Goal: Task Accomplishment & Management: Manage account settings

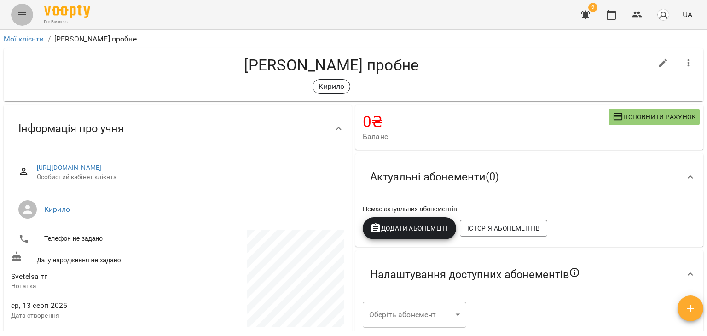
click at [23, 16] on icon "Menu" at bounding box center [22, 14] width 11 height 11
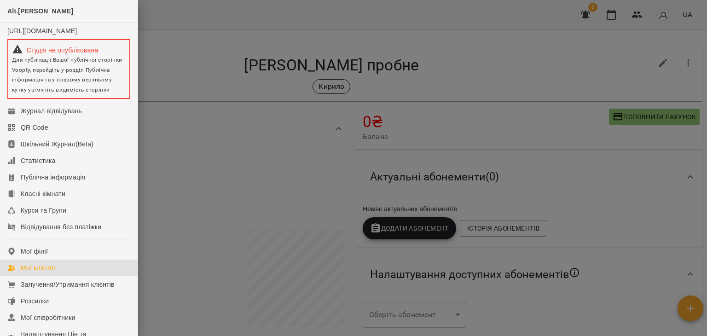
click at [52, 273] on div "Мої клієнти" at bounding box center [38, 267] width 35 height 9
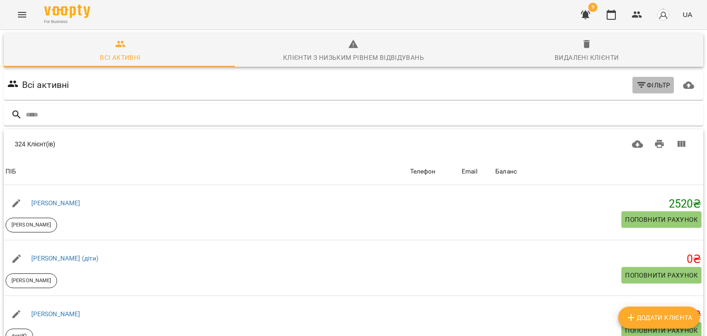
click at [640, 81] on icon "button" at bounding box center [641, 85] width 11 height 11
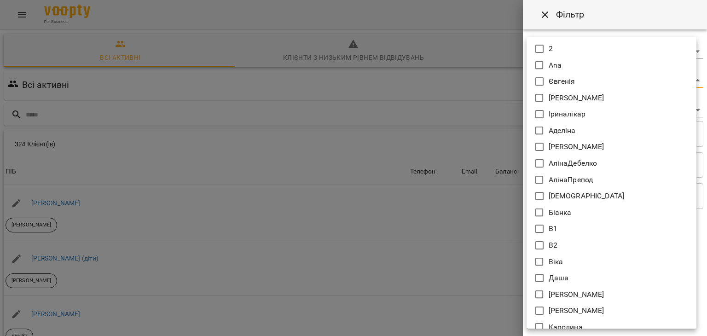
click at [561, 82] on body "For Business 9 UA Всі активні Клієнти з низьким рівнем відвідувань Видалені клі…" at bounding box center [353, 240] width 707 height 481
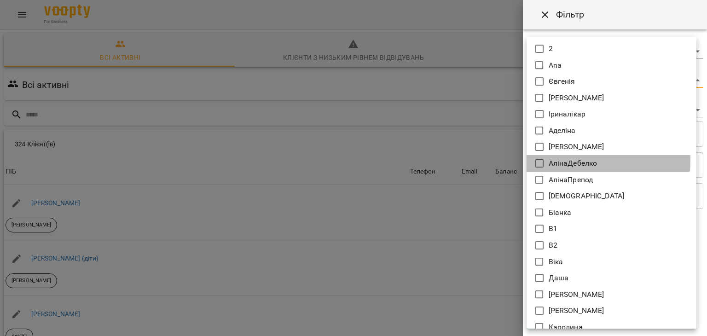
click at [568, 160] on p "АлінаДебелко" at bounding box center [573, 163] width 49 height 11
type input "**********"
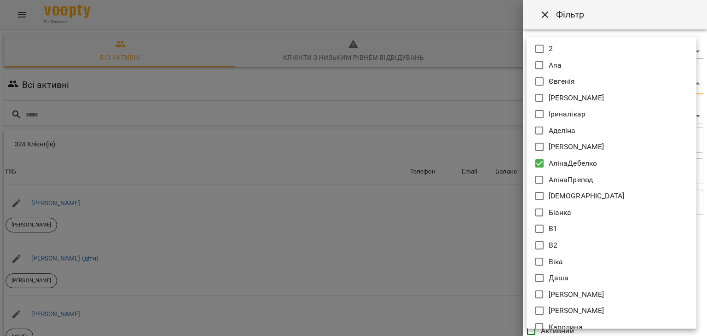
click at [443, 141] on div at bounding box center [353, 168] width 707 height 336
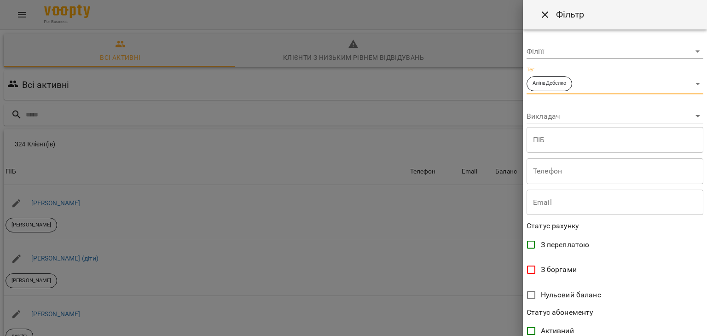
click at [547, 112] on body "For Business 9 UA Всі активні Клієнти з низьким рівнем відвідувань Видалені клі…" at bounding box center [353, 240] width 707 height 481
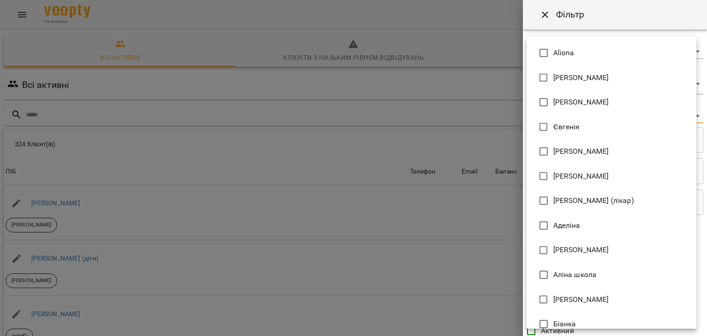
scroll to position [63, 0]
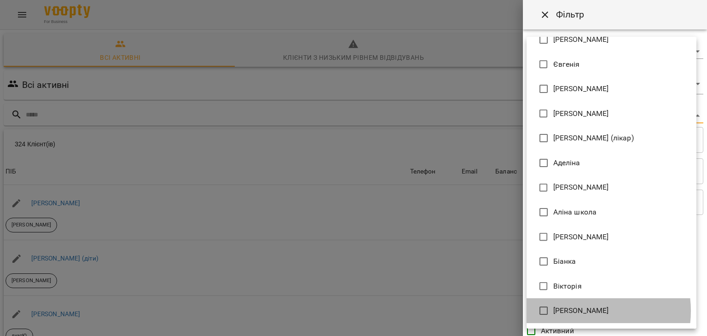
click at [579, 311] on span "Дебелко Аліна" at bounding box center [582, 310] width 56 height 11
type input "**********"
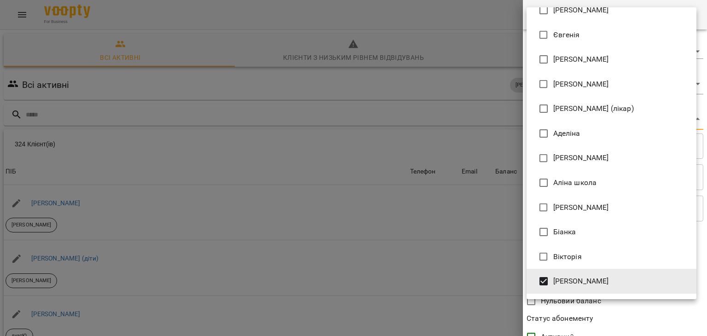
click at [425, 276] on div at bounding box center [353, 168] width 707 height 336
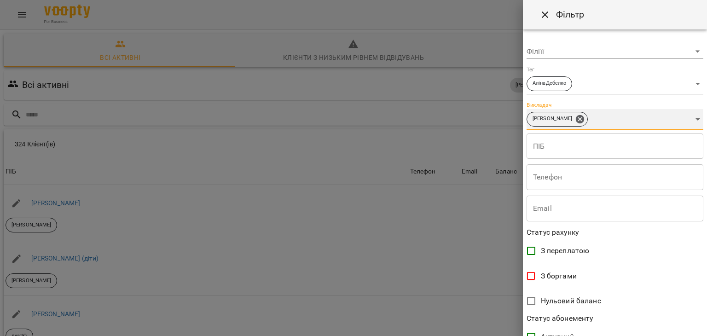
scroll to position [189, 0]
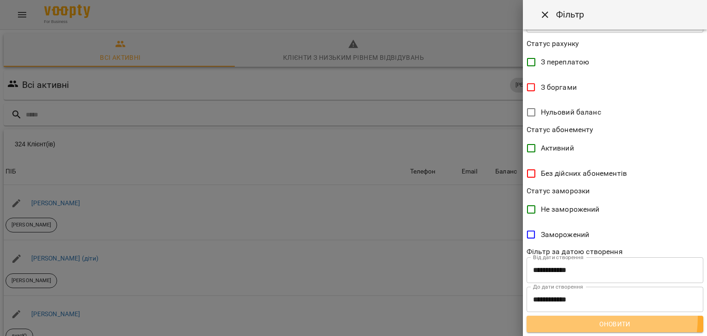
click at [588, 317] on button "Оновити" at bounding box center [615, 324] width 177 height 17
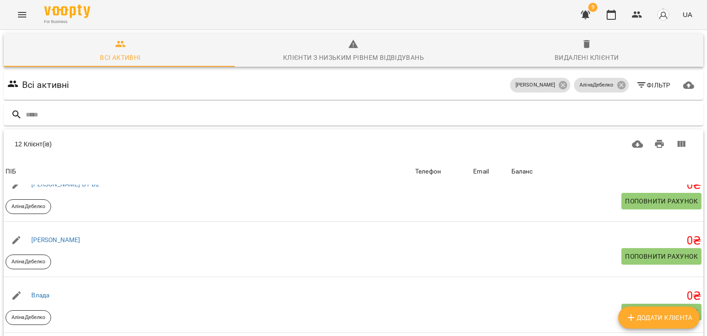
scroll to position [74, 0]
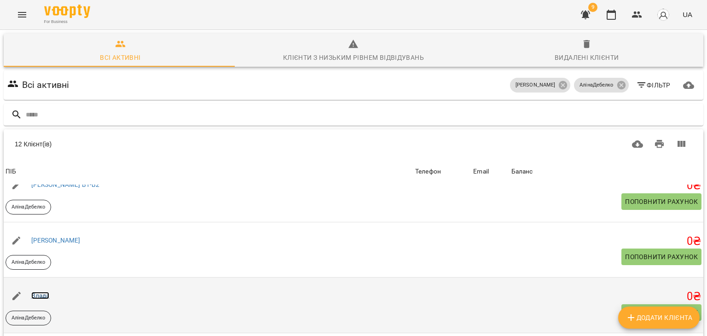
click at [41, 292] on link "Влада" at bounding box center [40, 295] width 18 height 7
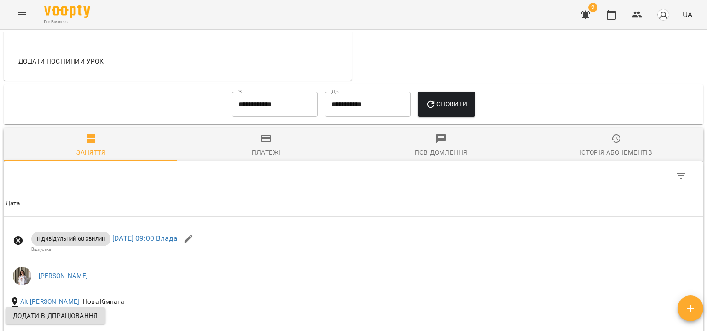
scroll to position [577, 0]
click at [259, 113] on input "**********" at bounding box center [275, 105] width 86 height 26
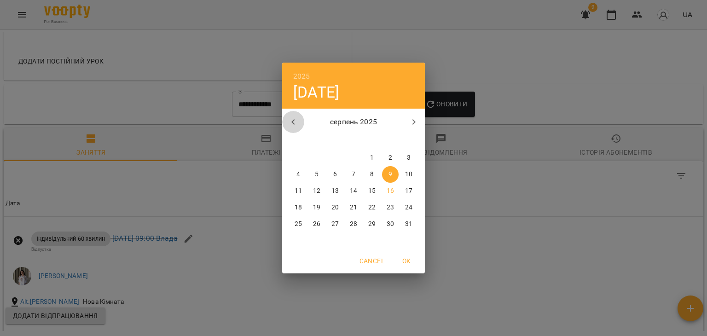
click at [294, 121] on icon "button" at bounding box center [293, 122] width 11 height 11
click at [318, 157] on p "1" at bounding box center [317, 157] width 4 height 9
type input "**********"
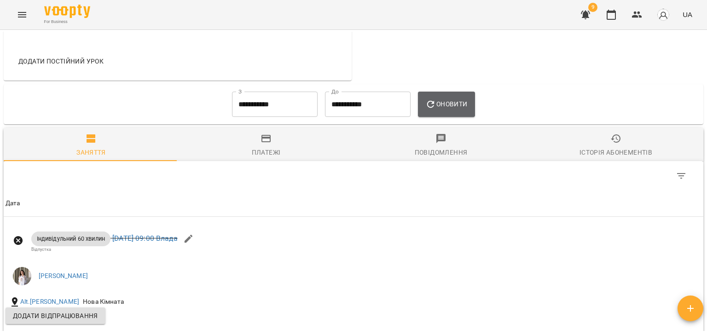
click at [450, 104] on span "Оновити" at bounding box center [447, 104] width 42 height 11
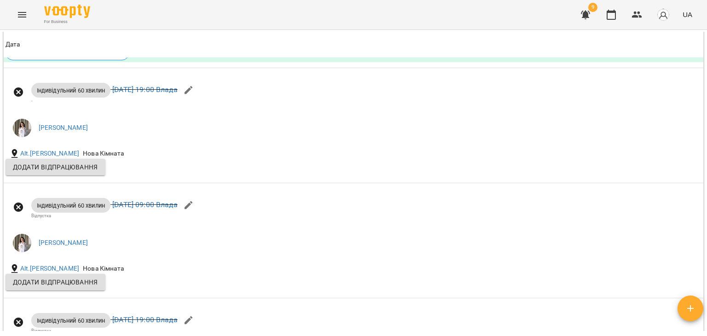
scroll to position [2471, 0]
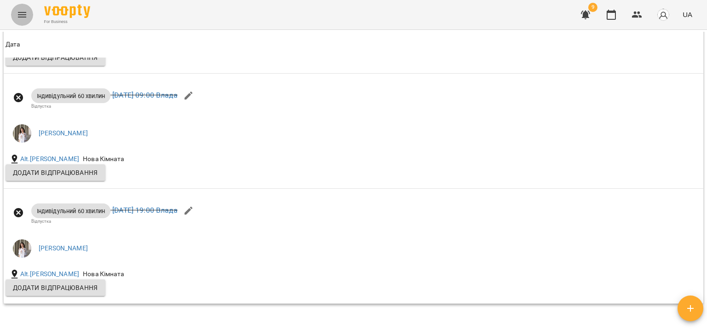
click at [24, 18] on icon "Menu" at bounding box center [22, 14] width 11 height 11
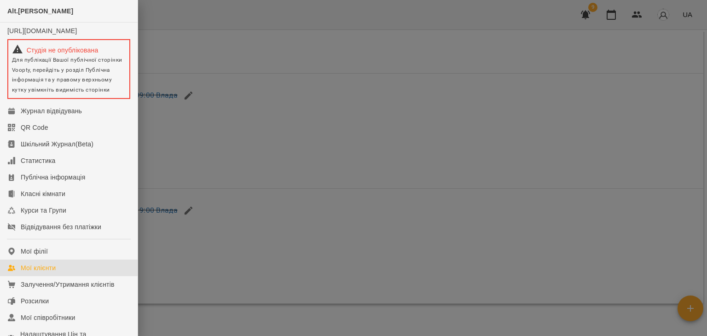
click at [60, 276] on link "Мої клієнти" at bounding box center [69, 268] width 138 height 17
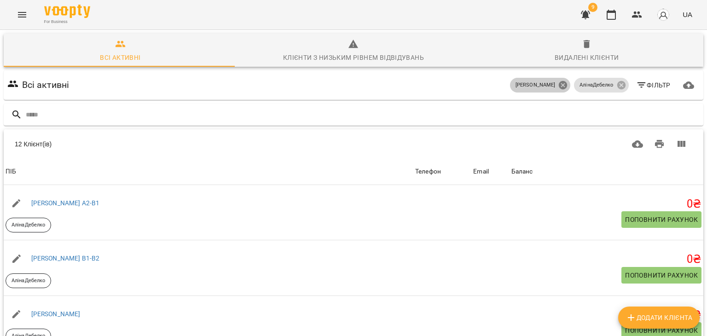
click at [559, 85] on icon at bounding box center [563, 85] width 8 height 8
click at [617, 82] on icon at bounding box center [621, 85] width 8 height 8
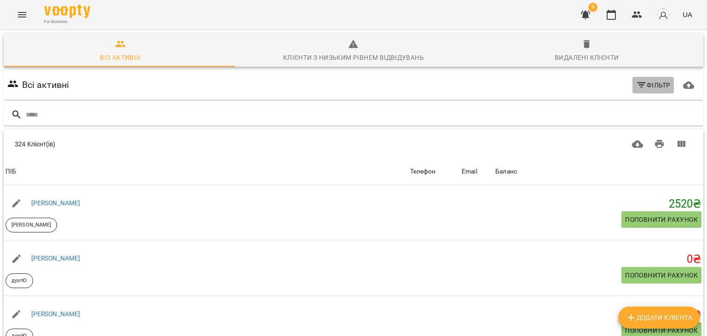
click at [636, 82] on icon "button" at bounding box center [641, 85] width 11 height 11
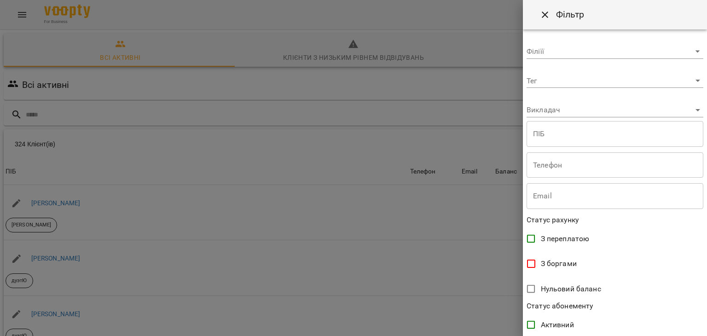
click at [591, 79] on body "For Business 9 UA Всі активні Клієнти з низьким рівнем відвідувань Видалені клі…" at bounding box center [353, 240] width 707 height 481
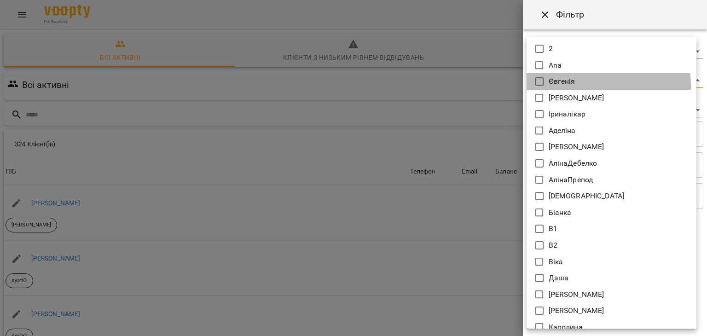
click at [561, 86] on p "Євгенія" at bounding box center [562, 81] width 27 height 11
type input "*******"
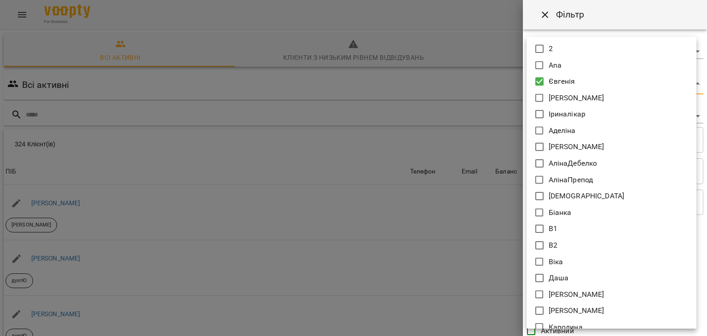
click at [488, 81] on div at bounding box center [353, 168] width 707 height 336
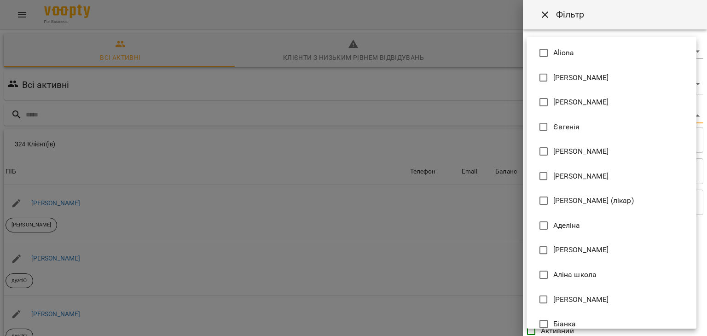
click at [556, 111] on body "For Business 9 UA Всі активні Клієнти з низьким рівнем відвідувань Видалені клі…" at bounding box center [353, 240] width 707 height 481
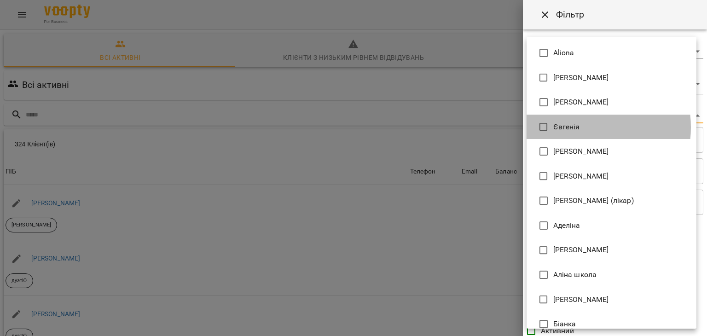
click at [571, 128] on span "Євгенія" at bounding box center [567, 127] width 27 height 11
type input "**********"
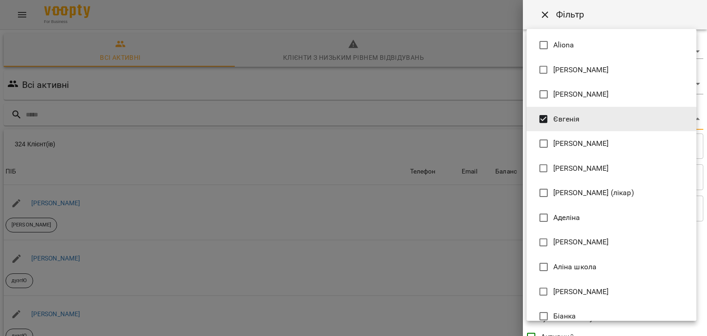
click at [298, 164] on div at bounding box center [353, 168] width 707 height 336
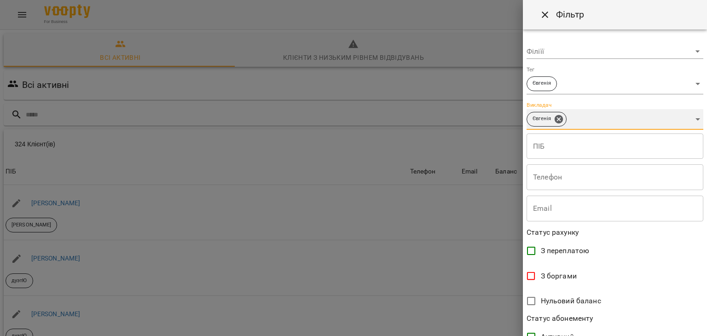
scroll to position [189, 0]
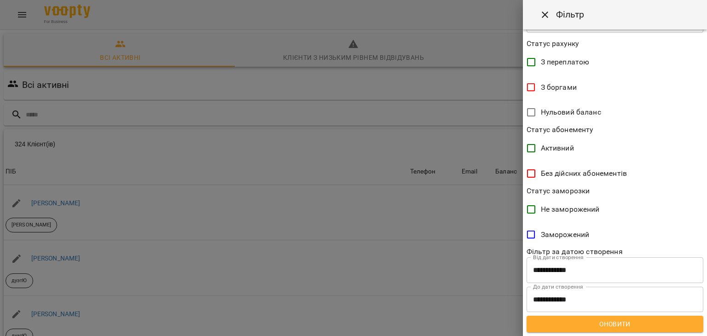
click at [609, 326] on span "Оновити" at bounding box center [615, 324] width 162 height 11
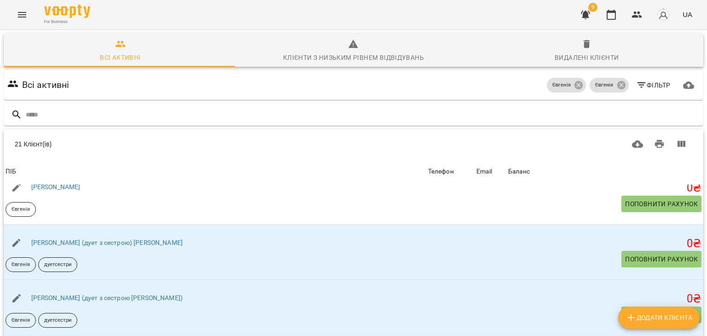
scroll to position [109, 0]
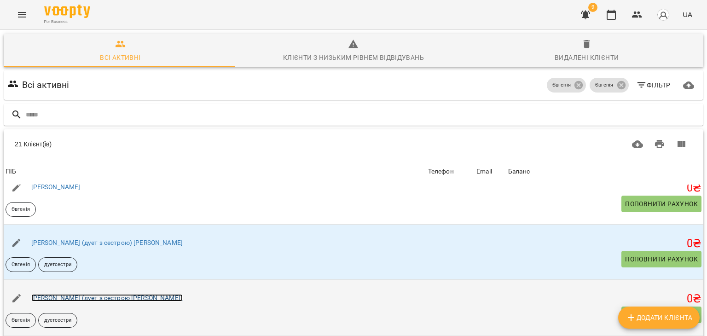
click at [101, 294] on link "Христина (дует з сестрою Сашою)" at bounding box center [107, 297] width 152 height 7
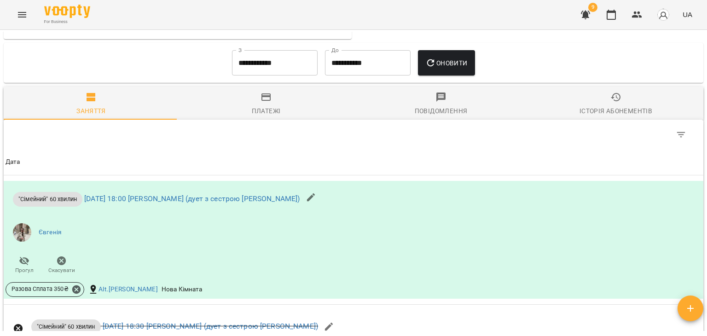
scroll to position [426, 0]
click at [16, 18] on button "Menu" at bounding box center [22, 15] width 22 height 22
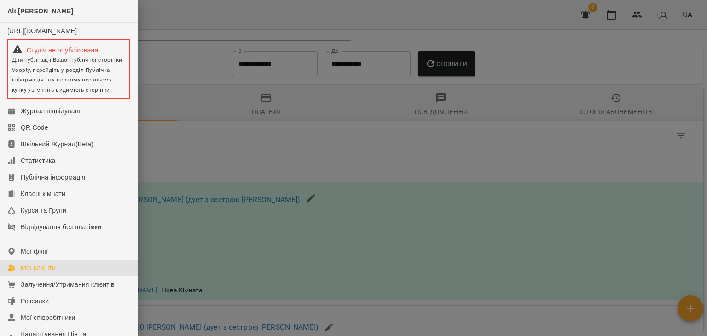
click at [51, 276] on link "Мої клієнти" at bounding box center [69, 268] width 138 height 17
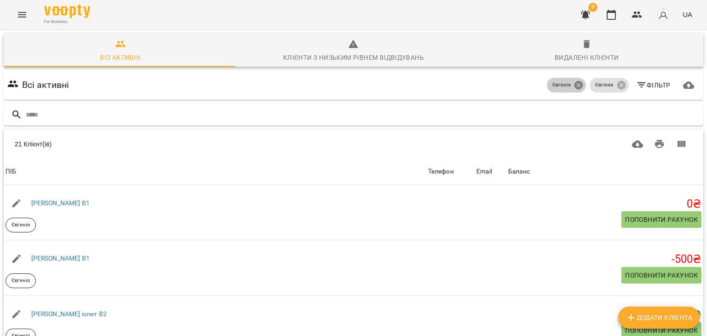
click at [577, 83] on icon at bounding box center [579, 85] width 10 height 10
click at [617, 85] on icon at bounding box center [622, 85] width 10 height 10
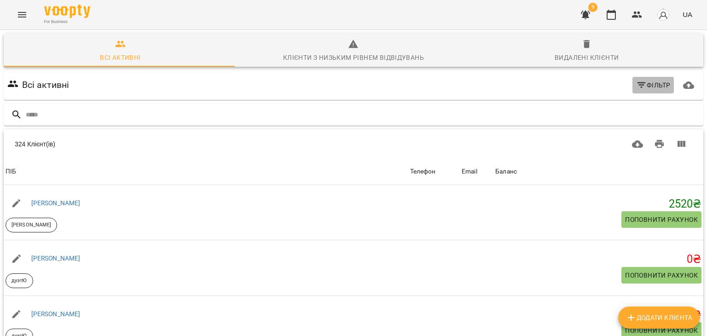
click at [646, 85] on span "Фільтр" at bounding box center [653, 85] width 35 height 11
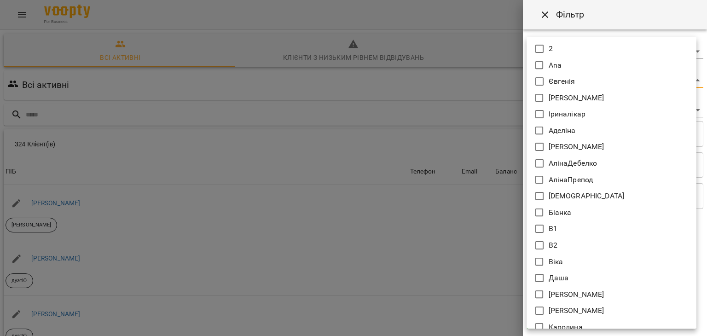
click at [545, 79] on body "For Business 9 UA Всі активні Клієнти з низьким рівнем відвідувань Видалені клі…" at bounding box center [353, 240] width 707 height 481
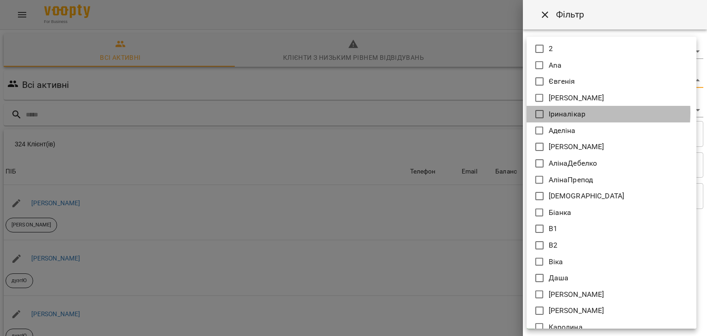
click at [568, 113] on p "Іриналікар" at bounding box center [567, 114] width 37 height 11
type input "**********"
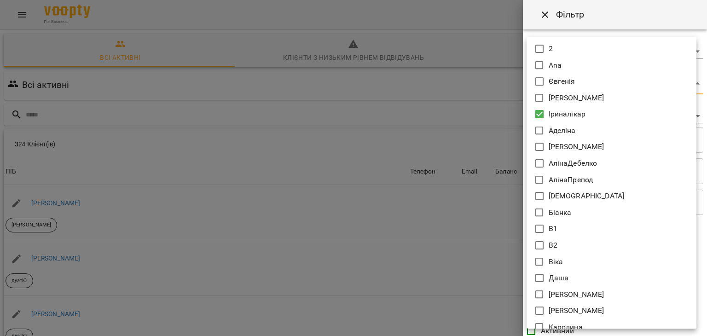
click at [458, 122] on div at bounding box center [353, 168] width 707 height 336
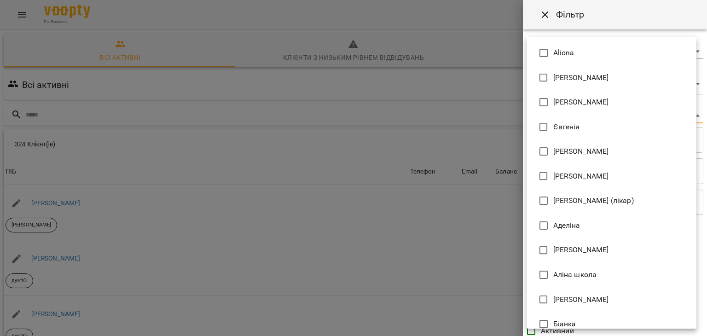
click at [548, 111] on body "For Business 9 UA Всі активні Клієнти з низьким рівнем відвідувань Видалені клі…" at bounding box center [353, 240] width 707 height 481
click at [587, 202] on span "[PERSON_NAME] (лікар)" at bounding box center [594, 200] width 81 height 11
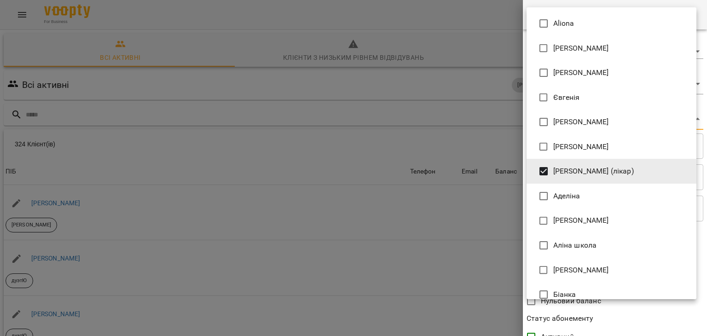
type input "**********"
click at [434, 235] on div at bounding box center [353, 168] width 707 height 336
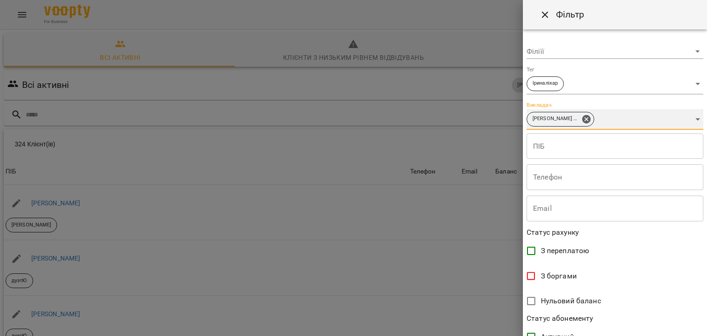
scroll to position [189, 0]
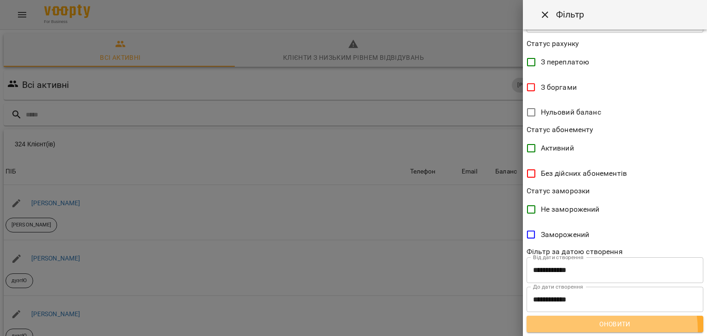
click at [602, 330] on button "Оновити" at bounding box center [615, 324] width 177 height 17
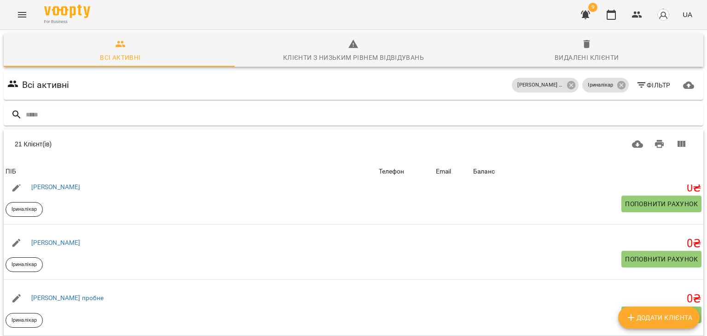
scroll to position [109, 0]
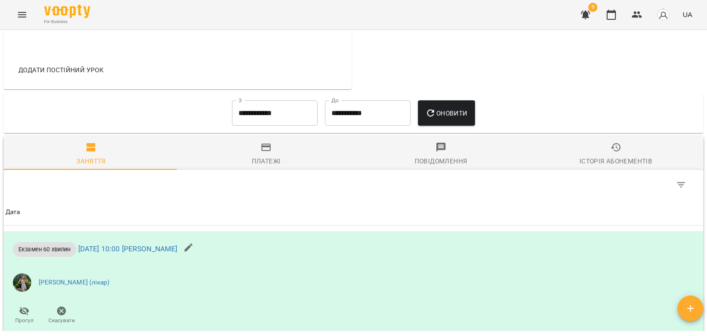
scroll to position [377, 0]
click at [17, 13] on icon "Menu" at bounding box center [22, 14] width 11 height 11
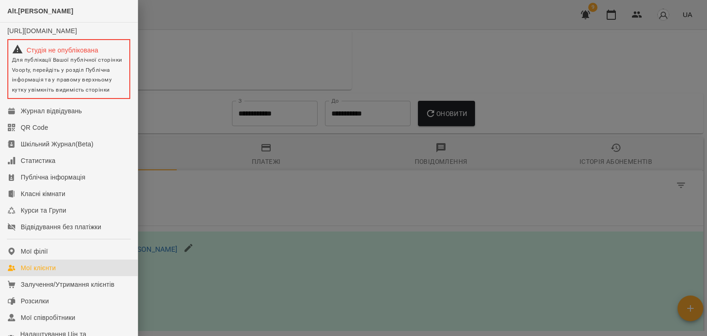
click at [44, 276] on link "Мої клієнти" at bounding box center [69, 268] width 138 height 17
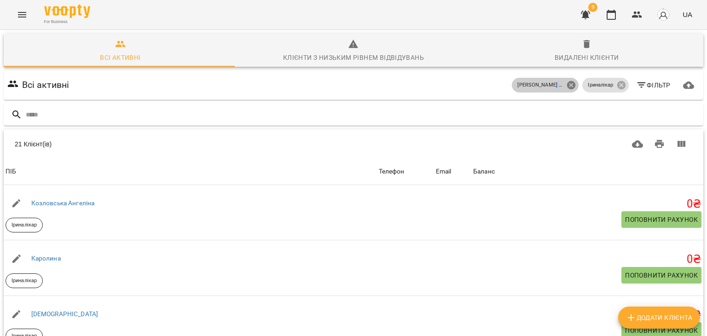
drag, startPoint x: 571, startPoint y: 85, endPoint x: 562, endPoint y: 85, distance: 9.2
click at [562, 85] on div "[PERSON_NAME] (лікар)" at bounding box center [545, 85] width 67 height 15
click at [567, 85] on icon at bounding box center [571, 85] width 8 height 8
click at [617, 88] on icon at bounding box center [622, 85] width 10 height 10
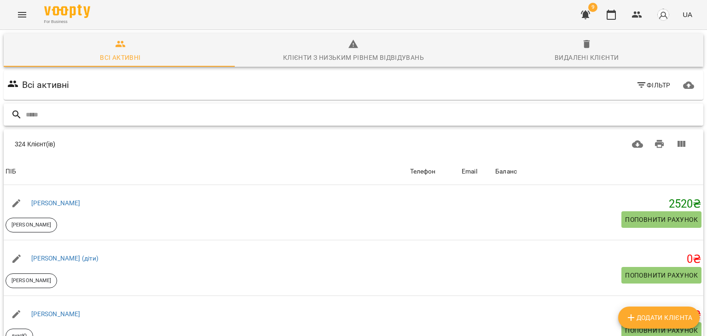
click at [381, 108] on input "text" at bounding box center [363, 114] width 674 height 15
type input "****"
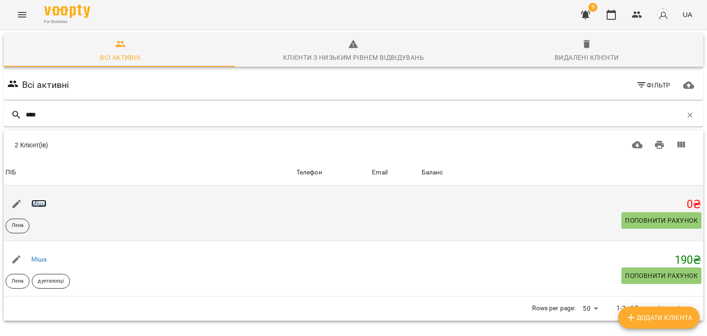
click at [42, 207] on link "Міша" at bounding box center [39, 203] width 16 height 7
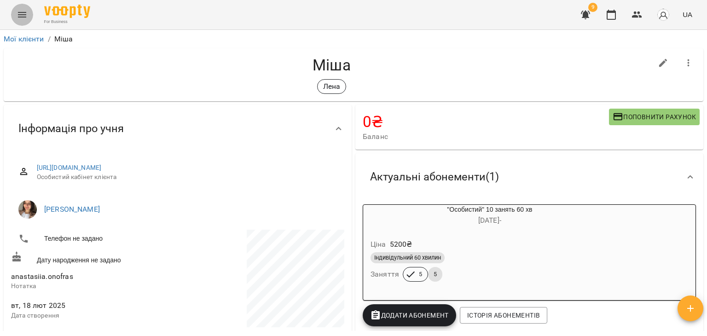
click at [19, 19] on icon "Menu" at bounding box center [22, 14] width 11 height 11
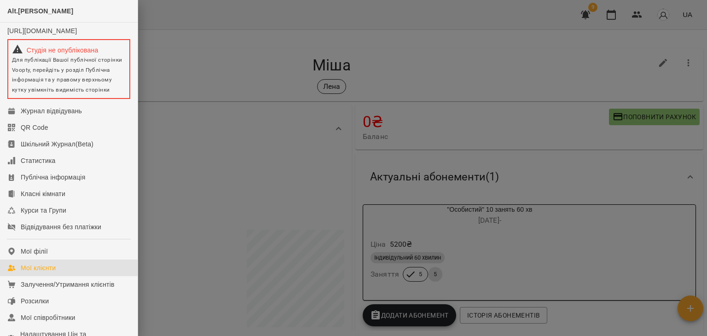
click at [50, 273] on div "Мої клієнти" at bounding box center [38, 267] width 35 height 9
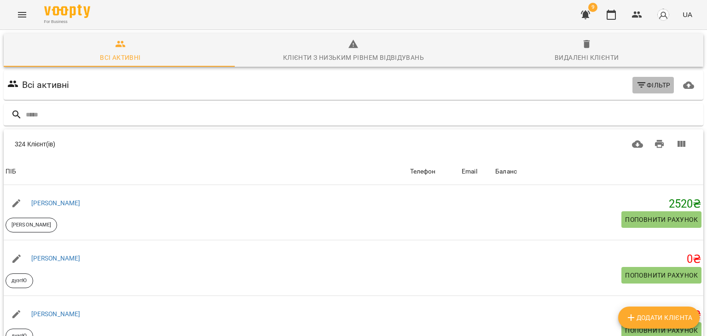
click at [641, 90] on span "Фільтр" at bounding box center [653, 85] width 35 height 11
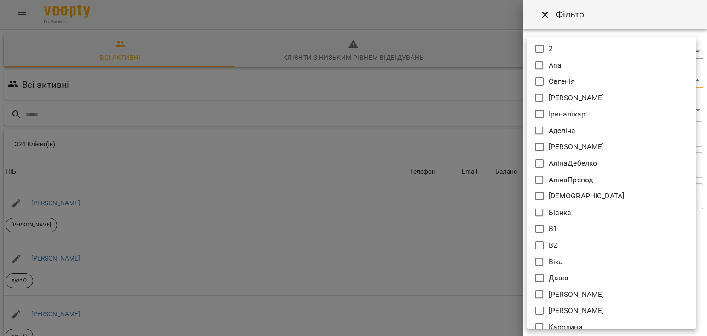
click at [557, 81] on body "For Business 9 UA Всі активні Клієнти з низьким рівнем відвідувань Видалені клі…" at bounding box center [353, 240] width 707 height 481
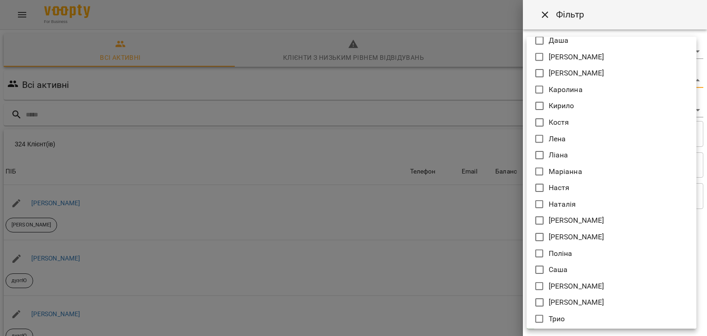
scroll to position [228, 0]
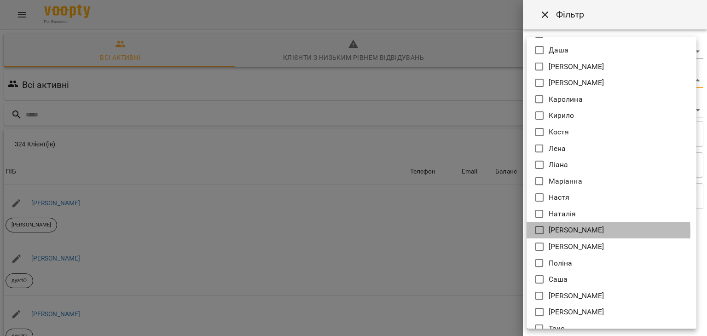
click at [588, 231] on p "[PERSON_NAME]" at bounding box center [577, 230] width 56 height 11
type input "**********"
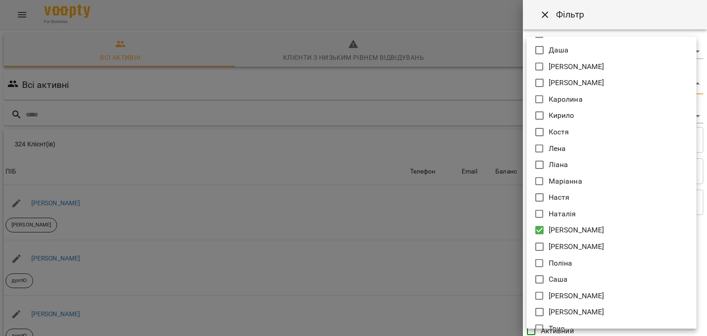
click at [447, 235] on div at bounding box center [353, 168] width 707 height 336
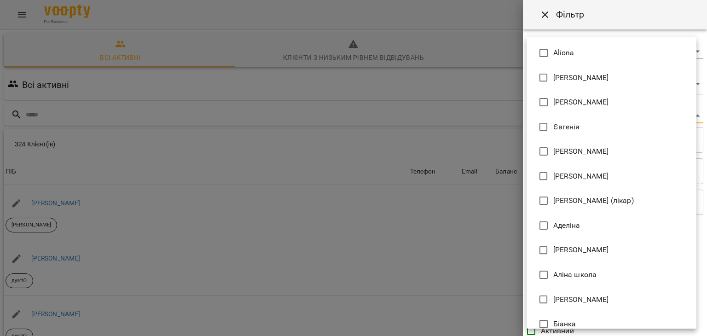
click at [544, 120] on body "For Business 9 UA Всі активні Клієнти з низьким рівнем відвідувань Видалені клі…" at bounding box center [353, 240] width 707 height 481
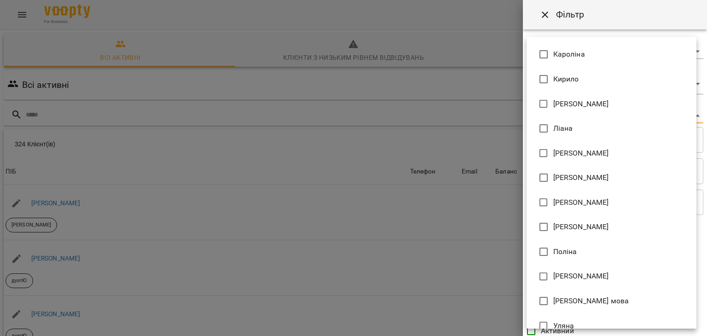
scroll to position [431, 0]
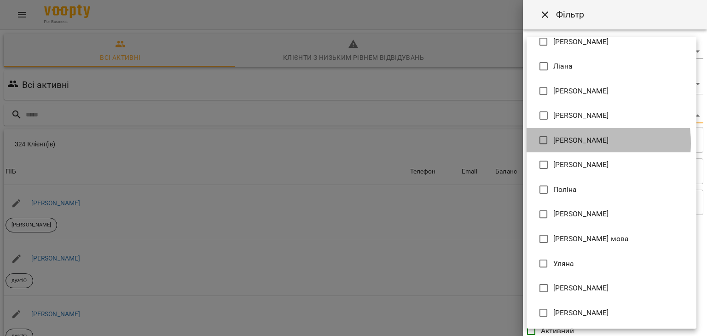
click at [568, 143] on span "[PERSON_NAME]" at bounding box center [582, 140] width 56 height 11
type input "**********"
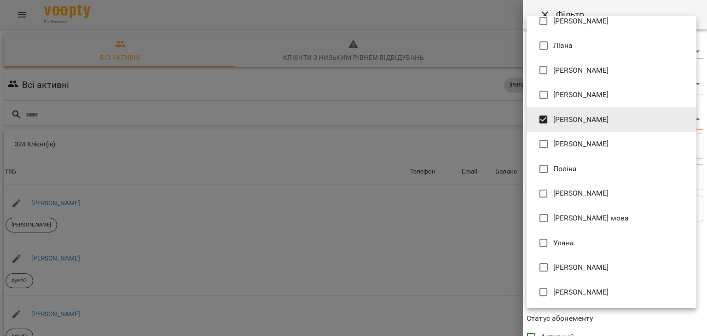
click at [473, 201] on div at bounding box center [353, 168] width 707 height 336
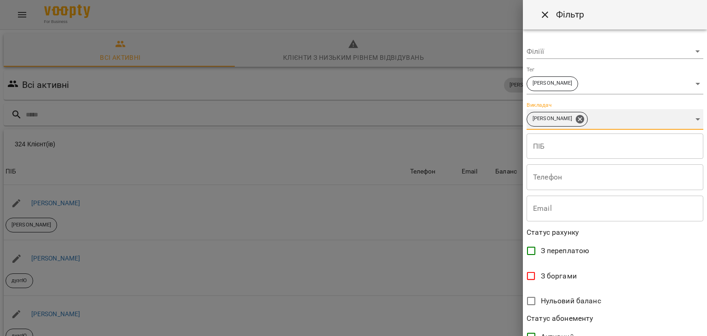
scroll to position [189, 0]
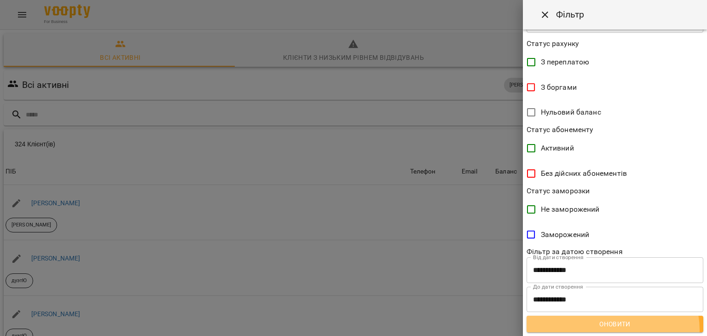
click at [612, 330] on button "Оновити" at bounding box center [615, 324] width 177 height 17
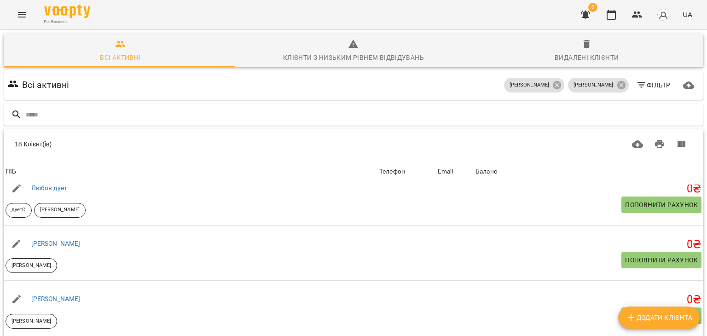
scroll to position [319, 0]
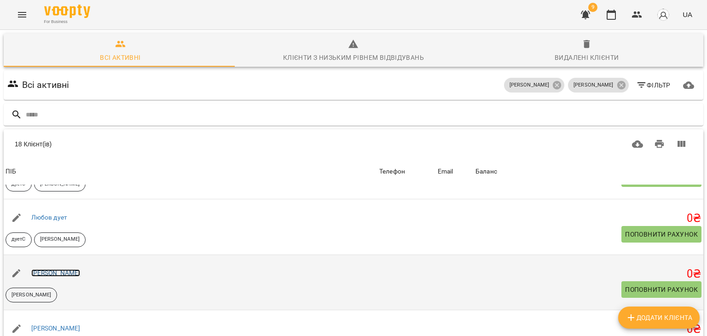
click at [76, 269] on link "Anastasiia Onofraș" at bounding box center [55, 272] width 49 height 7
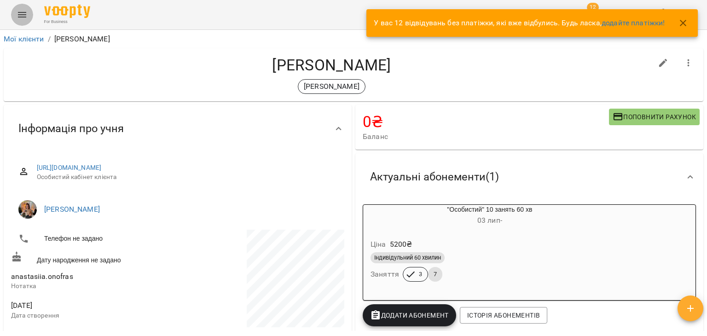
click at [23, 11] on icon "Menu" at bounding box center [22, 14] width 11 height 11
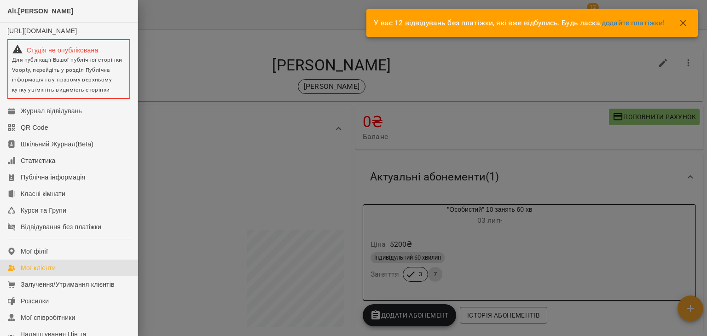
click at [59, 275] on link "Мої клієнти" at bounding box center [69, 268] width 138 height 17
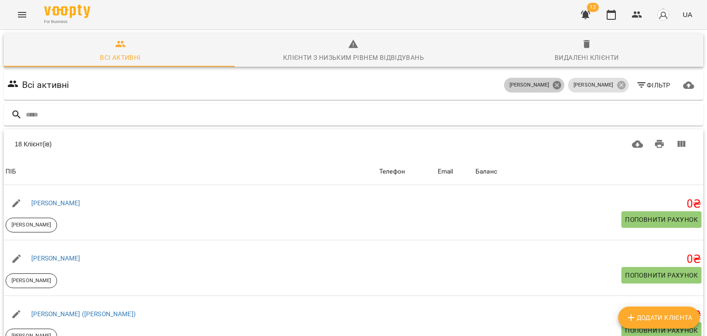
click at [560, 84] on icon at bounding box center [557, 85] width 8 height 8
click at [617, 87] on icon at bounding box center [621, 85] width 8 height 8
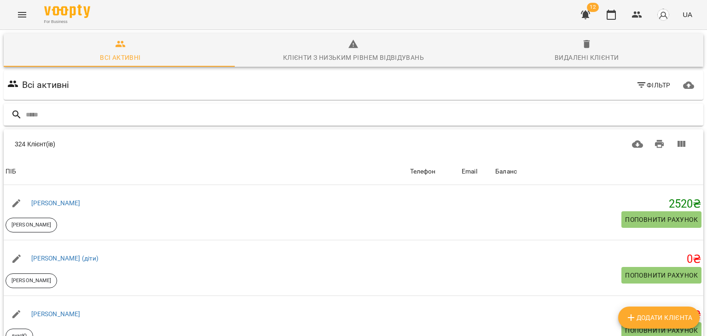
click at [292, 122] on div at bounding box center [354, 115] width 700 height 23
click at [251, 111] on input "text" at bounding box center [363, 114] width 674 height 15
type input "****"
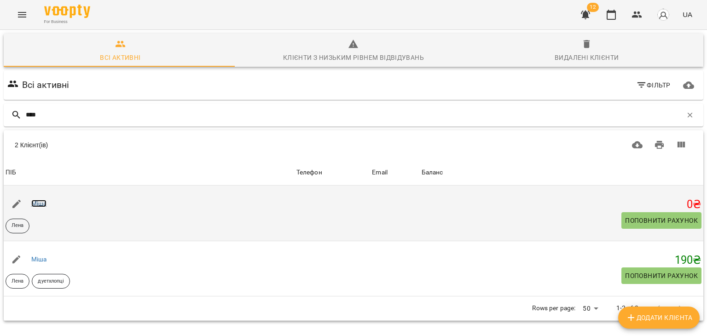
click at [40, 206] on link "Міша" at bounding box center [39, 203] width 16 height 7
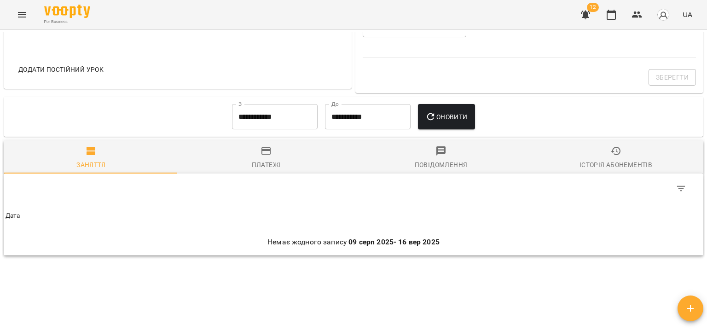
scroll to position [415, 0]
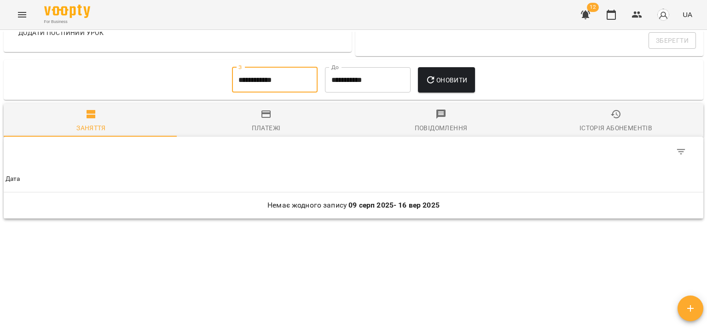
click at [259, 85] on input "**********" at bounding box center [275, 80] width 86 height 26
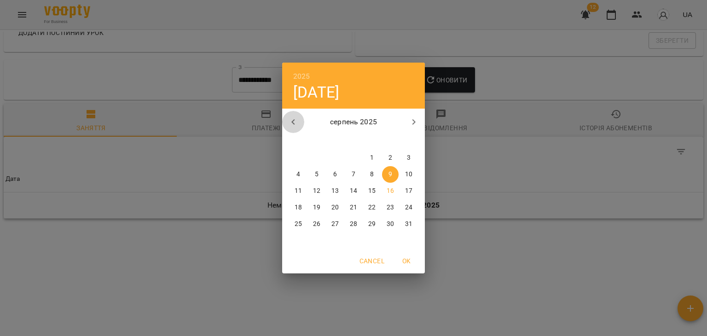
click at [293, 126] on icon "button" at bounding box center [293, 122] width 11 height 11
click at [320, 152] on button "1" at bounding box center [317, 158] width 17 height 17
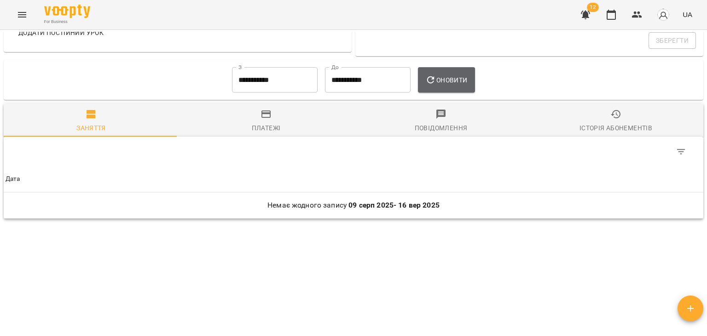
click at [442, 86] on button "Оновити" at bounding box center [446, 80] width 57 height 26
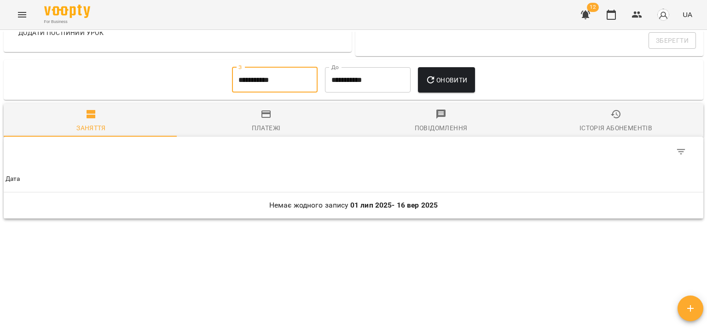
click at [267, 79] on input "**********" at bounding box center [275, 80] width 86 height 26
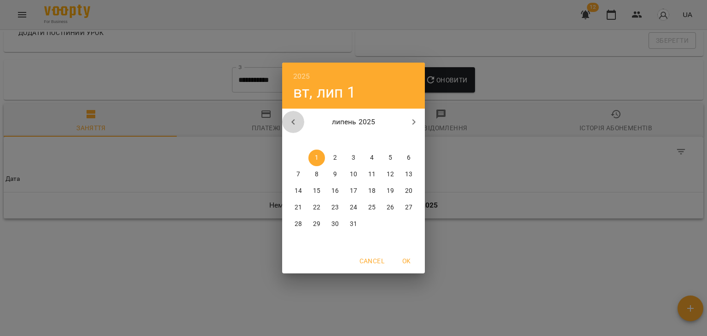
click at [293, 122] on icon "button" at bounding box center [293, 122] width 11 height 11
click at [407, 159] on p "1" at bounding box center [409, 157] width 4 height 9
type input "**********"
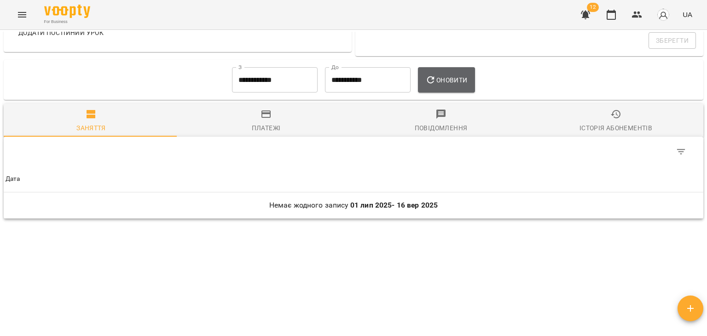
click at [441, 83] on span "Оновити" at bounding box center [447, 80] width 42 height 11
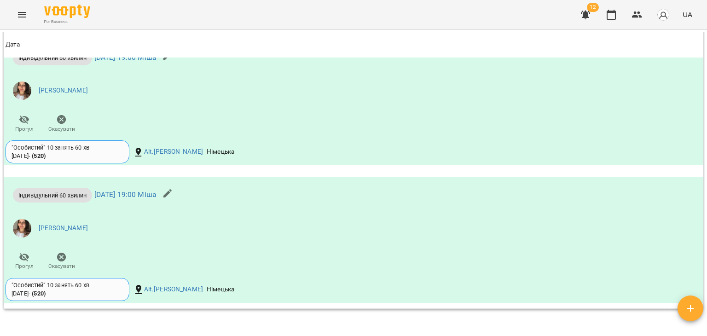
scroll to position [1076, 0]
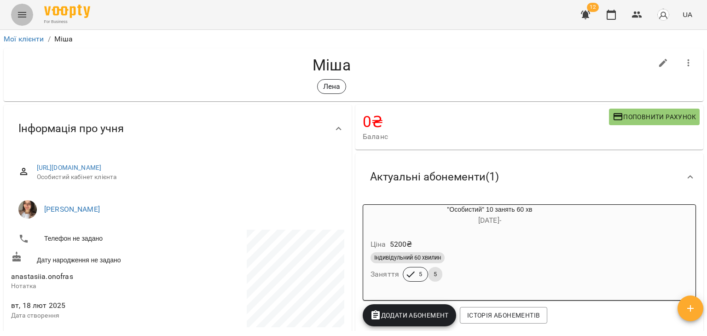
click at [17, 10] on icon "Menu" at bounding box center [22, 14] width 11 height 11
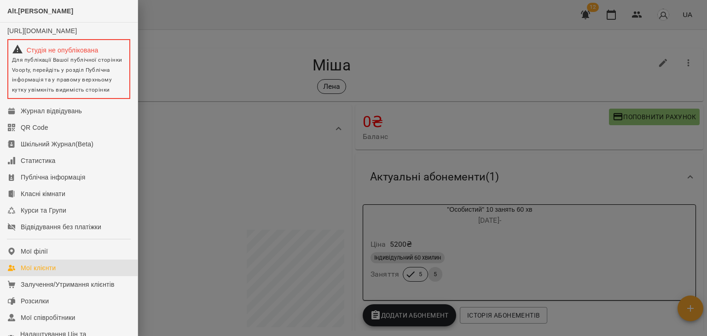
click at [60, 276] on link "Мої клієнти" at bounding box center [69, 268] width 138 height 17
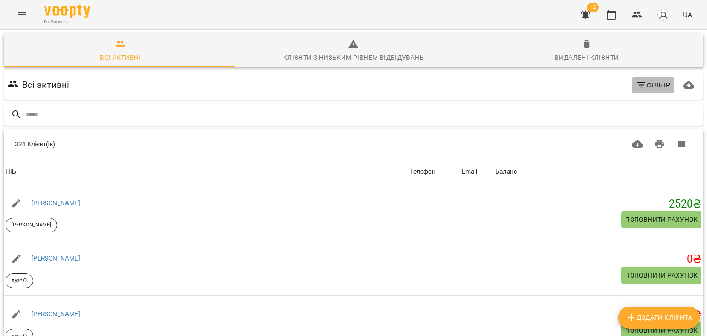
click at [633, 79] on button "Фільтр" at bounding box center [654, 85] width 42 height 17
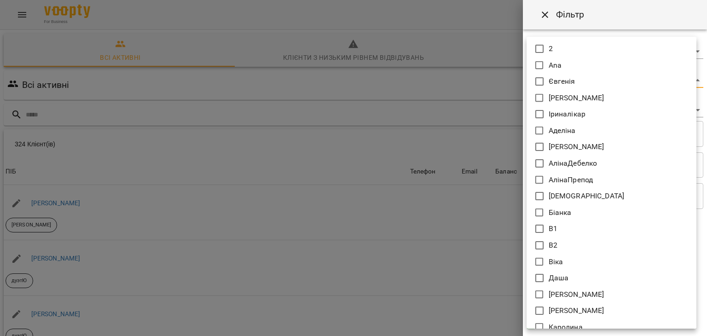
click at [570, 74] on body "For Business 12 UA Всі активні Клієнти з низьким рівнем відвідувань Видалені кл…" at bounding box center [353, 240] width 707 height 481
click at [553, 83] on p "Євгенія" at bounding box center [562, 81] width 27 height 11
type input "*******"
click at [475, 102] on div at bounding box center [353, 168] width 707 height 336
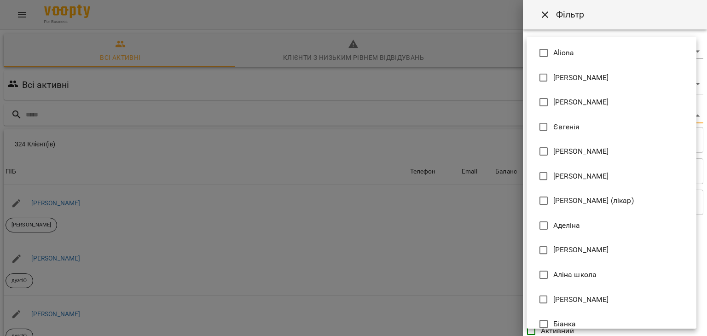
click at [550, 113] on body "For Business 12 UA Всі активні Клієнти з низьким рівнем відвідувань Видалені кл…" at bounding box center [353, 240] width 707 height 481
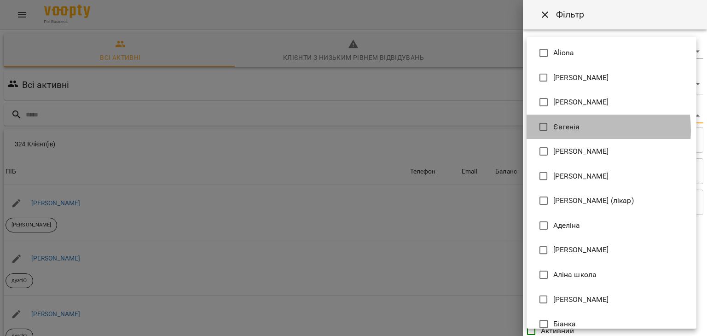
click at [570, 130] on span "Євгенія" at bounding box center [567, 127] width 27 height 11
type input "**********"
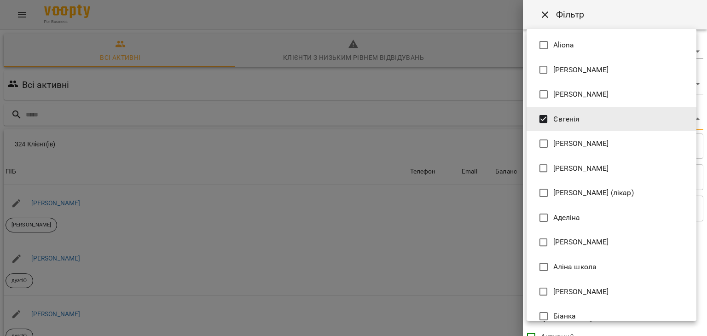
click at [422, 177] on div at bounding box center [353, 168] width 707 height 336
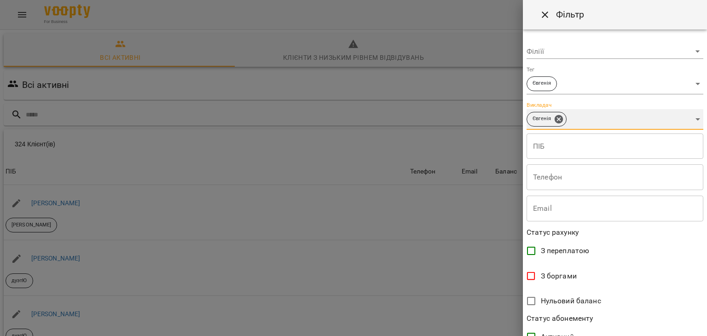
scroll to position [189, 0]
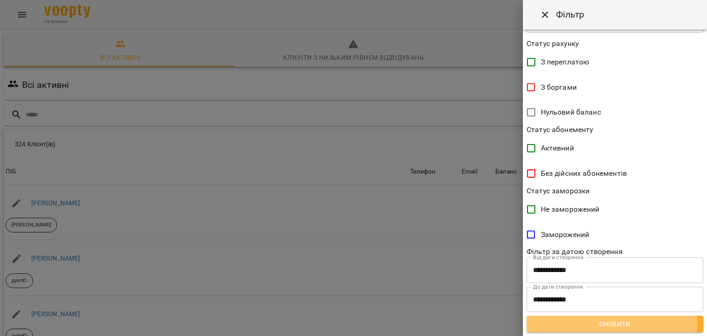
click at [610, 324] on span "Оновити" at bounding box center [615, 324] width 162 height 11
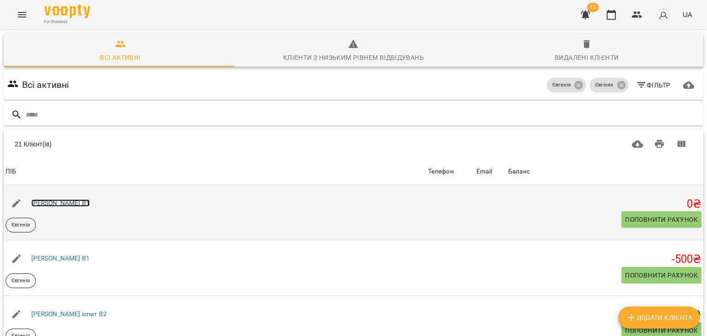
click at [50, 203] on link "Марія В1" at bounding box center [60, 202] width 58 height 7
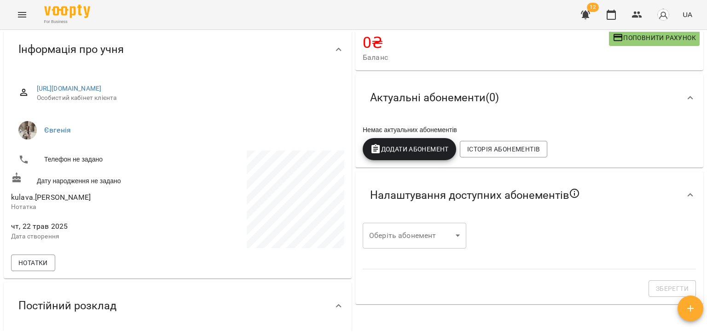
scroll to position [83, 0]
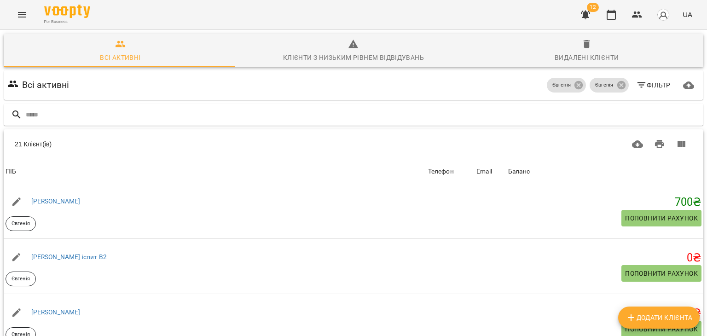
scroll to position [842, 0]
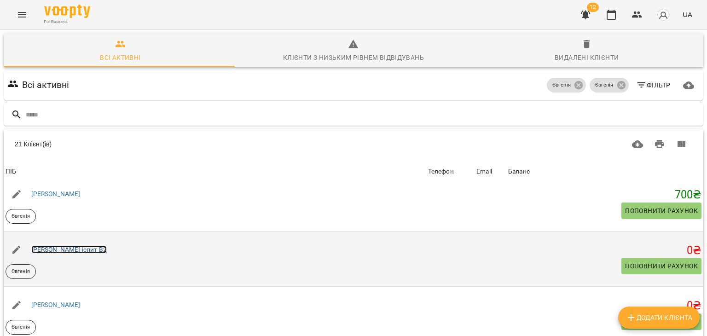
click at [66, 250] on link "Марія іспит В2" at bounding box center [69, 249] width 76 height 7
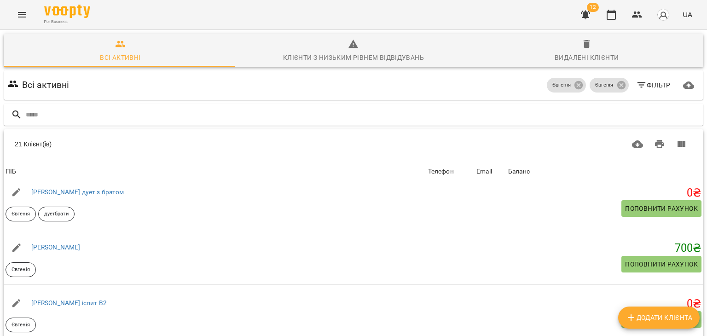
scroll to position [790, 0]
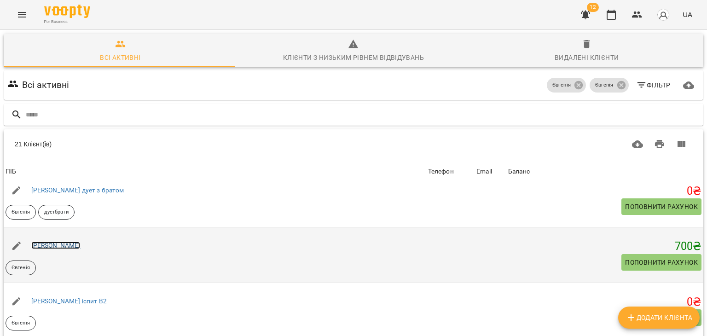
click at [68, 242] on link "Катерина Бугай" at bounding box center [55, 245] width 49 height 7
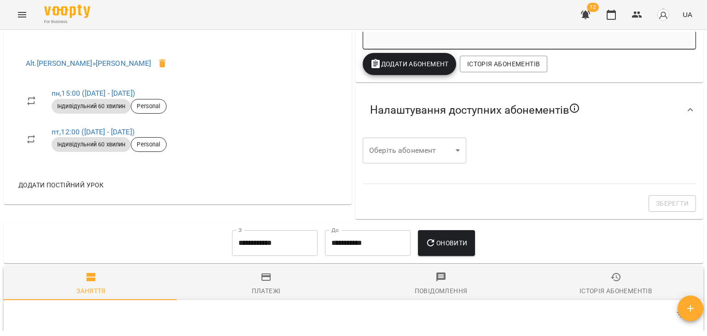
scroll to position [540, 0]
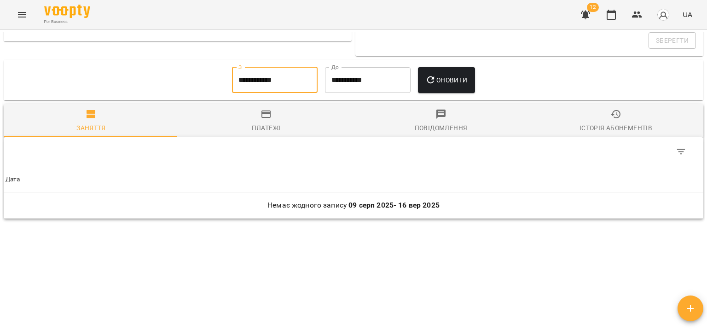
click at [263, 81] on input "**********" at bounding box center [275, 80] width 86 height 26
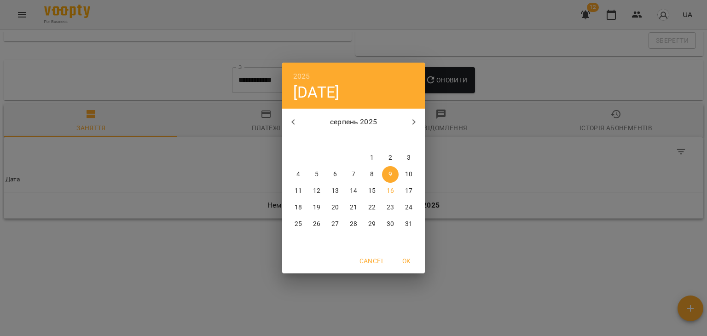
click at [219, 174] on div "2025 сб, серп 9 серпень 2025 пн вт ср чт пт сб нд 28 29 30 31 1 2 3 4 5 6 7 8 9…" at bounding box center [353, 168] width 707 height 336
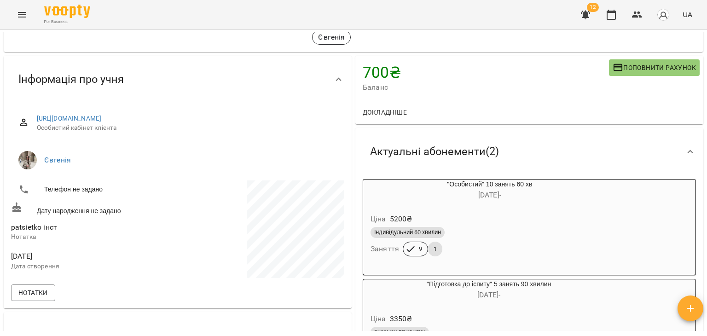
scroll to position [47, 0]
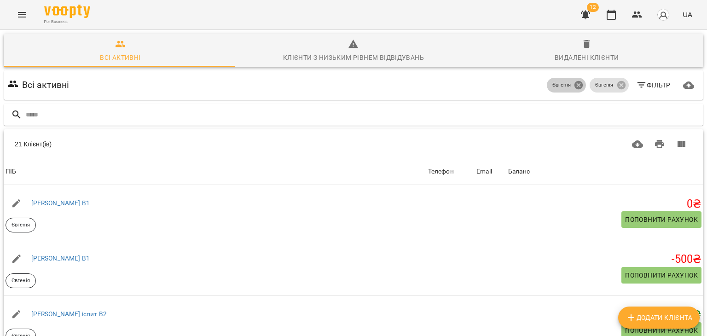
click at [576, 87] on icon at bounding box center [579, 85] width 10 height 10
click at [617, 85] on icon at bounding box center [621, 85] width 8 height 8
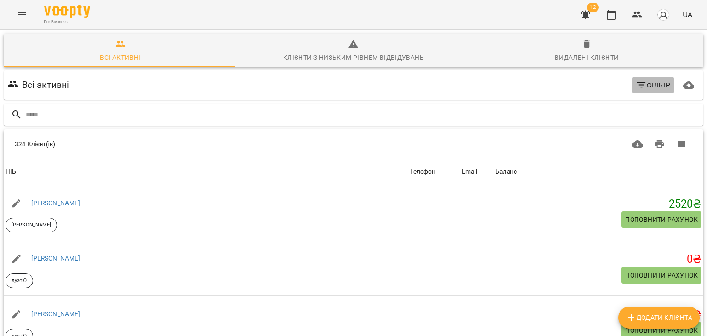
click at [636, 88] on icon "button" at bounding box center [641, 85] width 11 height 11
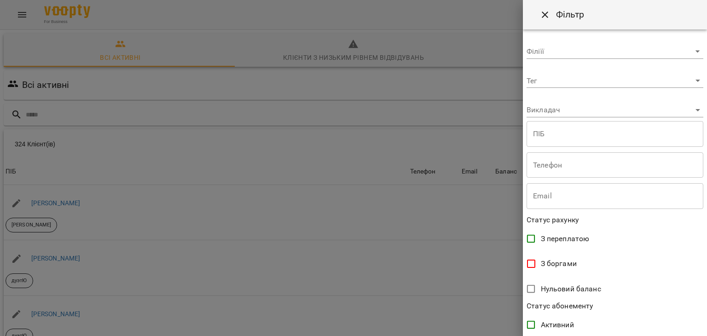
click at [560, 79] on body "For Business 12 UA Всі активні Клієнти з низьким рівнем відвідувань Видалені кл…" at bounding box center [353, 240] width 707 height 481
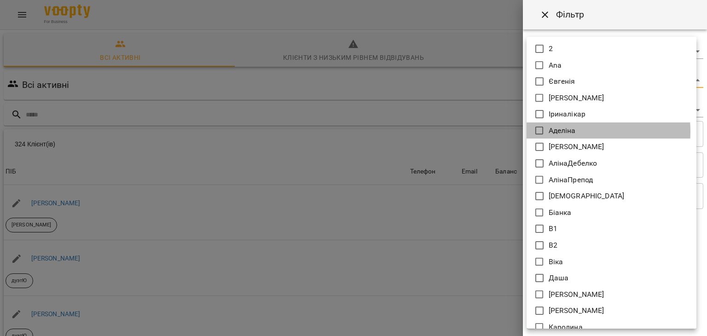
click at [564, 132] on p "Аделіна" at bounding box center [562, 130] width 27 height 11
type input "*******"
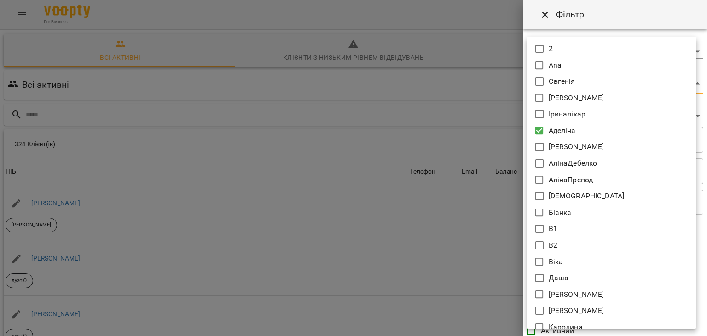
click at [464, 144] on div at bounding box center [353, 168] width 707 height 336
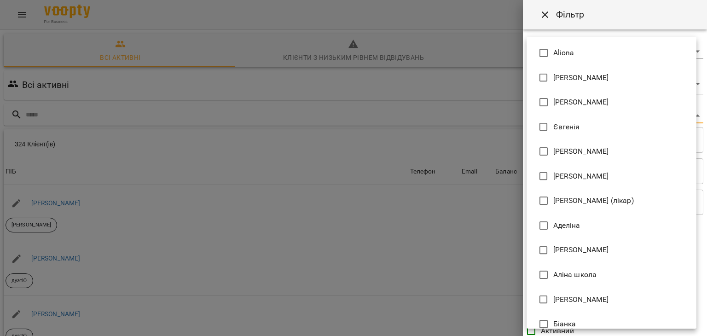
click at [557, 115] on body "For Business 12 UA Всі активні Клієнти з низьким рівнем відвідувань Видалені кл…" at bounding box center [353, 240] width 707 height 481
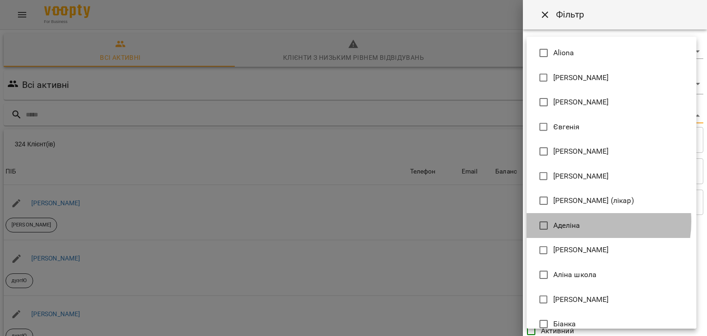
click at [577, 222] on span "Аделіна" at bounding box center [567, 225] width 27 height 11
type input "**********"
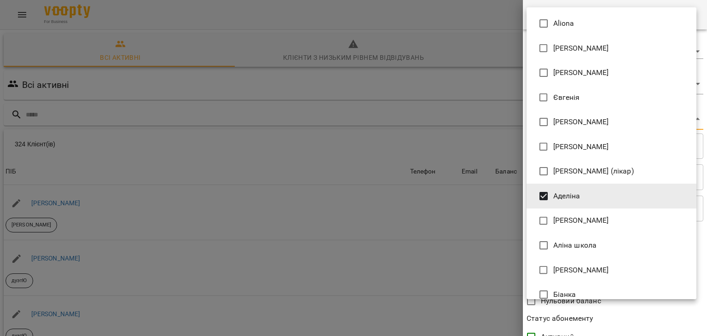
click at [454, 227] on div at bounding box center [353, 168] width 707 height 336
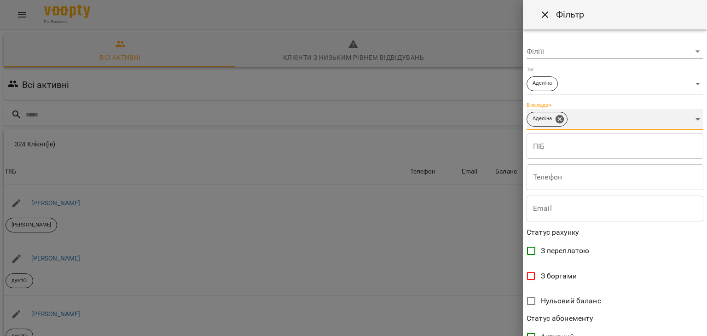
scroll to position [189, 0]
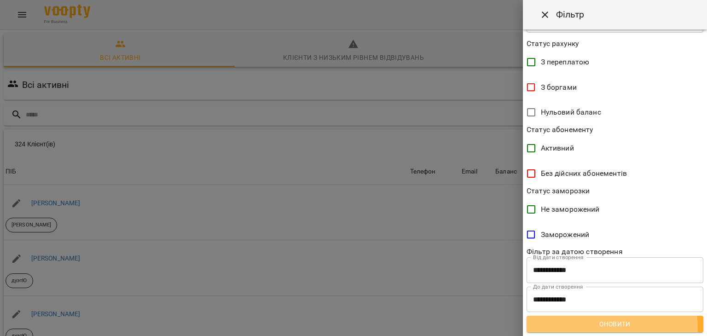
click at [592, 328] on span "Оновити" at bounding box center [615, 324] width 162 height 11
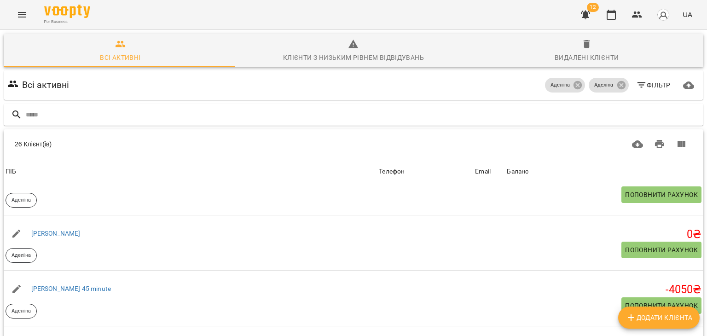
scroll to position [469, 0]
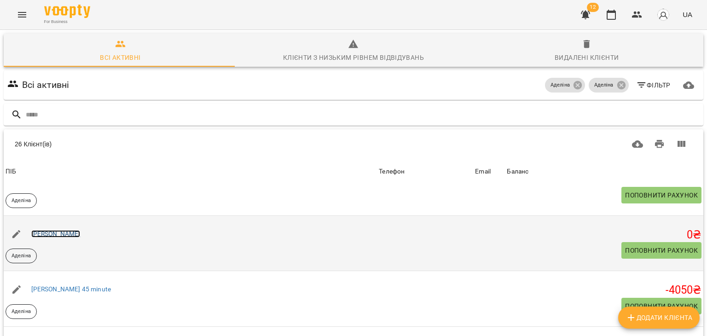
click at [46, 233] on link "Евген" at bounding box center [55, 233] width 49 height 7
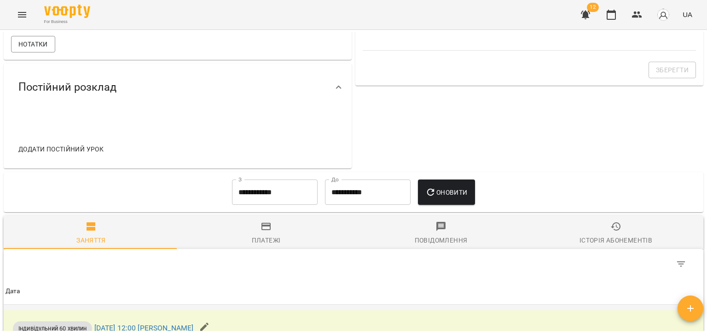
scroll to position [297, 0]
click at [266, 190] on input "**********" at bounding box center [275, 193] width 86 height 26
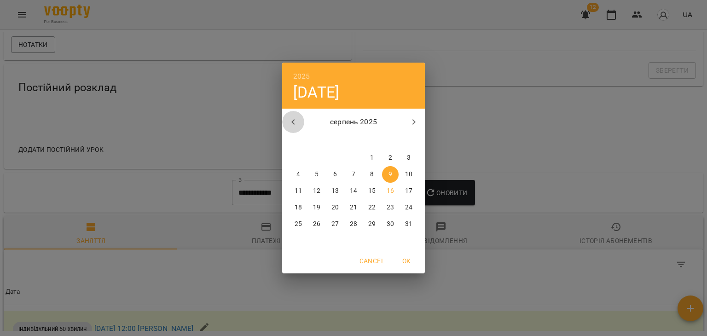
click at [294, 119] on icon "button" at bounding box center [293, 122] width 11 height 11
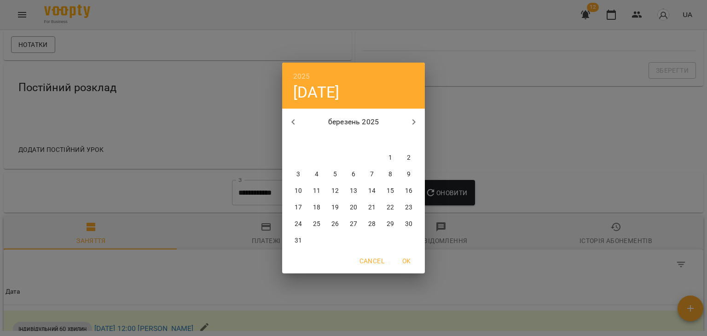
click at [389, 155] on p "1" at bounding box center [391, 157] width 4 height 9
type input "**********"
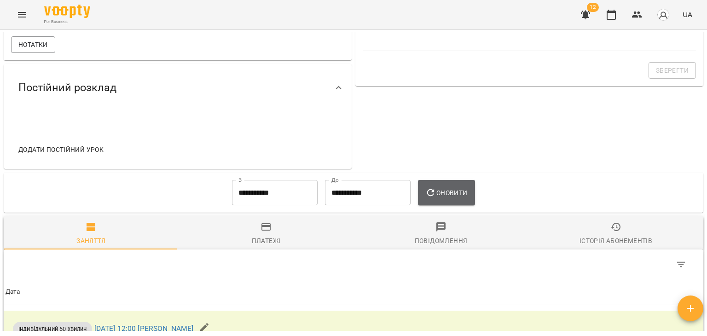
click at [448, 198] on span "Оновити" at bounding box center [447, 192] width 42 height 11
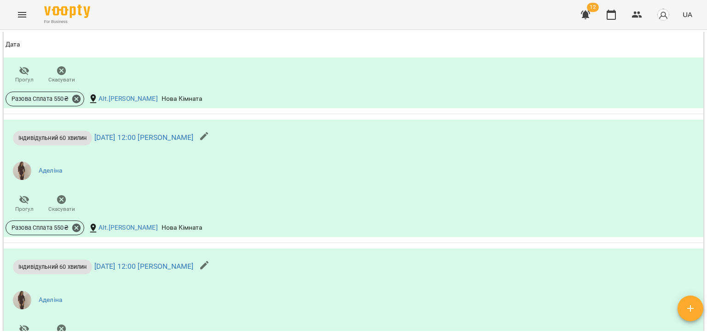
scroll to position [2177, 0]
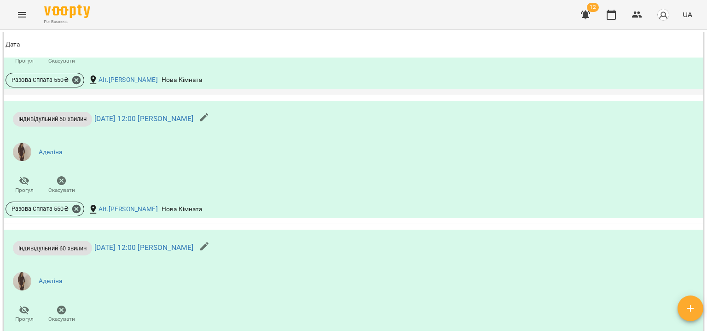
click at [381, 226] on td "Індивідульний 60 хвилин пт 08 серп 2025 12:00 Евгеній Аделіна Прогул Скасувати …" at bounding box center [354, 288] width 700 height 129
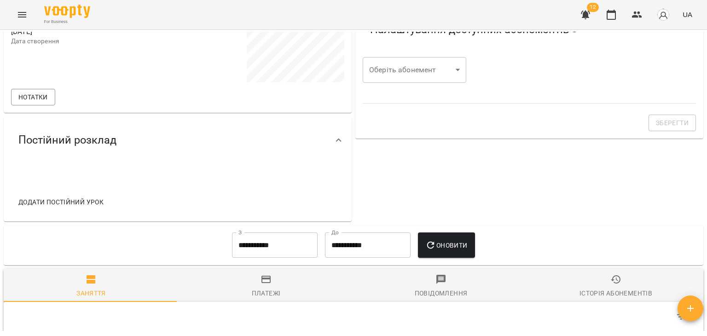
scroll to position [0, 0]
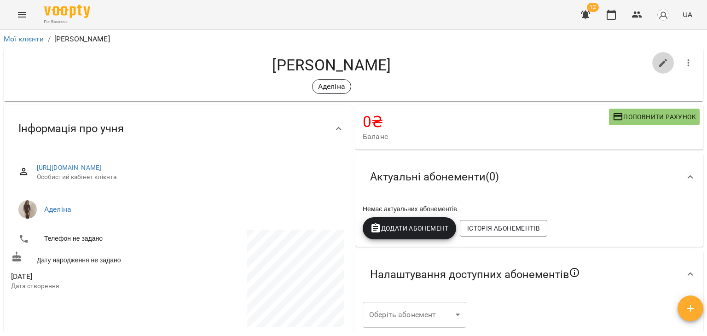
click at [659, 63] on icon "button" at bounding box center [663, 63] width 11 height 11
select select "**"
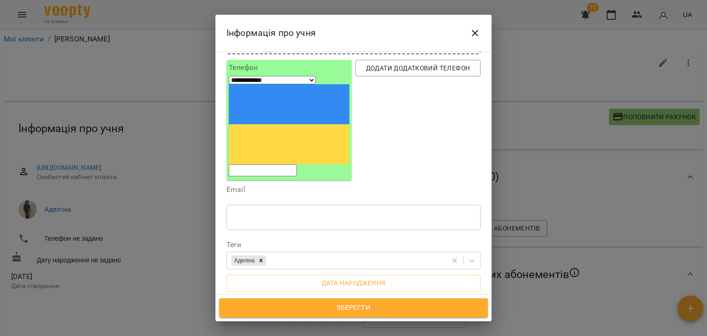
scroll to position [86, 0]
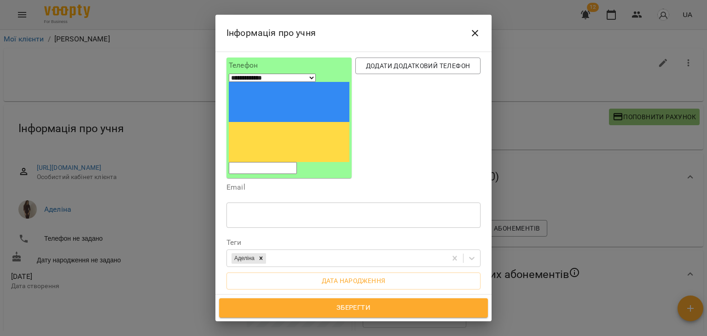
click at [297, 322] on textarea at bounding box center [353, 326] width 241 height 9
type textarea "**********"
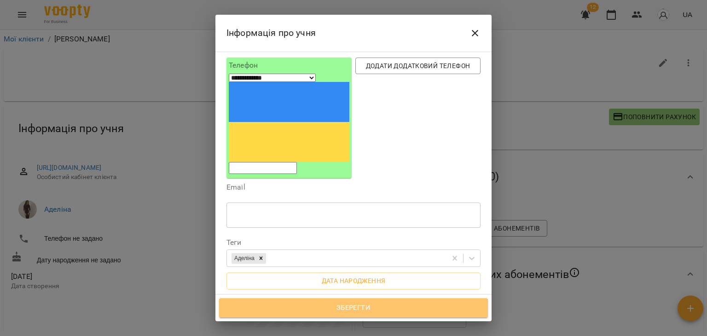
click at [346, 307] on span "Зберегти" at bounding box center [353, 308] width 249 height 12
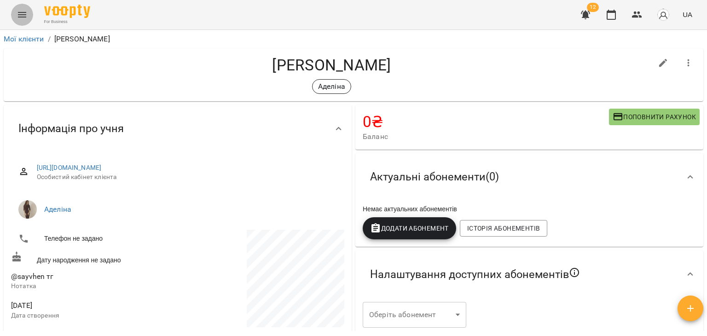
click at [14, 17] on button "Menu" at bounding box center [22, 15] width 22 height 22
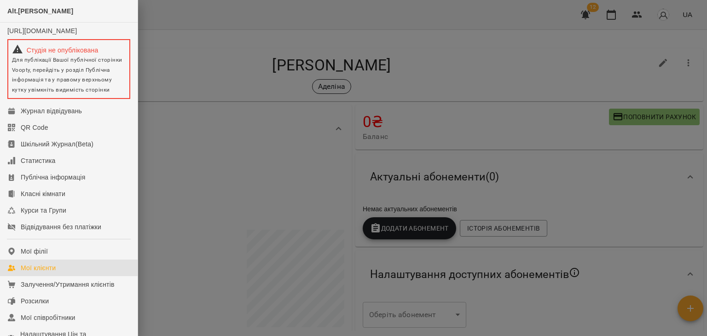
click at [40, 273] on div "Мої клієнти" at bounding box center [38, 267] width 35 height 9
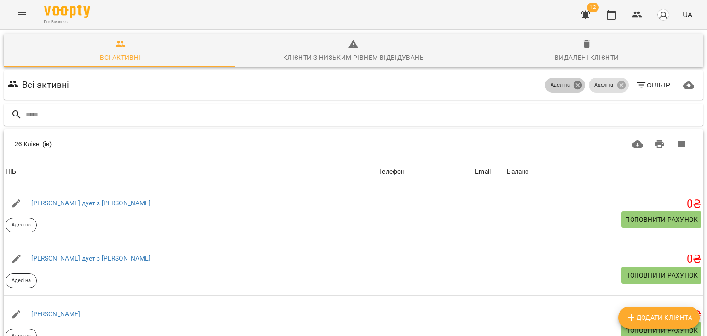
click at [574, 85] on icon at bounding box center [578, 85] width 8 height 8
click at [391, 109] on input "text" at bounding box center [363, 114] width 674 height 15
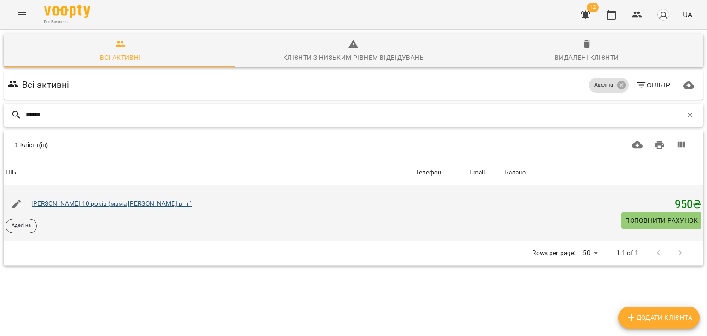
type input "******"
click at [125, 203] on link "[PERSON_NAME] 10 років (мама [PERSON_NAME] в тг)" at bounding box center [111, 203] width 161 height 7
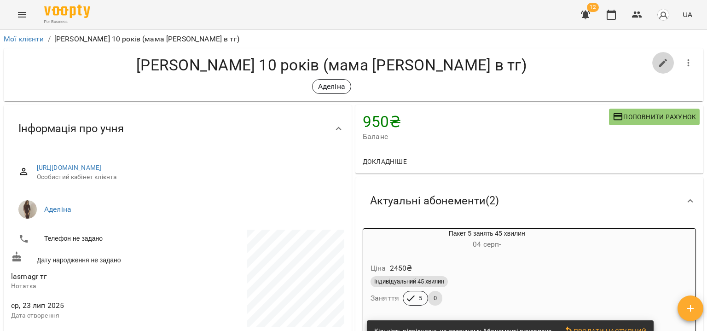
click at [658, 67] on icon "button" at bounding box center [663, 63] width 11 height 11
select select "**"
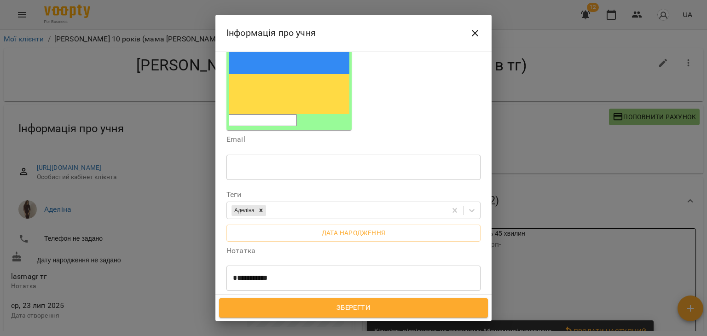
scroll to position [134, 0]
click at [469, 39] on button "Close" at bounding box center [475, 33] width 22 height 22
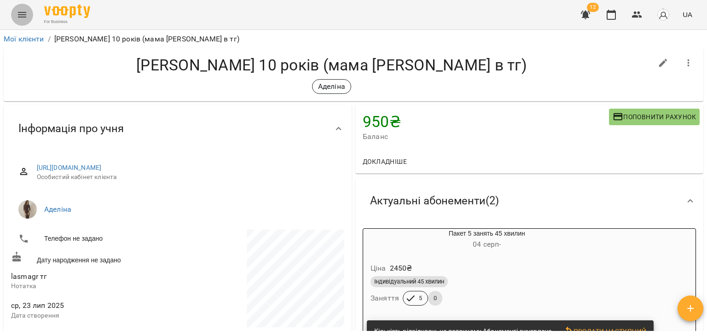
click at [28, 15] on button "Menu" at bounding box center [22, 15] width 22 height 22
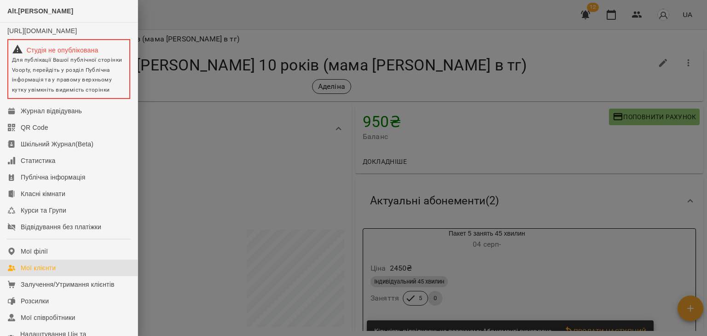
click at [48, 271] on div "Мої клієнти" at bounding box center [38, 267] width 35 height 9
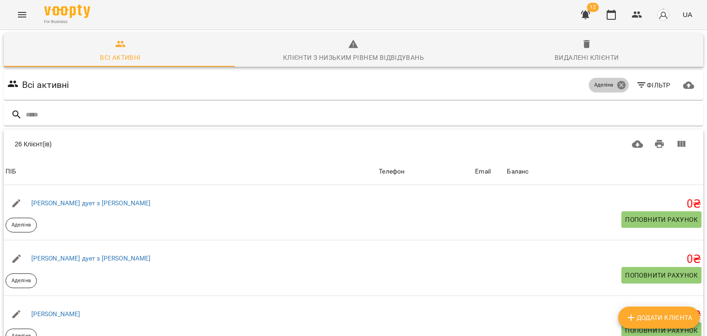
click at [617, 85] on icon at bounding box center [622, 85] width 10 height 10
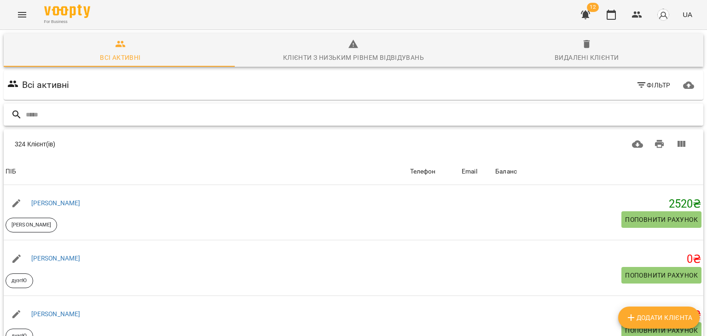
click at [264, 121] on input "text" at bounding box center [363, 114] width 674 height 15
type input "*****"
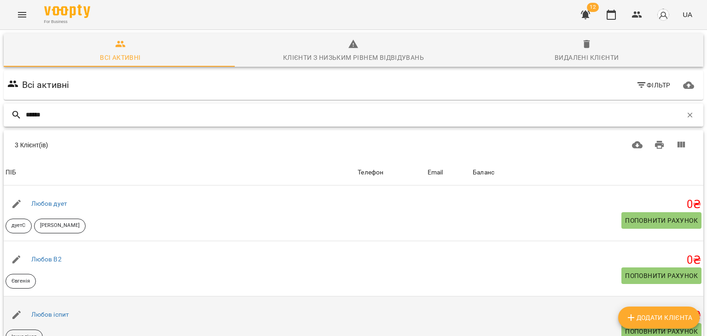
scroll to position [72, 0]
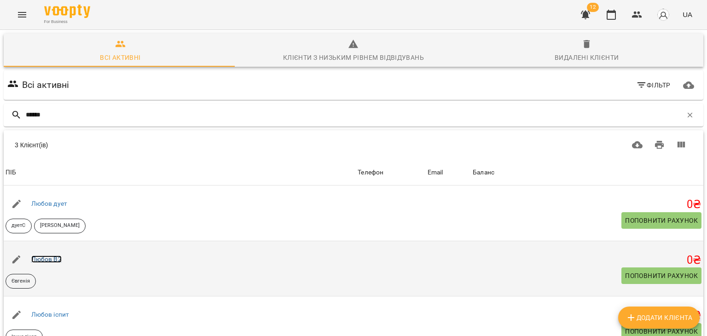
click at [57, 256] on link "Любов В2" at bounding box center [46, 259] width 30 height 7
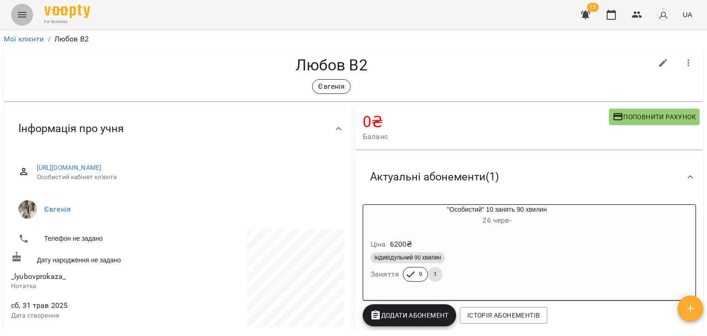
click at [20, 17] on icon "Menu" at bounding box center [22, 14] width 11 height 11
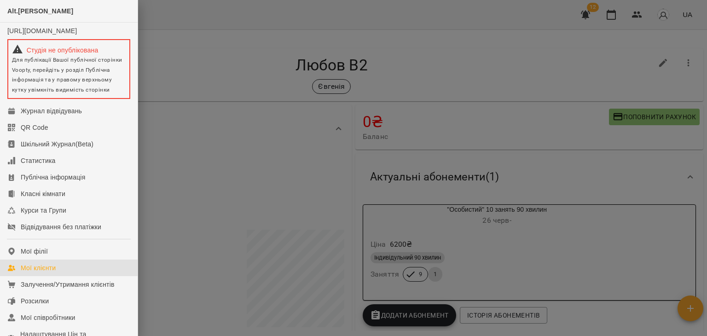
click at [54, 273] on div "Мої клієнти" at bounding box center [38, 267] width 35 height 9
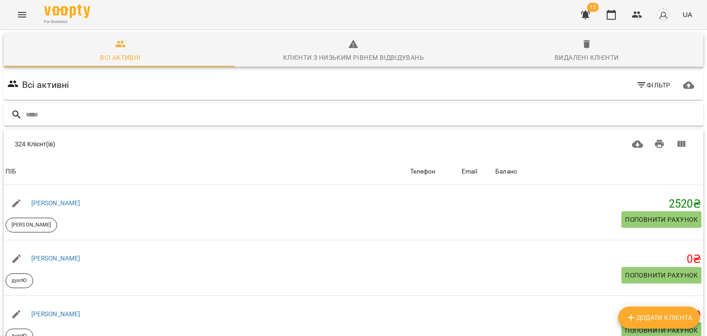
click at [425, 107] on input "text" at bounding box center [363, 114] width 674 height 15
type input "*****"
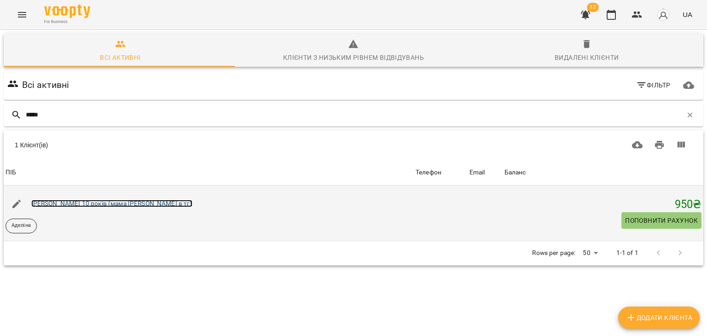
click at [96, 206] on link "[PERSON_NAME] 10 років (мама [PERSON_NAME] в тг)" at bounding box center [111, 203] width 161 height 7
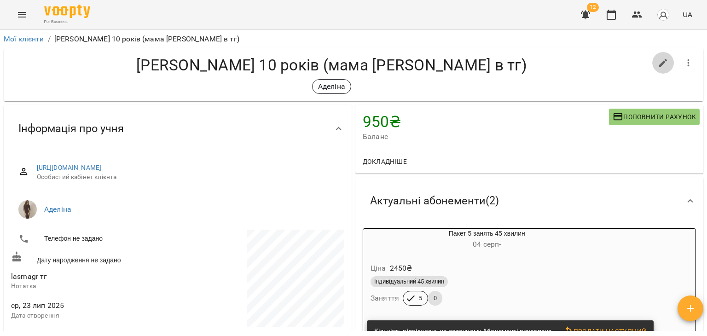
click at [659, 61] on icon "button" at bounding box center [663, 63] width 8 height 8
select select "**"
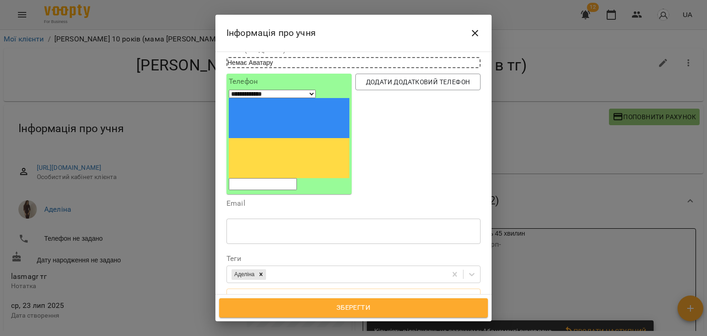
scroll to position [75, 0]
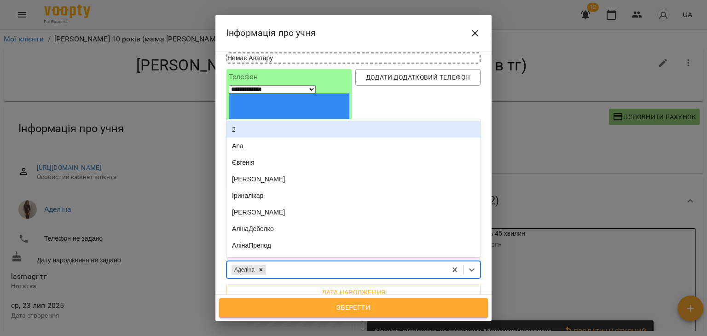
click at [293, 262] on div "Аделіна" at bounding box center [337, 269] width 220 height 15
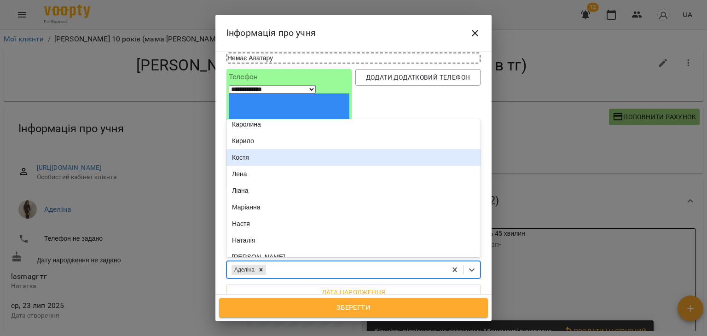
scroll to position [274, 0]
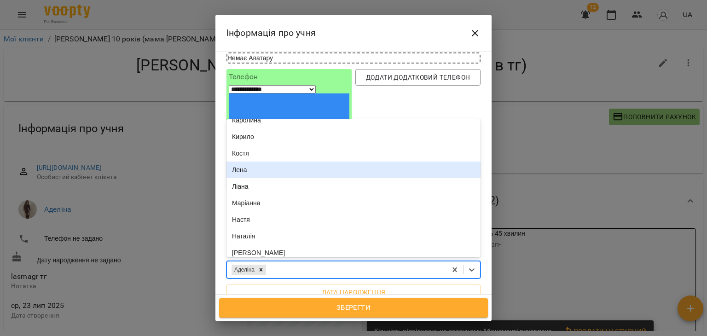
click at [262, 162] on div "Лена" at bounding box center [354, 170] width 254 height 17
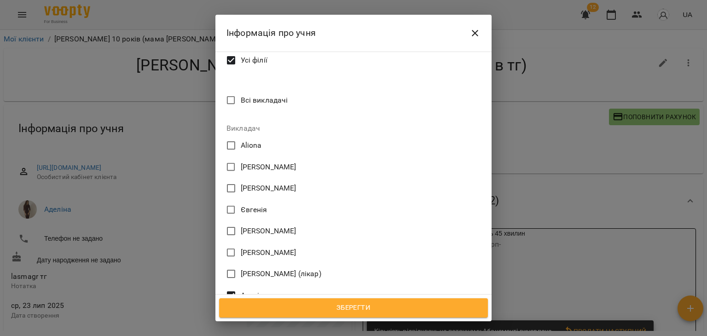
scroll to position [391, 0]
click at [266, 183] on span "[PERSON_NAME]" at bounding box center [269, 188] width 56 height 11
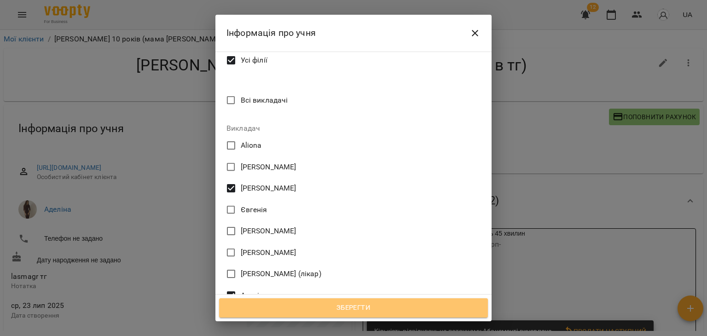
click at [356, 303] on span "Зберегти" at bounding box center [353, 308] width 249 height 12
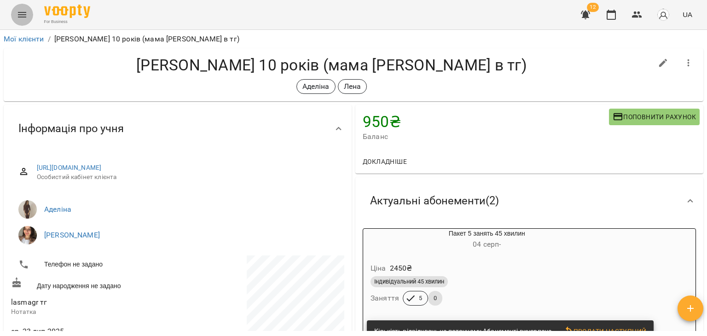
click at [21, 19] on icon "Menu" at bounding box center [22, 14] width 11 height 11
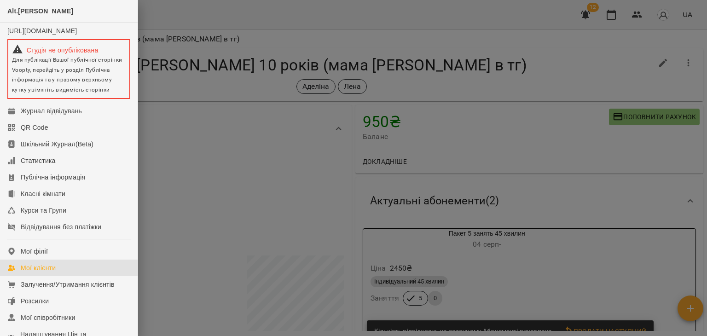
click at [50, 273] on div "Мої клієнти" at bounding box center [38, 267] width 35 height 9
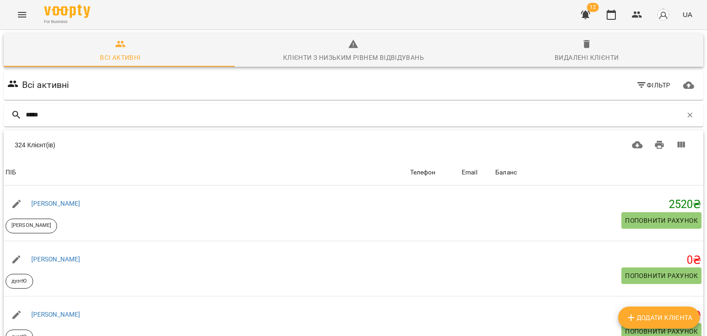
type input "*****"
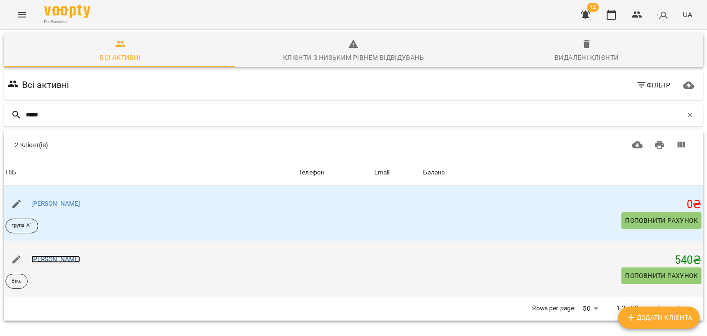
click at [43, 259] on link "[PERSON_NAME]" at bounding box center [55, 259] width 49 height 7
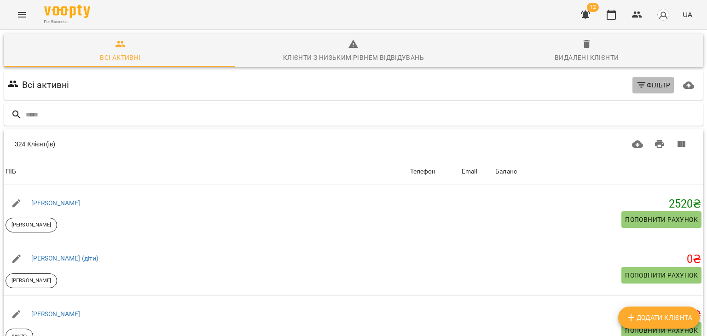
click at [633, 87] on button "Фільтр" at bounding box center [654, 85] width 42 height 17
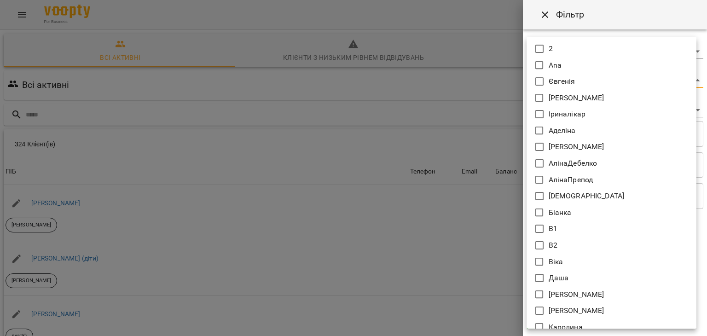
click at [546, 82] on body "For Business 12 UA Всі активні Клієнти з низьким рівнем відвідувань Видалені кл…" at bounding box center [353, 240] width 707 height 481
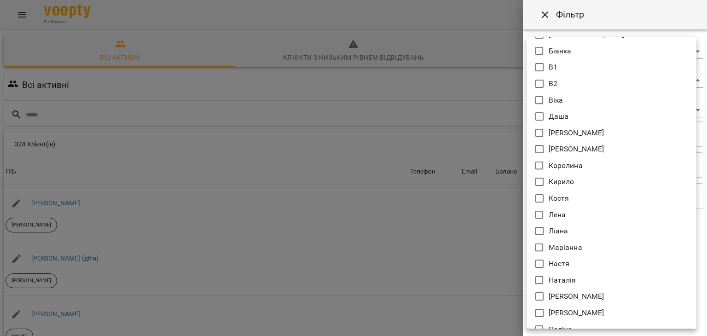
scroll to position [163, 0]
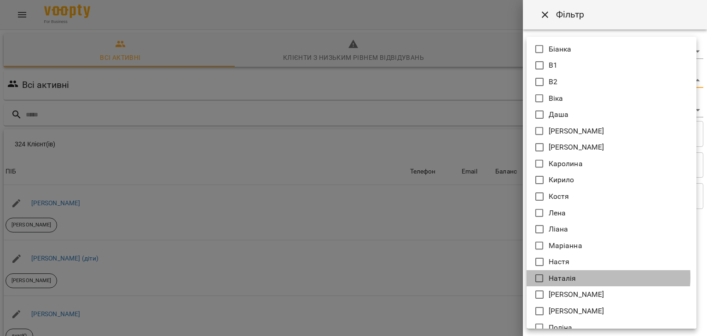
click at [582, 277] on li "Наталія" at bounding box center [612, 278] width 170 height 17
type input "*******"
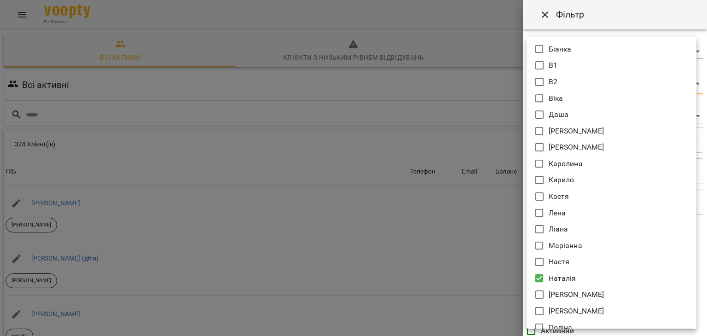
click at [451, 250] on div at bounding box center [353, 168] width 707 height 336
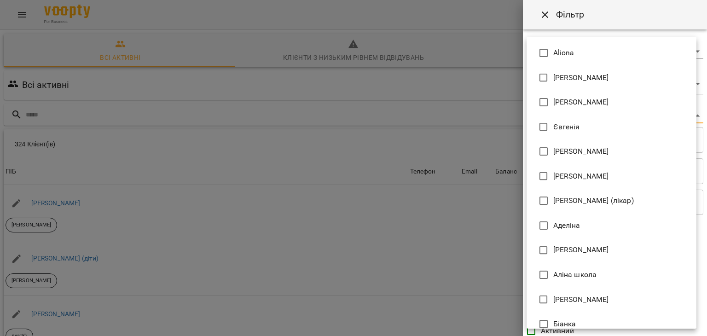
click at [582, 122] on body "For Business 12 UA Всі активні Клієнти з низьким рівнем відвідувань Видалені кл…" at bounding box center [353, 240] width 707 height 481
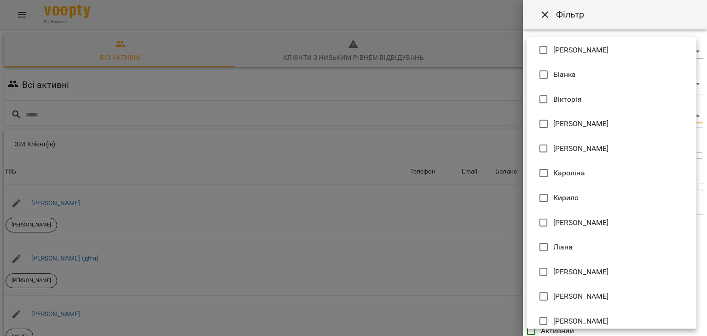
scroll to position [250, 0]
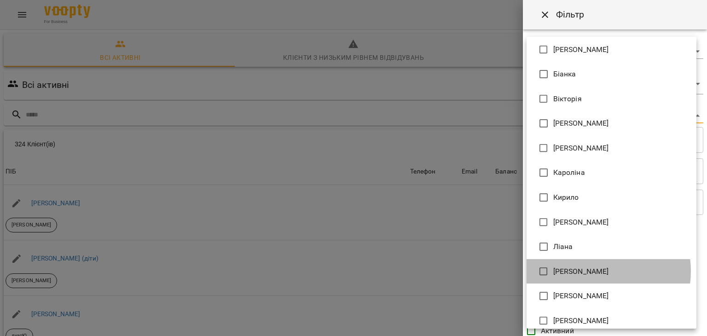
click at [593, 271] on span "[PERSON_NAME]" at bounding box center [582, 271] width 56 height 11
type input "**********"
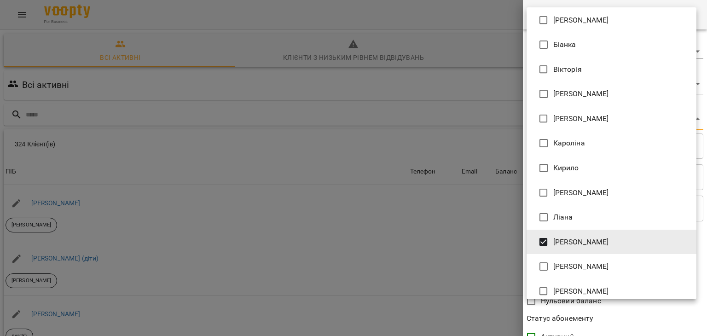
click at [475, 239] on div at bounding box center [353, 168] width 707 height 336
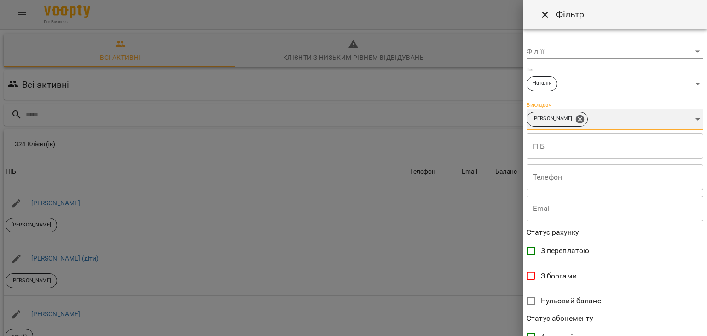
scroll to position [189, 0]
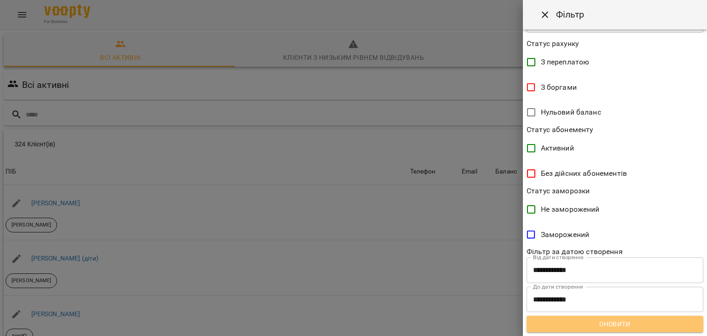
click at [641, 328] on span "Оновити" at bounding box center [615, 324] width 162 height 11
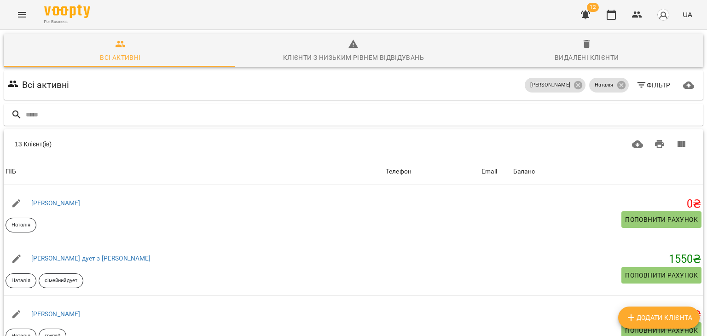
scroll to position [0, 0]
click at [574, 88] on icon at bounding box center [578, 85] width 8 height 8
click at [618, 85] on icon at bounding box center [621, 85] width 8 height 8
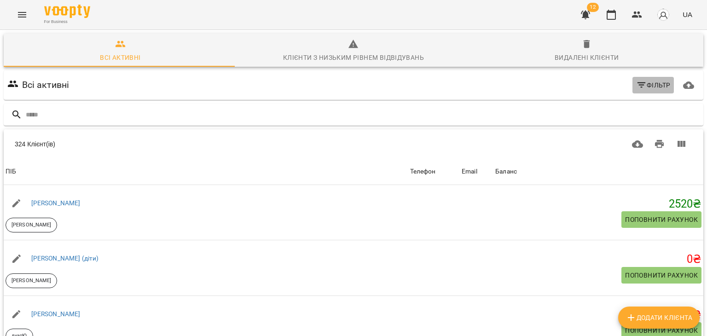
click at [646, 85] on span "Фільтр" at bounding box center [653, 85] width 35 height 11
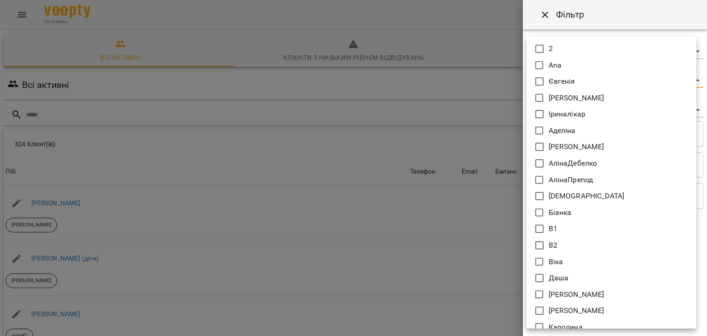
click at [538, 76] on body "For Business 12 UA Всі активні Клієнти з низьким рівнем відвідувань Видалені кл…" at bounding box center [353, 240] width 707 height 481
click at [446, 129] on div at bounding box center [353, 168] width 707 height 336
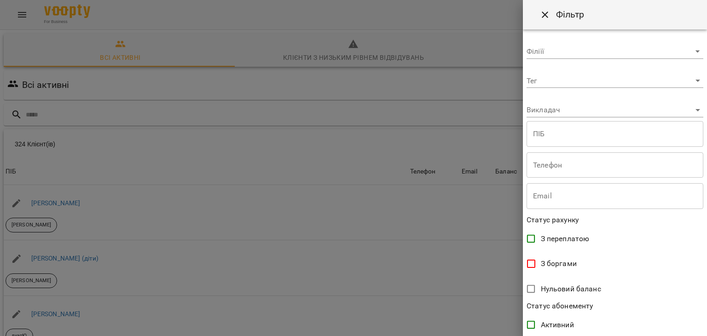
click at [392, 111] on div at bounding box center [353, 168] width 707 height 336
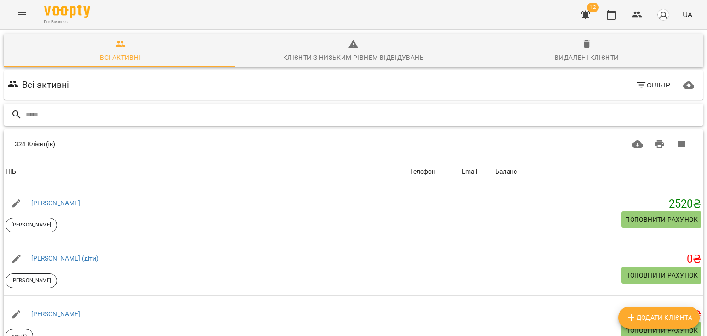
click at [392, 111] on input "text" at bounding box center [363, 114] width 674 height 15
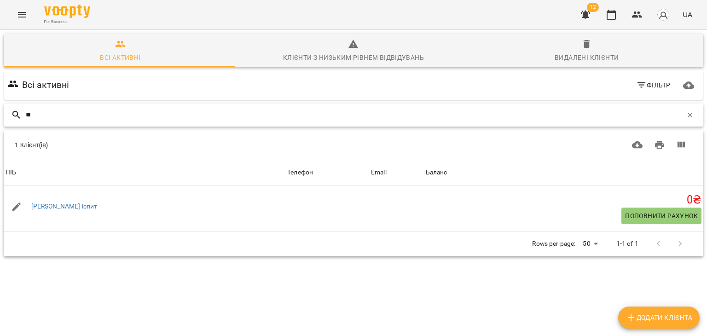
type input "*"
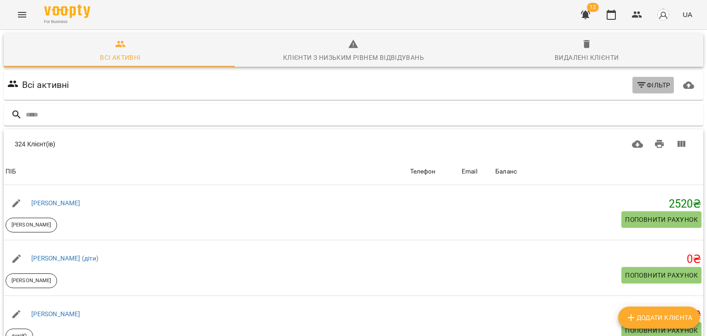
click at [641, 89] on span "Фільтр" at bounding box center [653, 85] width 35 height 11
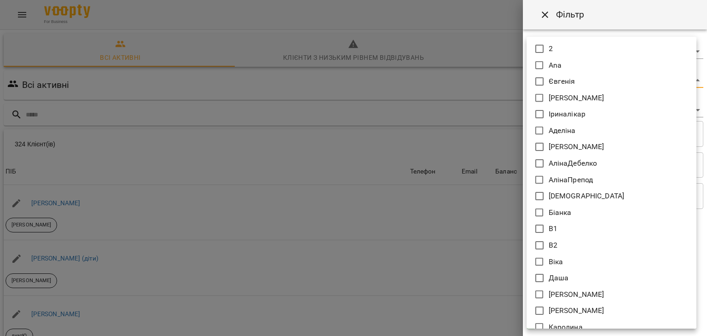
click at [571, 81] on body "For Business 12 UA Всі активні Клієнти з низьким рівнем відвідувань Видалені кл…" at bounding box center [353, 240] width 707 height 481
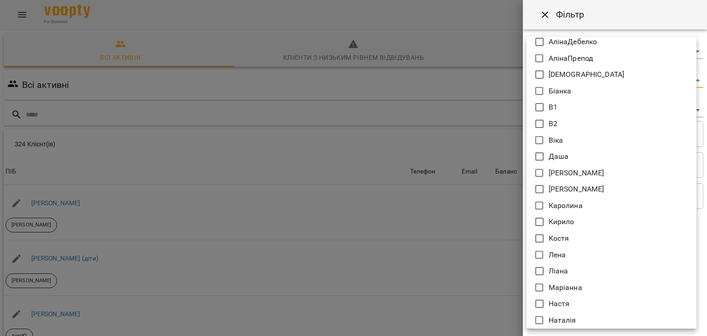
scroll to position [226, 0]
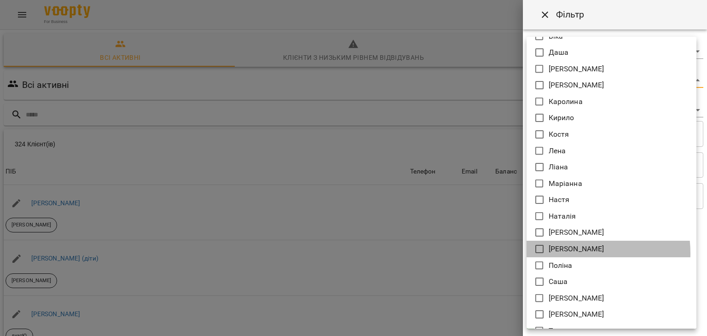
click at [567, 253] on p "[PERSON_NAME]" at bounding box center [577, 249] width 56 height 11
type input "*****"
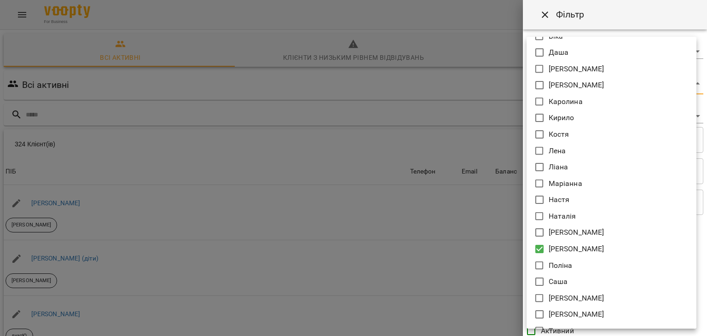
click at [475, 245] on div at bounding box center [353, 168] width 707 height 336
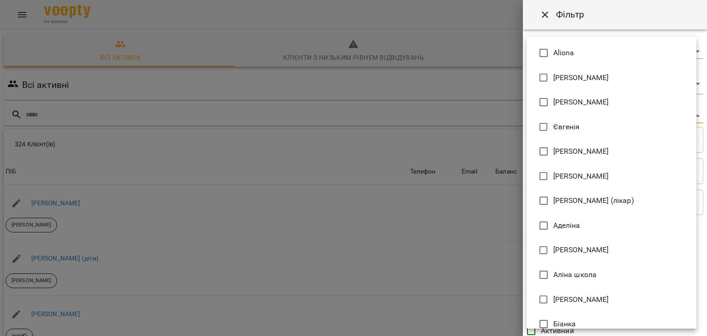
click at [582, 112] on body "For Business 12 UA Всі активні Клієнти з низьким рівнем відвідувань Видалені кл…" at bounding box center [353, 240] width 707 height 481
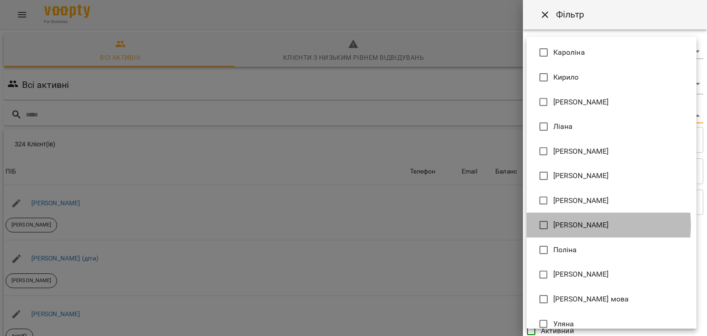
click at [567, 225] on span "[PERSON_NAME]" at bounding box center [582, 225] width 56 height 11
type input "**********"
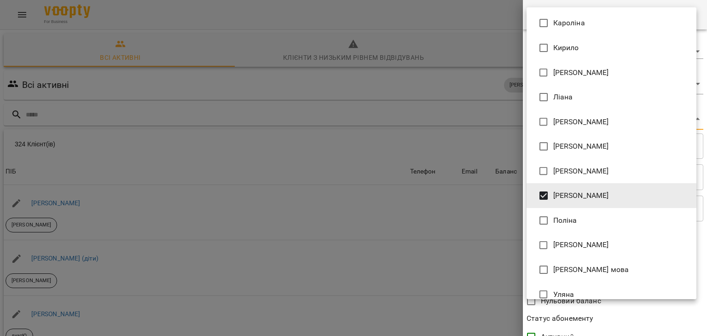
click at [484, 229] on div at bounding box center [353, 168] width 707 height 336
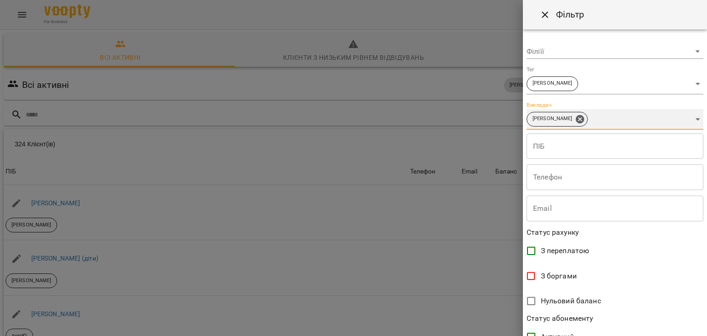
scroll to position [189, 0]
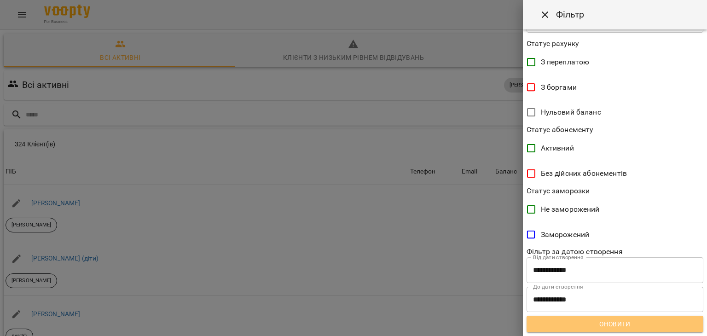
click at [624, 324] on span "Оновити" at bounding box center [615, 324] width 162 height 11
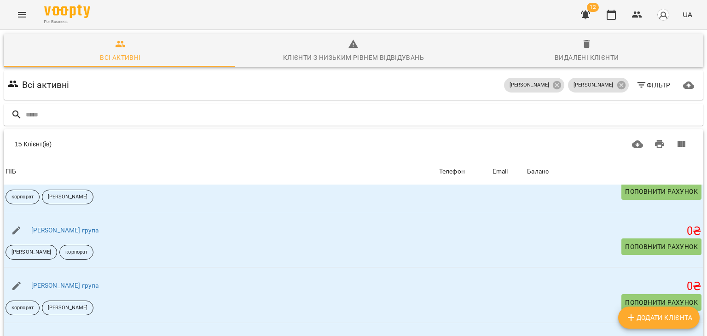
scroll to position [84, 0]
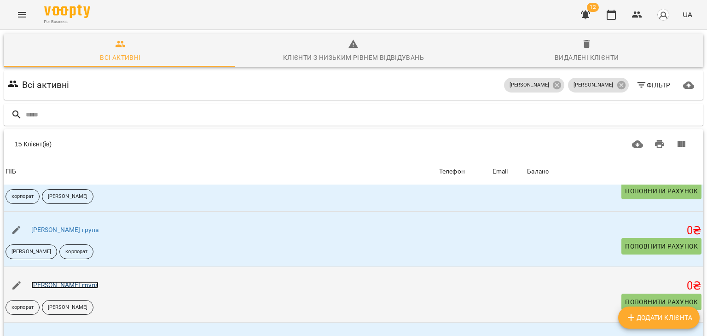
click at [70, 281] on link "Олександр Швидкий група" at bounding box center [65, 284] width 68 height 7
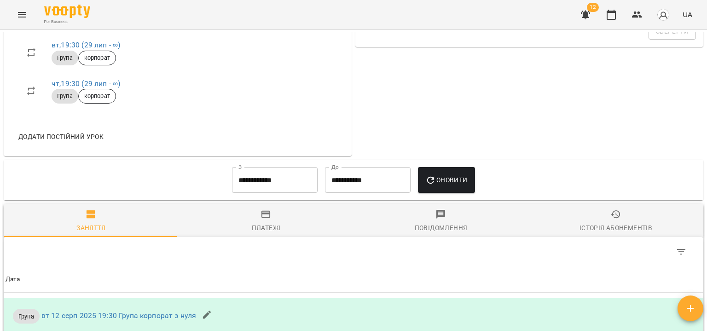
scroll to position [423, 0]
click at [198, 182] on div "**********" at bounding box center [353, 180] width 685 height 33
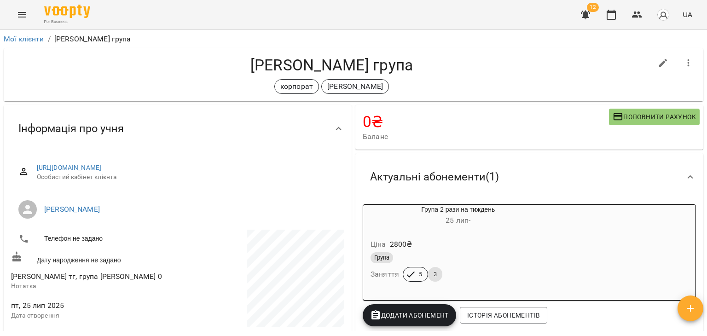
scroll to position [0, 0]
click at [658, 67] on icon "button" at bounding box center [663, 63] width 11 height 11
select select "**"
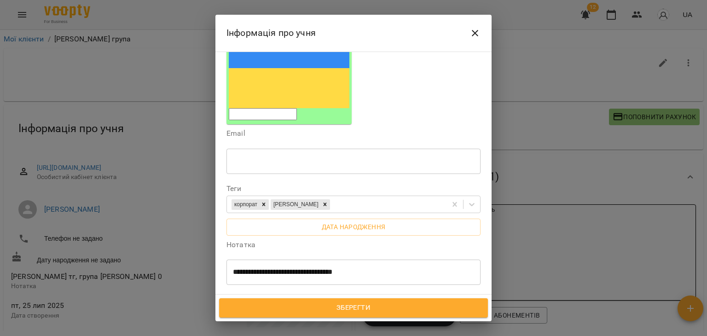
scroll to position [141, 0]
click at [320, 198] on div at bounding box center [325, 203] width 10 height 11
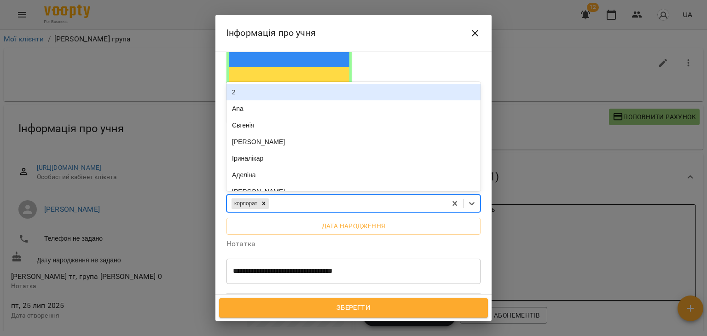
click at [359, 196] on div "корпорат" at bounding box center [337, 203] width 220 height 15
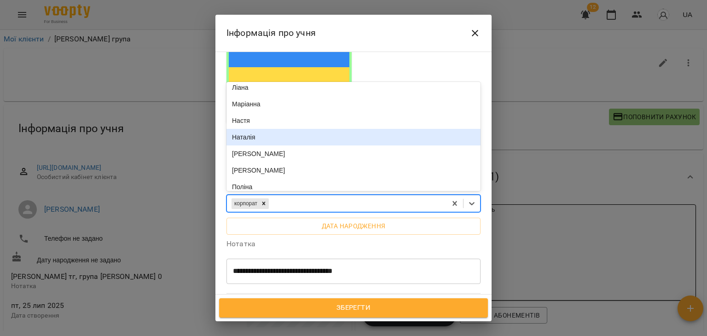
scroll to position [354, 0]
click at [292, 128] on div "Наталія" at bounding box center [354, 136] width 254 height 17
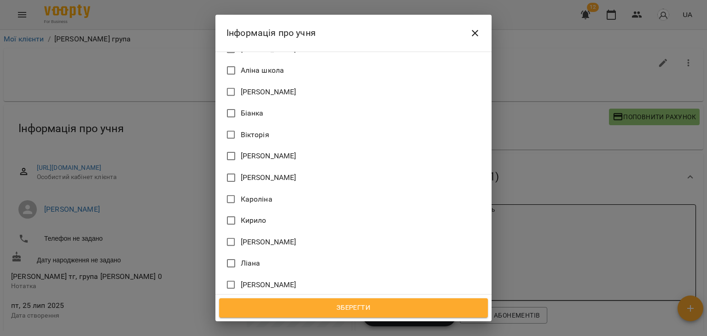
scroll to position [705, 0]
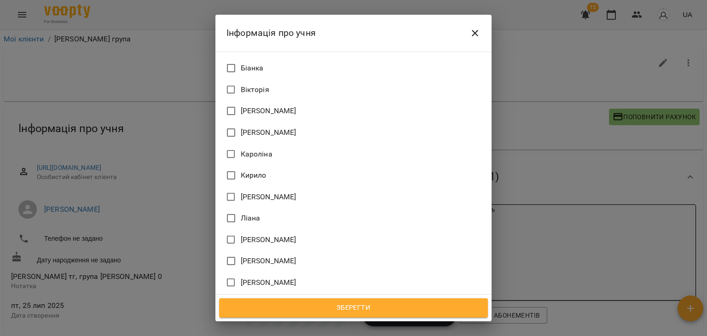
click at [243, 234] on span "[PERSON_NAME]" at bounding box center [269, 239] width 56 height 11
click at [241, 298] on span "[PERSON_NAME]" at bounding box center [269, 303] width 56 height 11
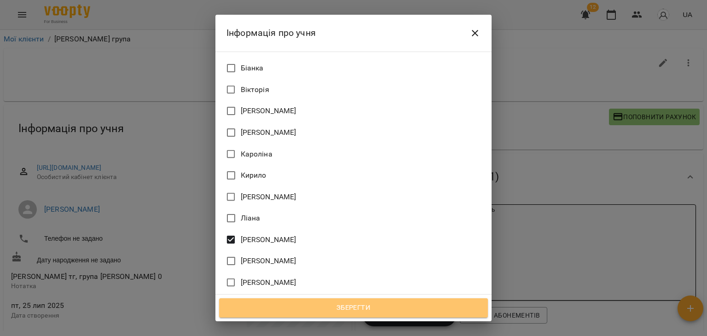
click at [327, 310] on span "Зберегти" at bounding box center [353, 308] width 249 height 12
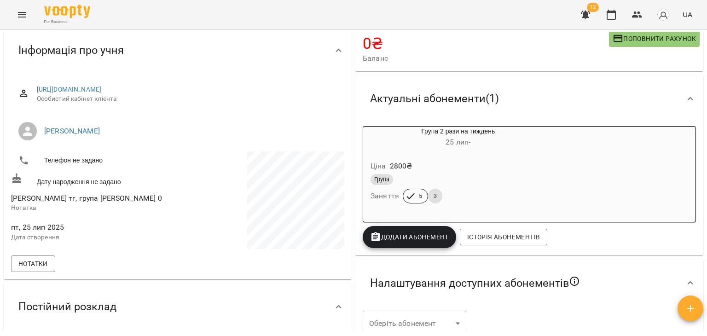
scroll to position [79, 0]
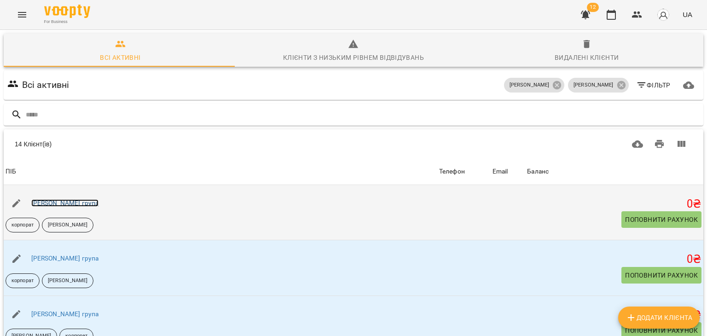
click at [92, 202] on link "[PERSON_NAME] група" at bounding box center [65, 202] width 68 height 7
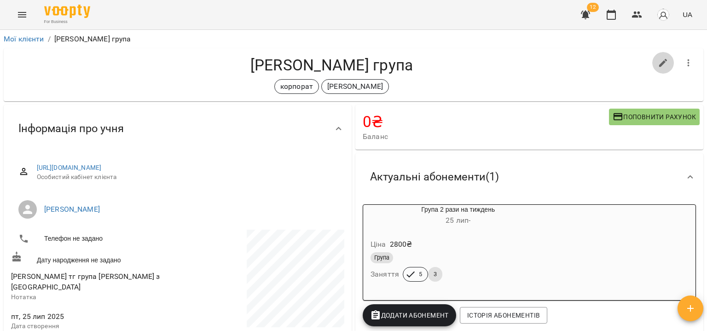
click at [659, 59] on icon "button" at bounding box center [663, 63] width 8 height 8
select select "**"
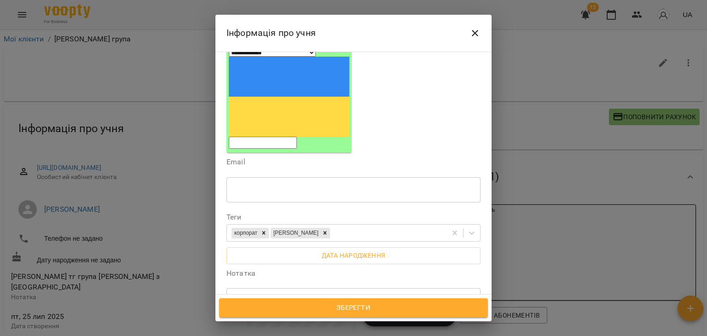
scroll to position [130, 0]
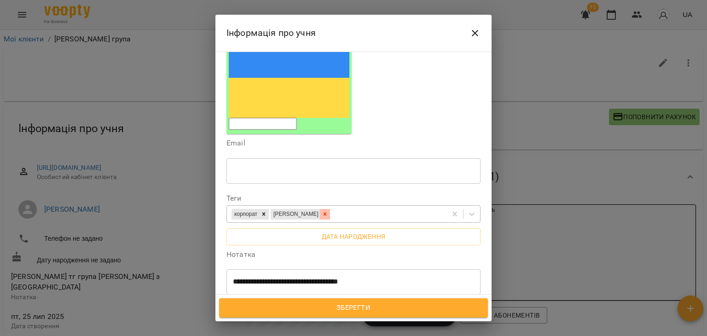
click at [322, 211] on icon at bounding box center [325, 214] width 6 height 6
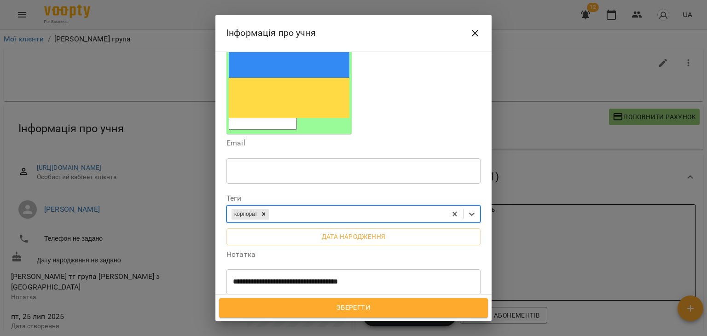
click at [314, 207] on div "корпорат" at bounding box center [337, 214] width 220 height 15
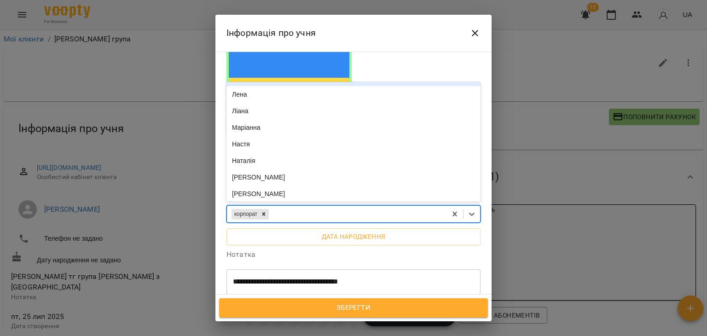
scroll to position [330, 0]
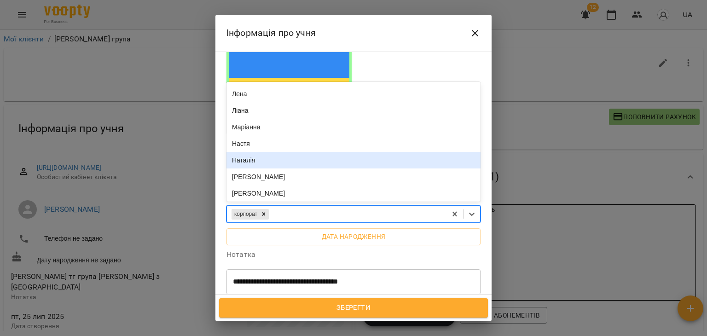
click at [263, 152] on div "Наталія" at bounding box center [354, 160] width 254 height 17
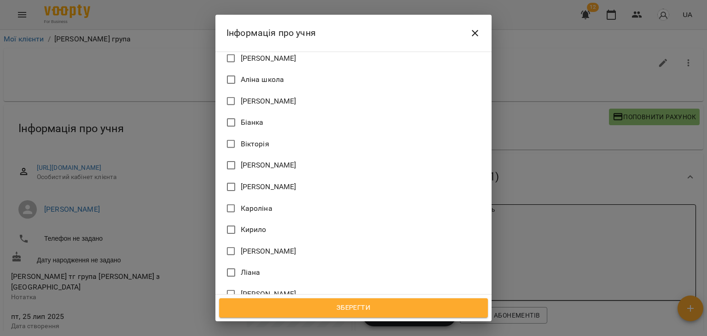
scroll to position [667, 0]
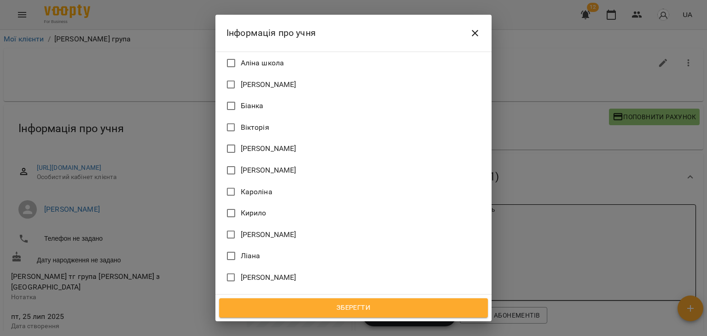
click at [259, 272] on span "[PERSON_NAME]" at bounding box center [269, 277] width 56 height 11
click at [250, 334] on span "[PERSON_NAME]" at bounding box center [269, 341] width 56 height 15
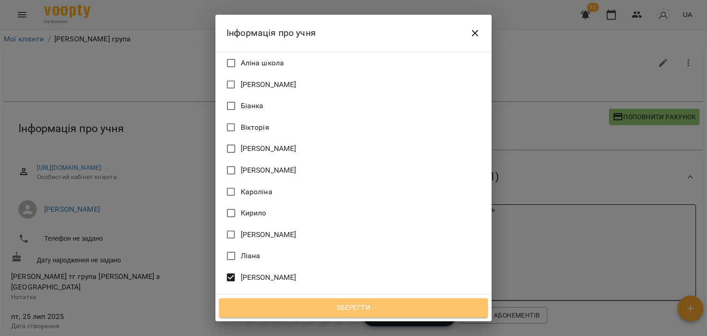
click at [300, 306] on span "Зберегти" at bounding box center [353, 308] width 249 height 12
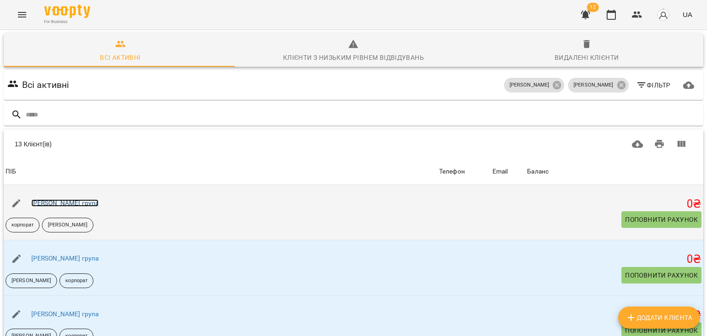
click at [77, 206] on link "[PERSON_NAME] група" at bounding box center [65, 202] width 68 height 7
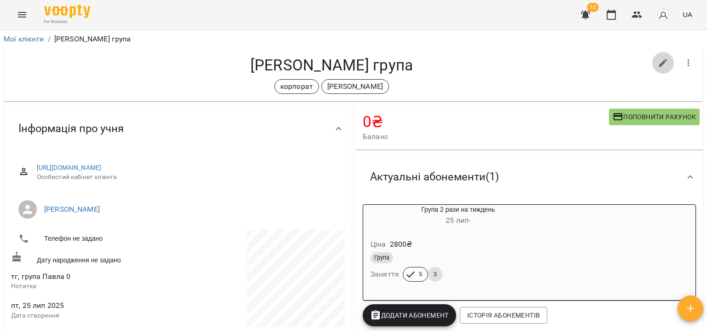
click at [659, 61] on icon "button" at bounding box center [663, 63] width 11 height 11
select select "**"
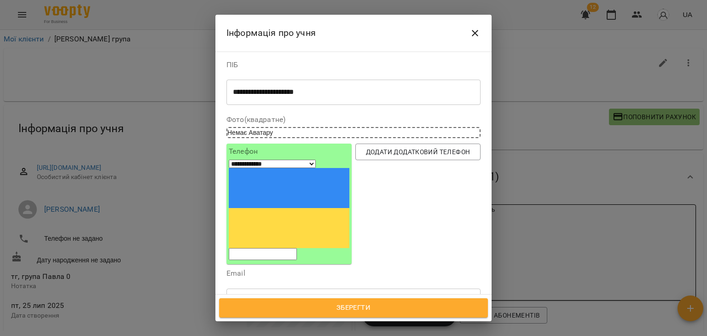
scroll to position [144, 0]
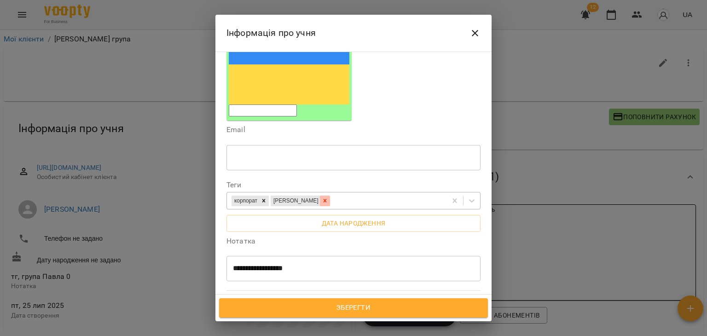
click at [322, 198] on icon at bounding box center [325, 201] width 6 height 6
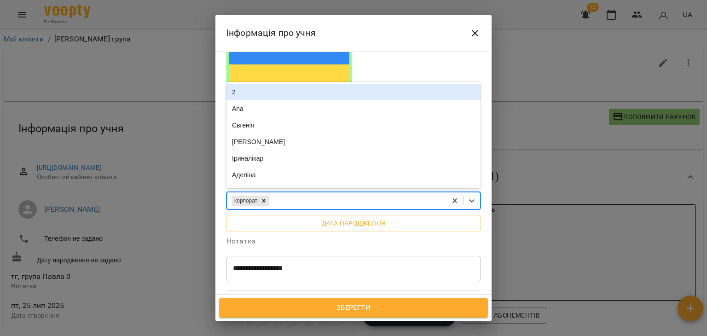
click at [303, 193] on div "корпорат" at bounding box center [337, 200] width 220 height 15
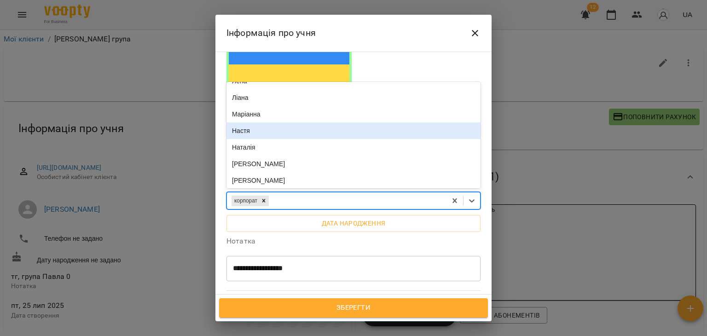
scroll to position [355, 0]
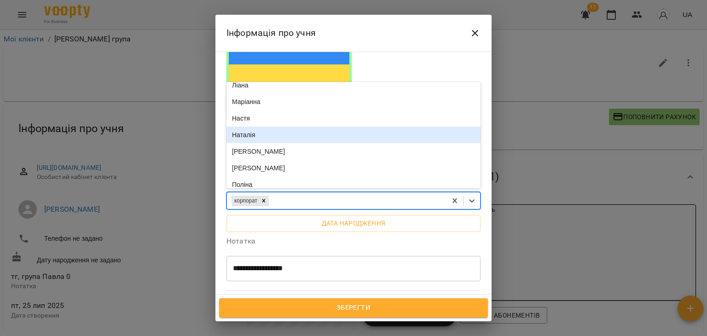
click at [269, 127] on div "Наталія" at bounding box center [354, 135] width 254 height 17
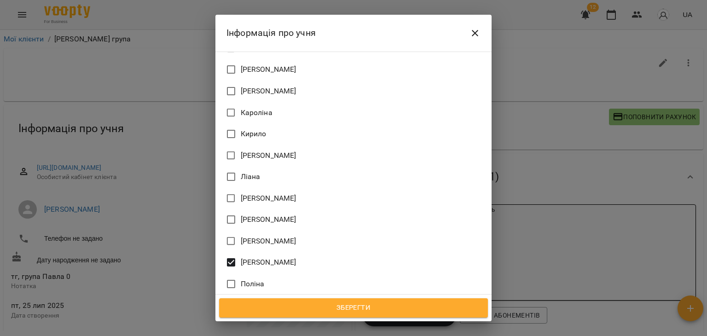
scroll to position [757, 0]
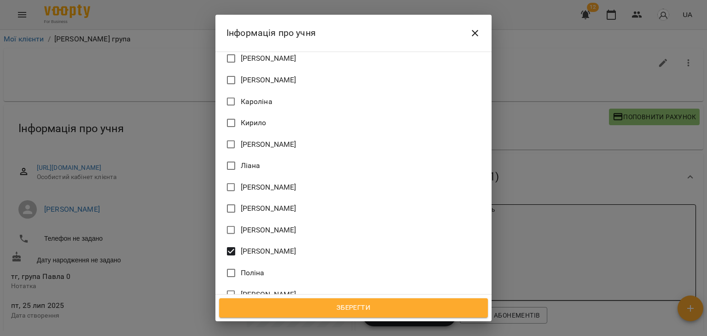
click at [247, 182] on span "[PERSON_NAME]" at bounding box center [269, 187] width 56 height 11
click at [252, 242] on label "[PERSON_NAME]" at bounding box center [348, 251] width 252 height 19
click at [321, 310] on span "Зберегти" at bounding box center [353, 308] width 249 height 12
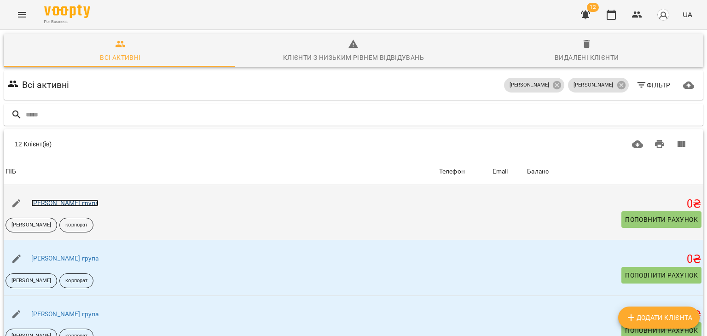
click at [84, 205] on link "[PERSON_NAME] група" at bounding box center [65, 202] width 68 height 7
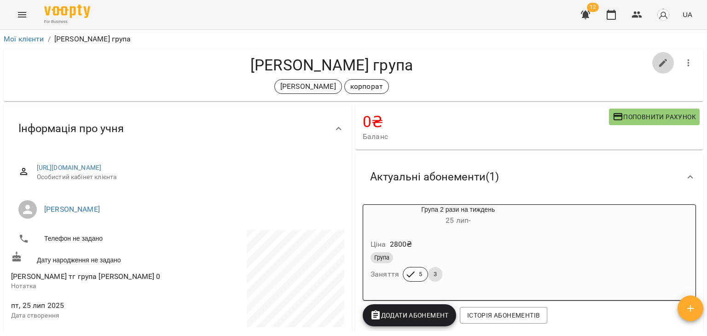
click at [659, 60] on icon "button" at bounding box center [663, 63] width 8 height 8
select select "**"
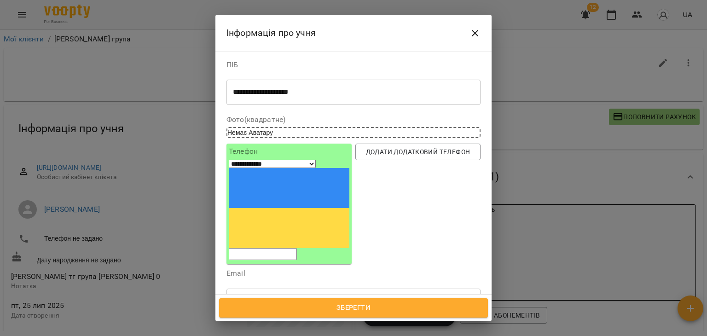
scroll to position [164, 0]
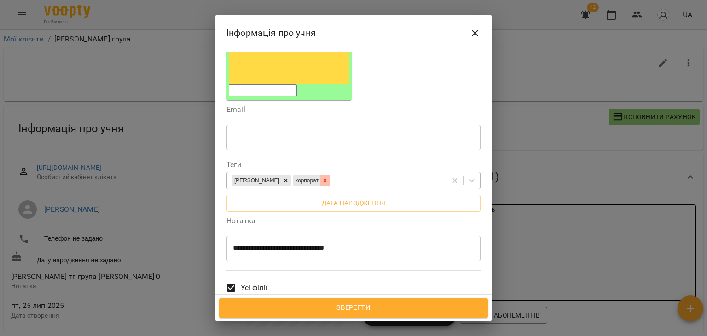
click at [322, 177] on icon at bounding box center [325, 180] width 6 height 6
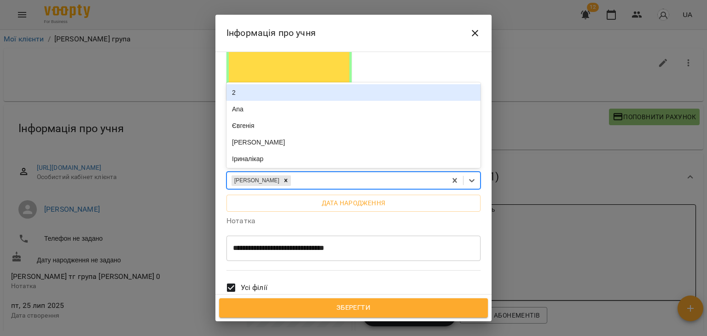
click at [302, 173] on div "[PERSON_NAME]" at bounding box center [337, 180] width 220 height 15
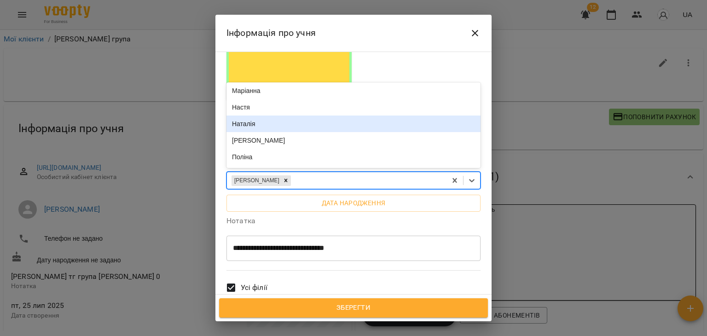
click at [268, 116] on div "Наталія" at bounding box center [354, 124] width 254 height 17
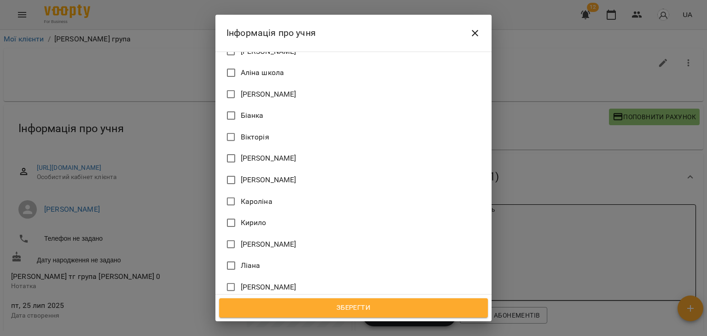
scroll to position [718, 0]
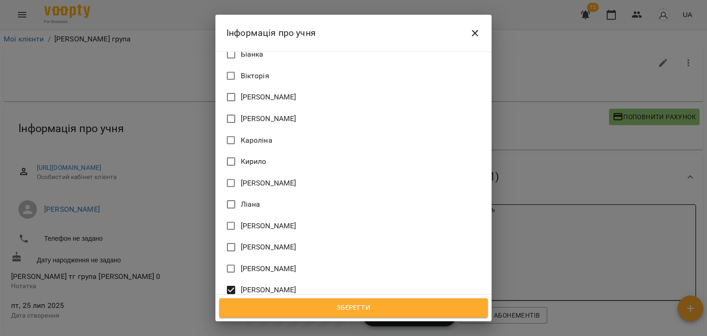
click at [263, 221] on span "[PERSON_NAME]" at bounding box center [269, 226] width 56 height 11
click at [268, 280] on label "[PERSON_NAME]" at bounding box center [348, 289] width 252 height 19
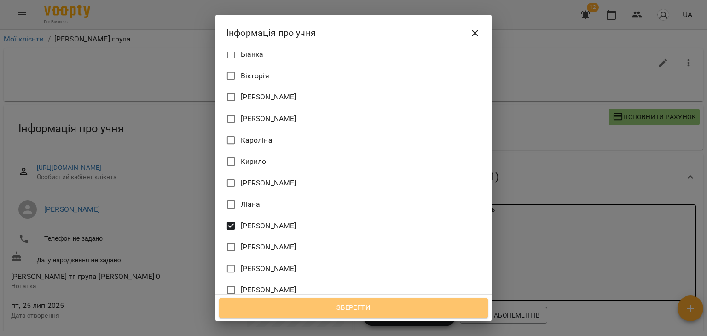
click at [338, 310] on span "Зберегти" at bounding box center [353, 308] width 249 height 12
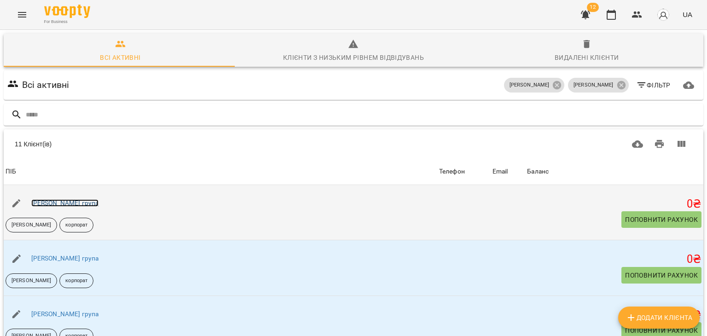
click at [69, 204] on link "[PERSON_NAME] група" at bounding box center [65, 202] width 68 height 7
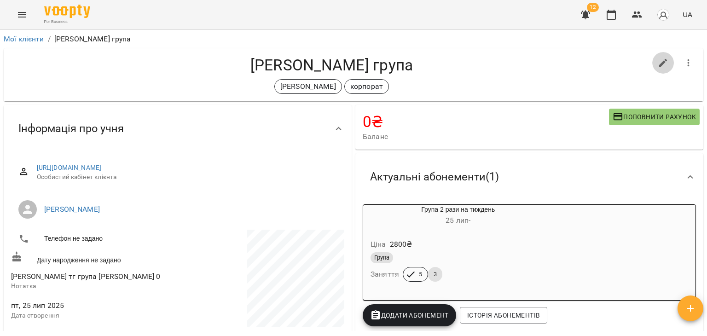
click at [658, 64] on icon "button" at bounding box center [663, 63] width 11 height 11
select select "**"
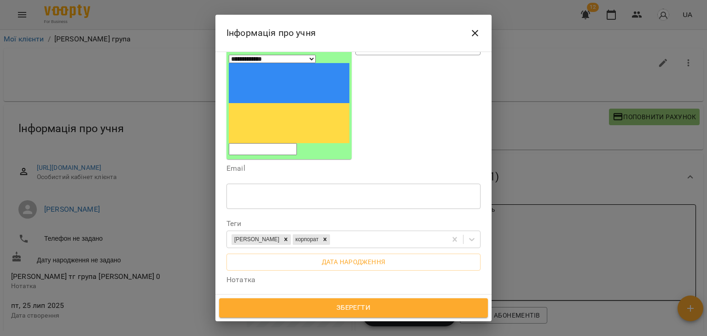
scroll to position [107, 0]
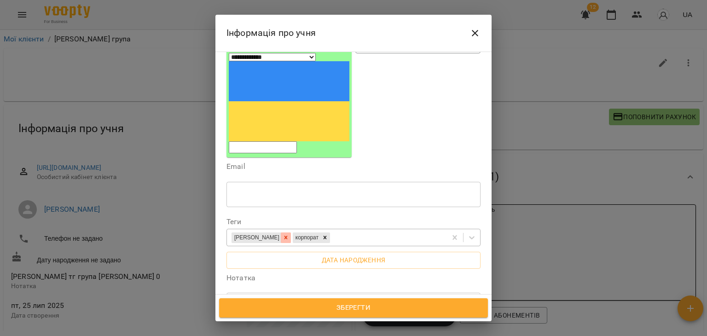
click at [283, 234] on icon at bounding box center [286, 237] width 6 height 6
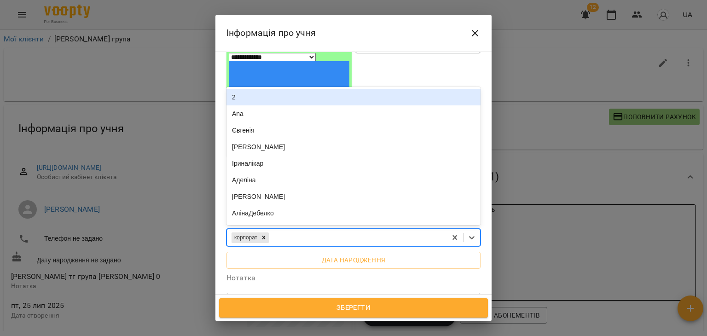
click at [283, 230] on div "корпорат" at bounding box center [337, 237] width 220 height 15
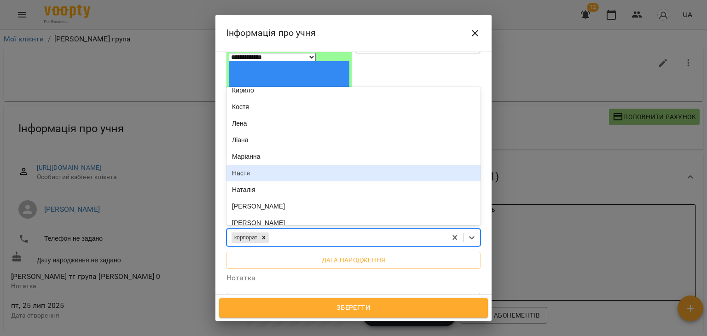
scroll to position [348, 0]
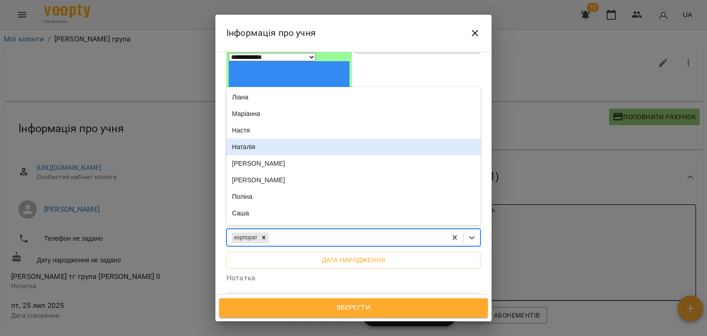
click at [252, 139] on div "Наталія" at bounding box center [354, 147] width 254 height 17
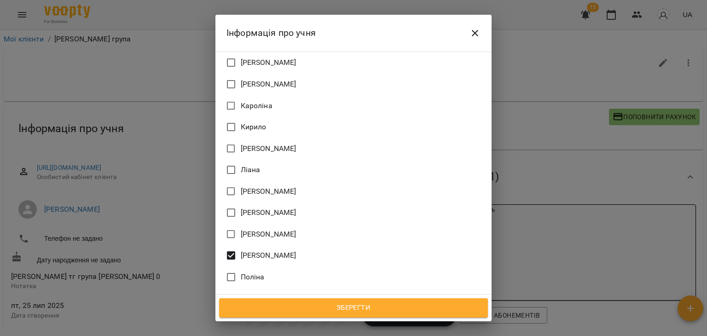
scroll to position [759, 0]
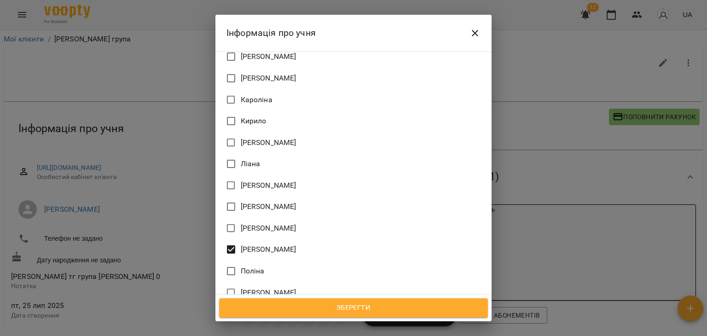
click at [251, 180] on span "[PERSON_NAME]" at bounding box center [269, 185] width 56 height 11
click at [254, 244] on span "[PERSON_NAME]" at bounding box center [269, 249] width 56 height 11
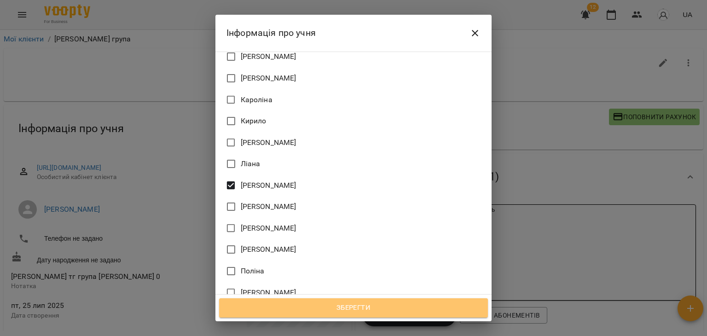
click at [340, 307] on span "Зберегти" at bounding box center [353, 308] width 249 height 12
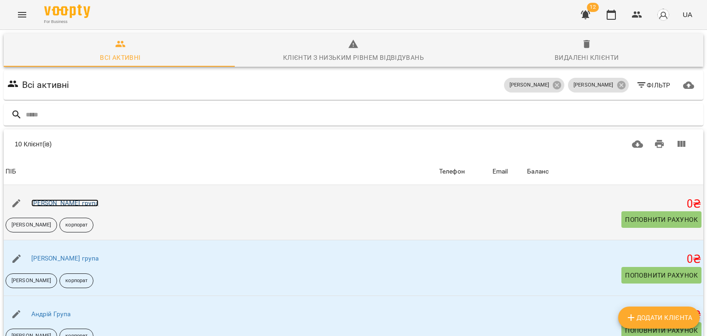
click at [99, 204] on link "Денис Солтусенко група" at bounding box center [65, 202] width 68 height 7
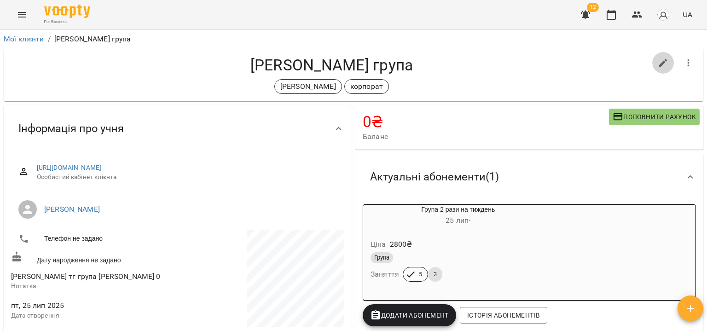
click at [658, 58] on icon "button" at bounding box center [663, 63] width 11 height 11
select select "**"
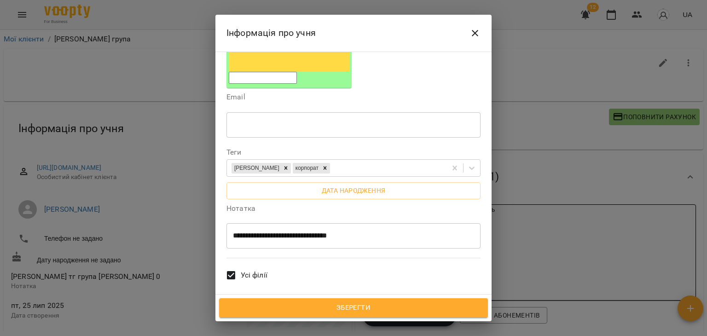
scroll to position [177, 0]
click at [285, 166] on icon at bounding box center [286, 167] width 3 height 3
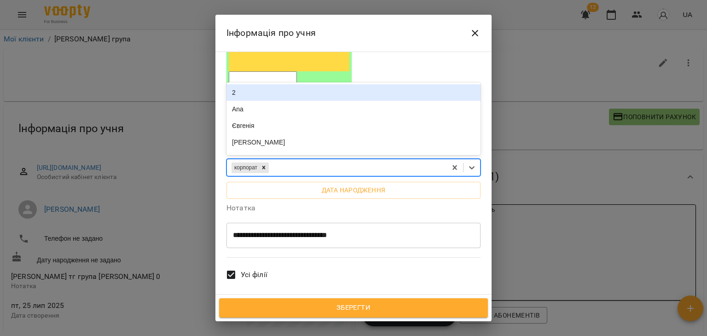
click at [294, 160] on div "корпорат" at bounding box center [337, 167] width 220 height 15
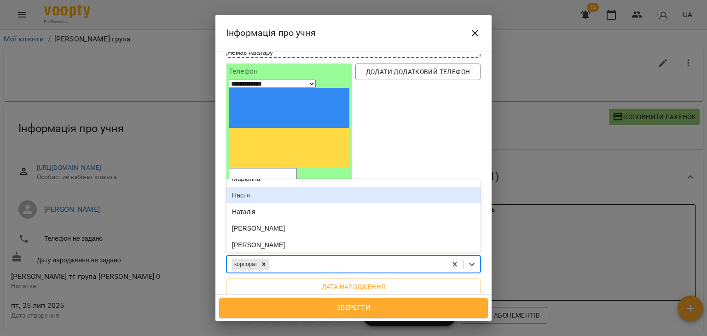
scroll to position [396, 0]
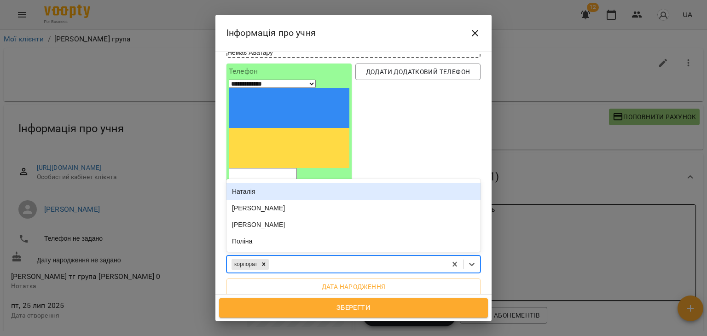
click at [263, 183] on div "Наталія" at bounding box center [354, 191] width 254 height 17
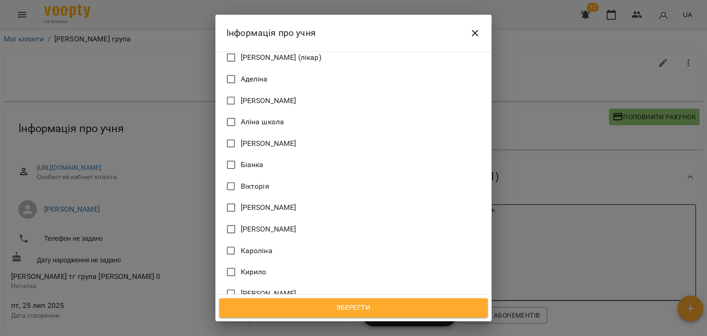
scroll to position [644, 0]
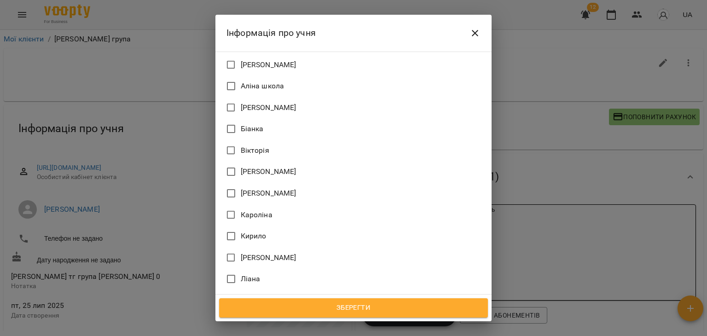
click at [293, 295] on span "[PERSON_NAME]" at bounding box center [269, 300] width 56 height 11
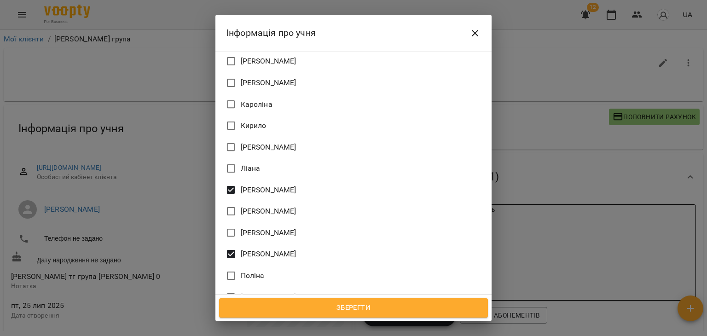
scroll to position [756, 0]
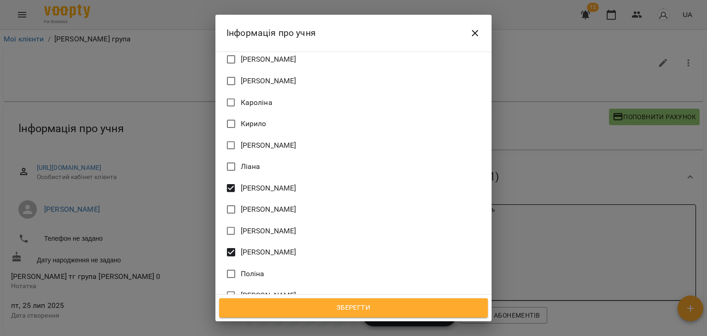
click at [249, 247] on span "[PERSON_NAME]" at bounding box center [269, 252] width 56 height 11
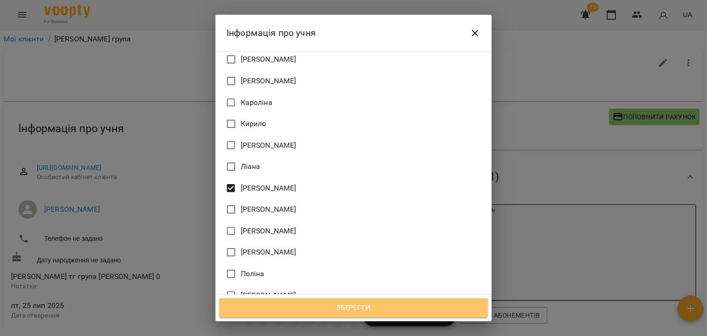
click at [311, 309] on span "Зберегти" at bounding box center [353, 308] width 249 height 12
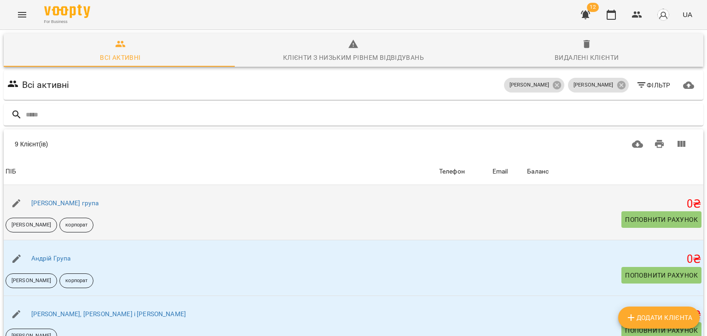
click at [63, 207] on div "[PERSON_NAME] група" at bounding box center [64, 203] width 71 height 13
click at [60, 205] on link "[PERSON_NAME] група" at bounding box center [65, 202] width 68 height 7
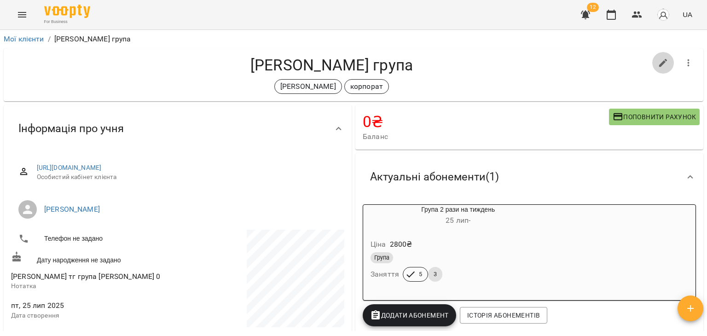
click at [659, 59] on icon "button" at bounding box center [663, 63] width 8 height 8
select select "**"
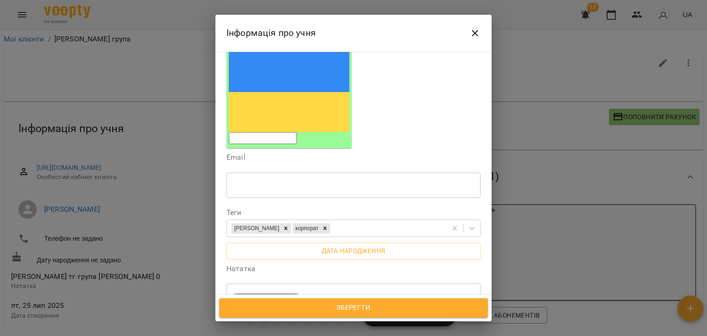
scroll to position [129, 0]
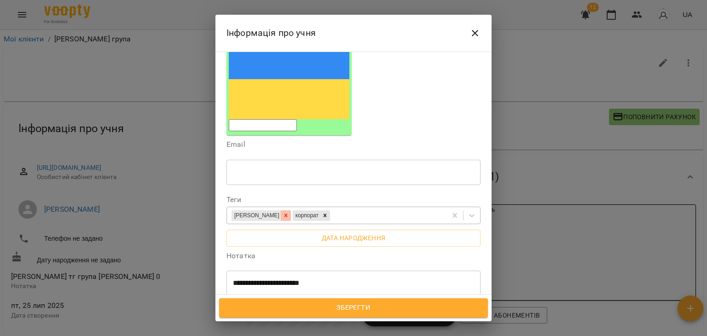
click at [283, 212] on icon at bounding box center [286, 215] width 6 height 6
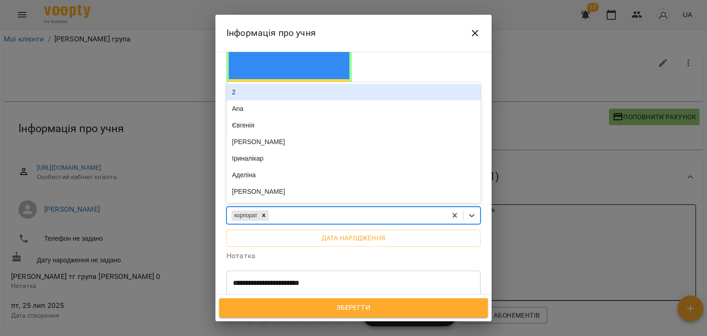
click at [298, 208] on div "корпорат" at bounding box center [337, 215] width 220 height 15
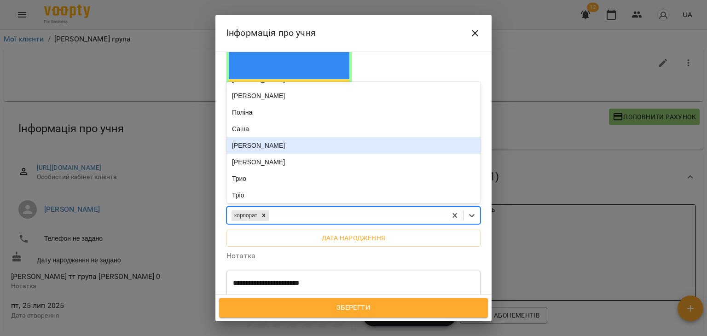
scroll to position [351, 0]
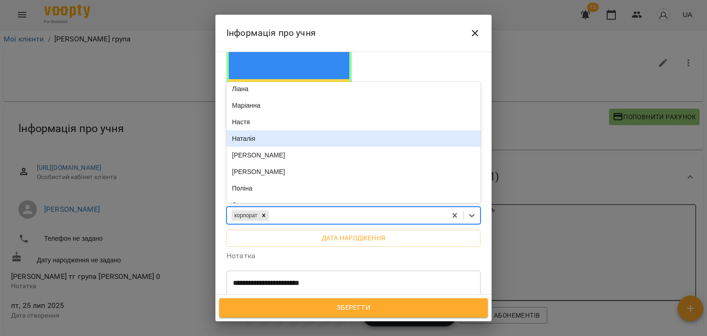
click at [256, 130] on div "Наталія" at bounding box center [354, 138] width 254 height 17
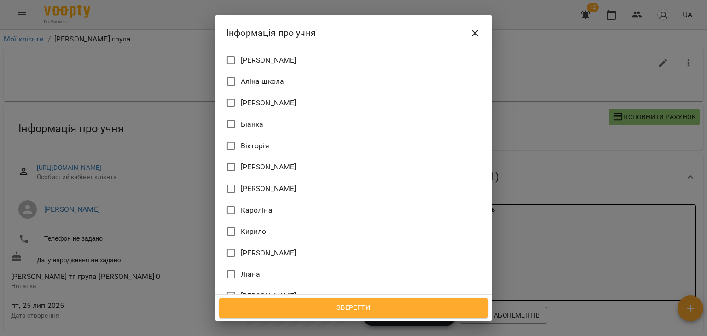
scroll to position [729, 0]
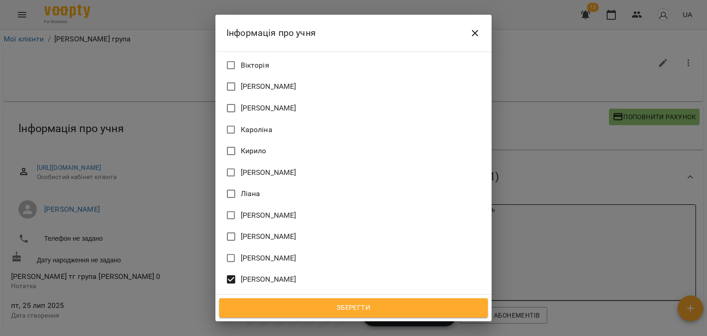
click at [250, 274] on span "[PERSON_NAME]" at bounding box center [269, 279] width 56 height 11
click at [274, 210] on span "[PERSON_NAME]" at bounding box center [269, 215] width 56 height 11
click at [329, 307] on span "Зберегти" at bounding box center [353, 308] width 249 height 12
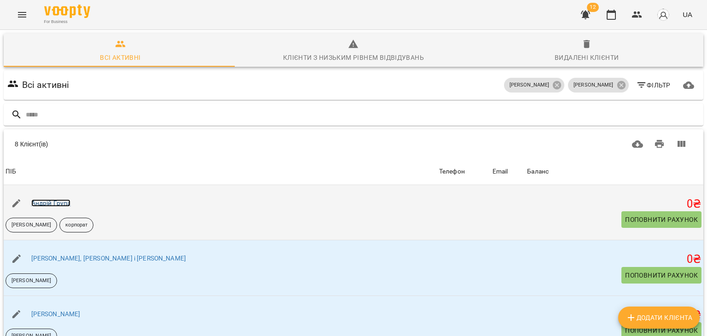
click at [56, 205] on link "Андрій Група" at bounding box center [51, 202] width 40 height 7
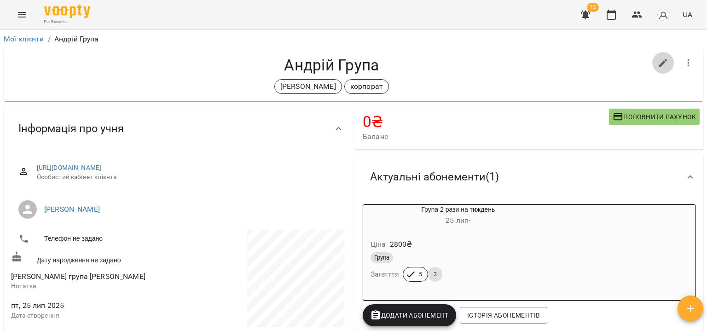
click at [658, 61] on icon "button" at bounding box center [663, 63] width 11 height 11
select select "**"
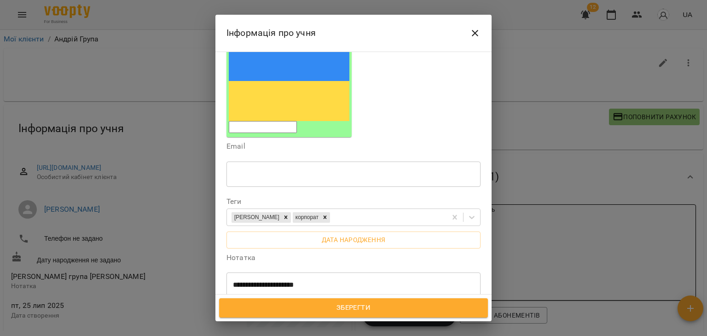
scroll to position [130, 0]
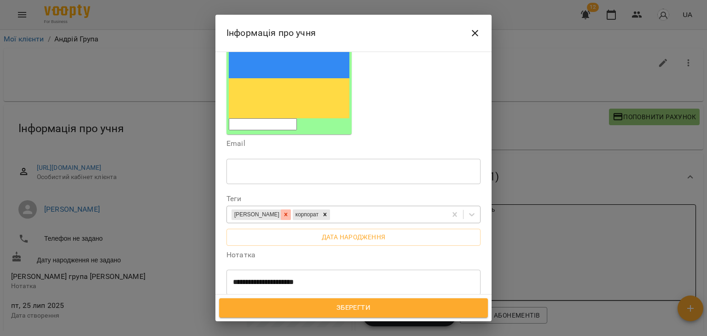
click at [283, 211] on icon at bounding box center [286, 214] width 6 height 6
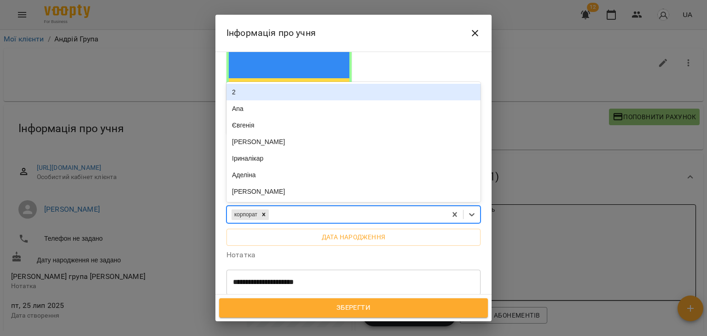
click at [290, 207] on div "корпорат" at bounding box center [337, 214] width 220 height 15
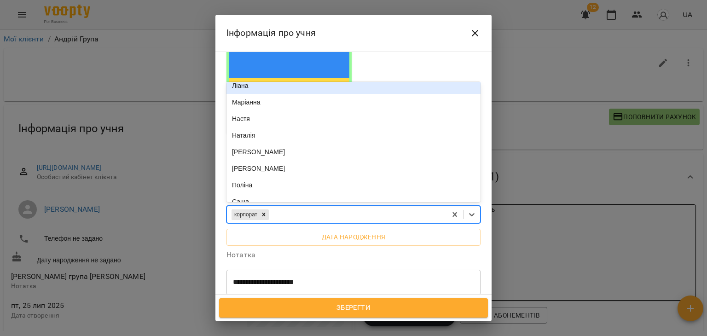
scroll to position [355, 0]
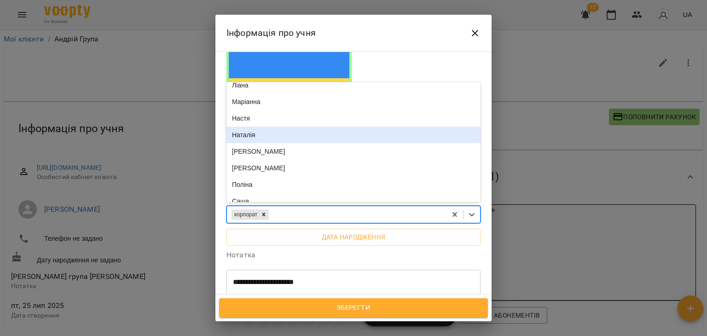
click at [255, 127] on div "Наталія" at bounding box center [354, 135] width 254 height 17
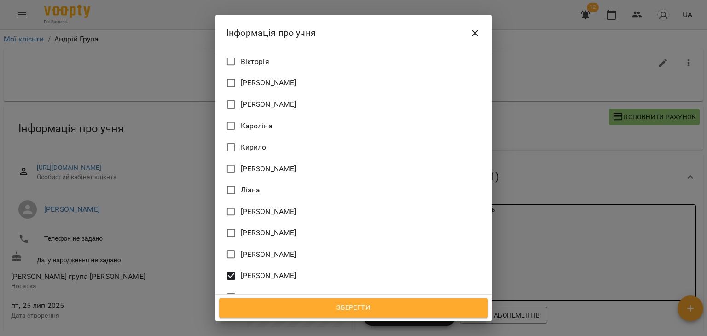
scroll to position [733, 0]
click at [267, 206] on span "[PERSON_NAME]" at bounding box center [269, 211] width 56 height 11
click at [245, 270] on span "[PERSON_NAME]" at bounding box center [269, 275] width 56 height 11
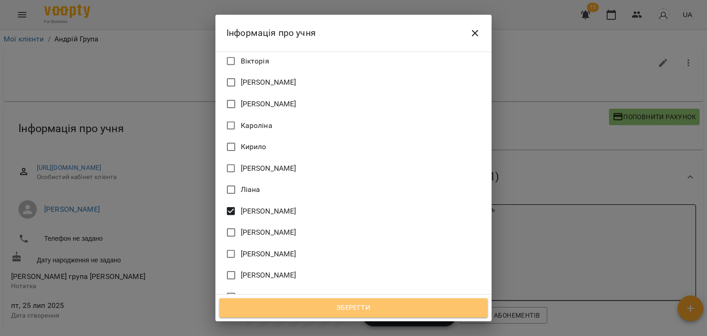
click at [333, 304] on span "Зберегти" at bounding box center [353, 308] width 249 height 12
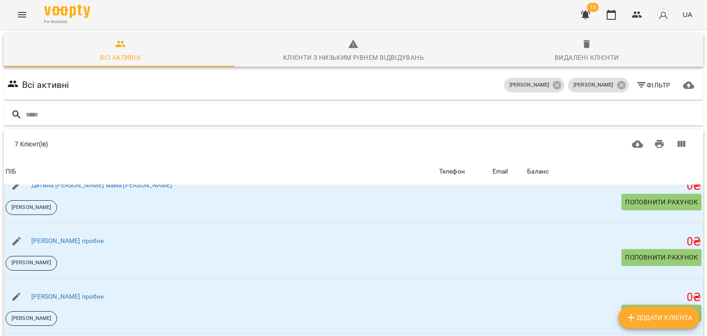
scroll to position [109, 0]
click at [657, 316] on span "Додати клієнта" at bounding box center [659, 317] width 67 height 11
select select "**"
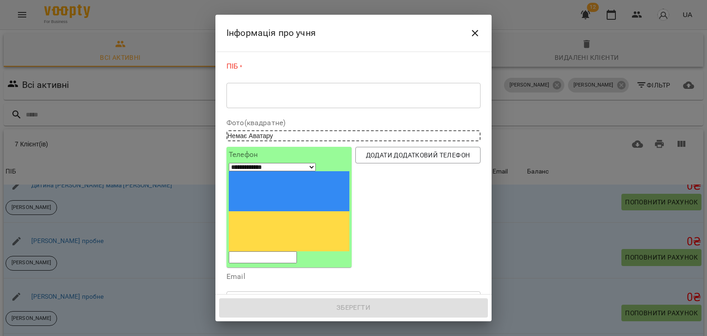
click at [326, 102] on div "* ​" at bounding box center [354, 95] width 254 height 26
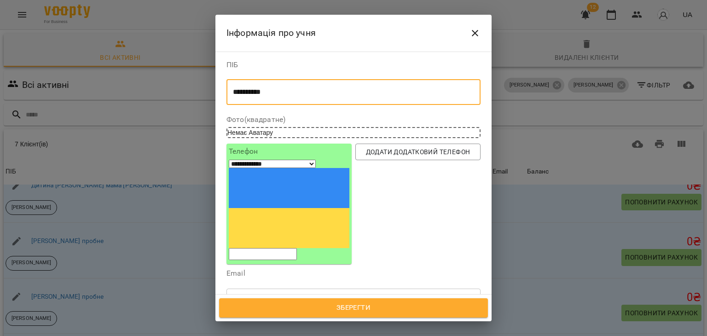
scroll to position [157, 0]
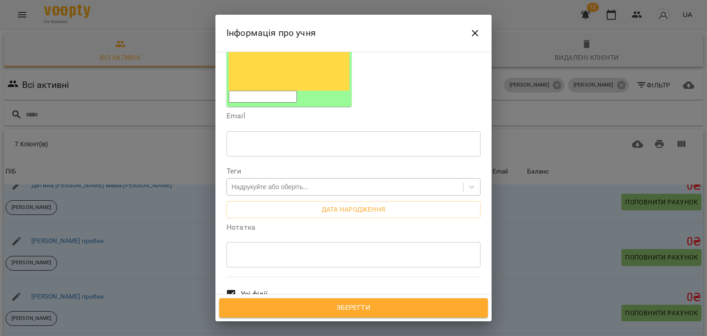
type textarea "*********"
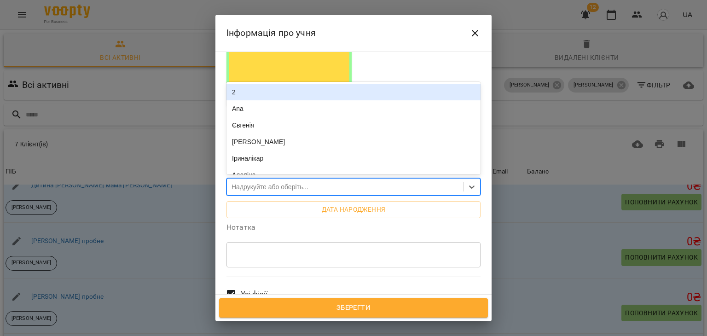
click at [257, 180] on div "Надрукуйте або оберіть..." at bounding box center [345, 187] width 236 height 15
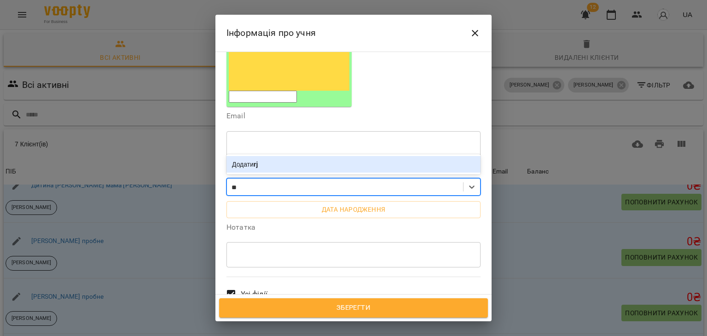
type input "*"
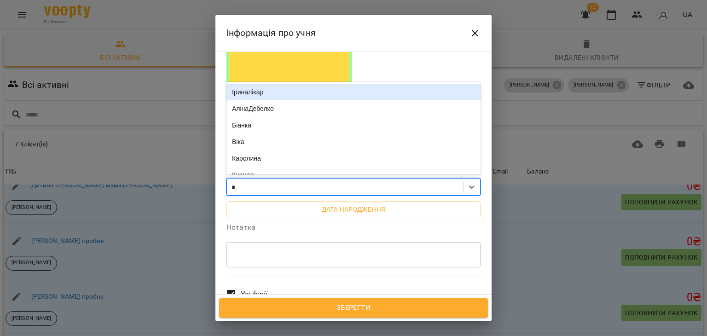
type input "**"
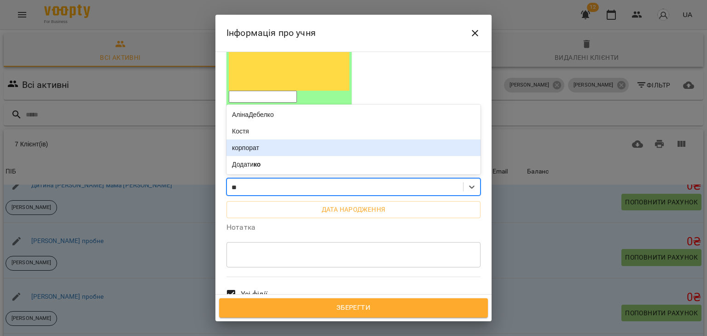
click at [247, 140] on div "корпорат" at bounding box center [354, 148] width 254 height 17
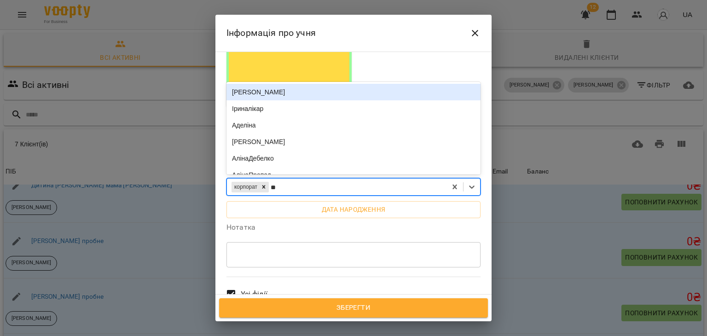
type input "***"
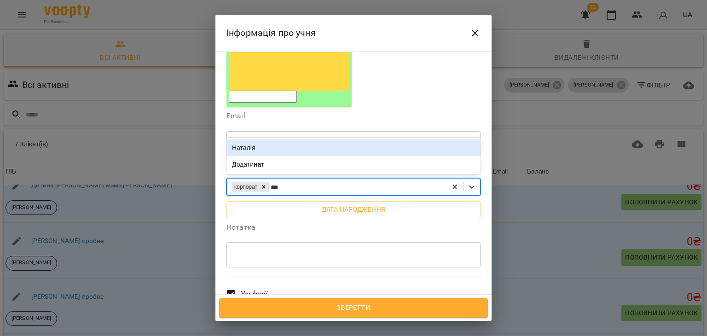
click at [272, 140] on div "Наталія" at bounding box center [354, 148] width 254 height 17
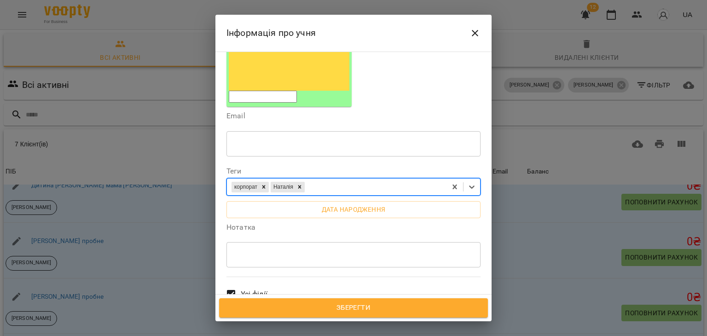
scroll to position [221, 0]
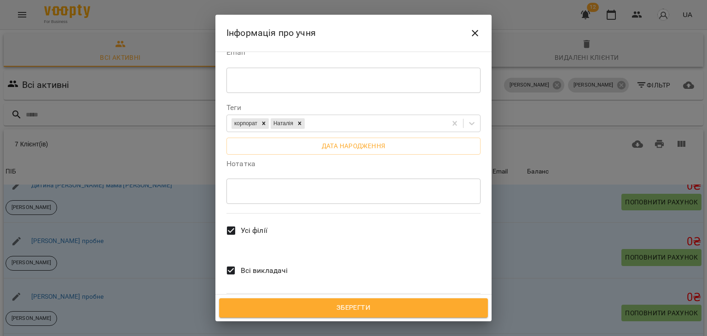
click at [260, 265] on span "Всі викладачі" at bounding box center [264, 270] width 47 height 11
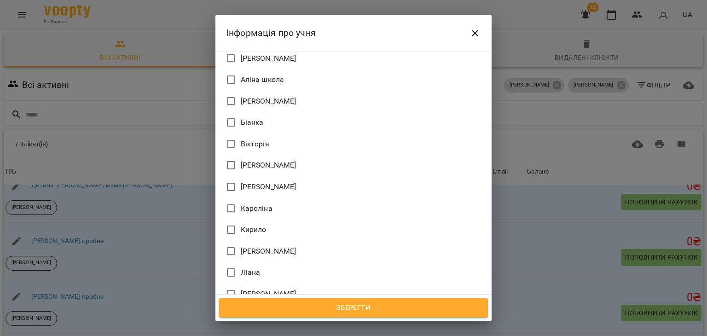
scroll to position [653, 0]
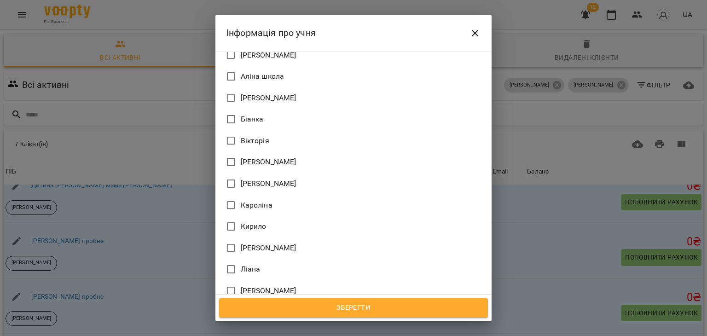
click at [268, 286] on span "Наталія Каракач" at bounding box center [269, 291] width 56 height 11
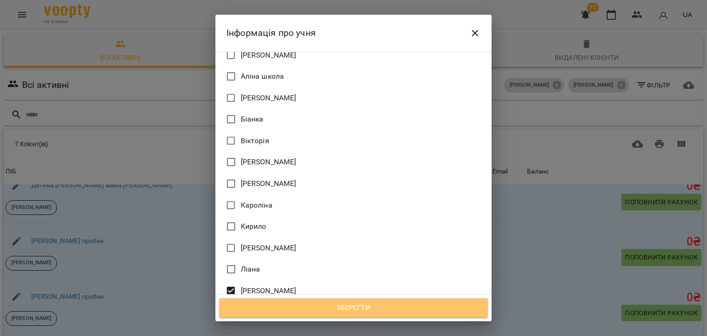
click at [313, 303] on span "Зберегти" at bounding box center [353, 308] width 249 height 12
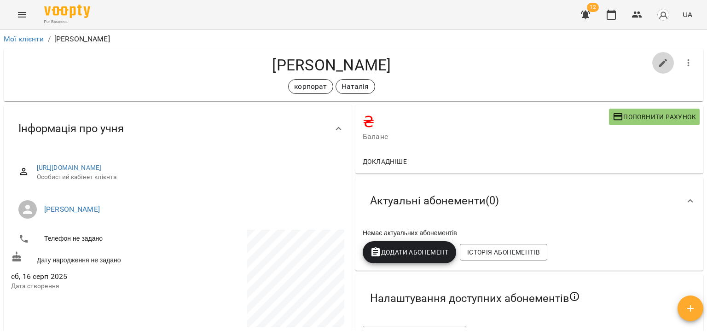
click at [662, 62] on button "button" at bounding box center [664, 63] width 22 height 22
select select "**"
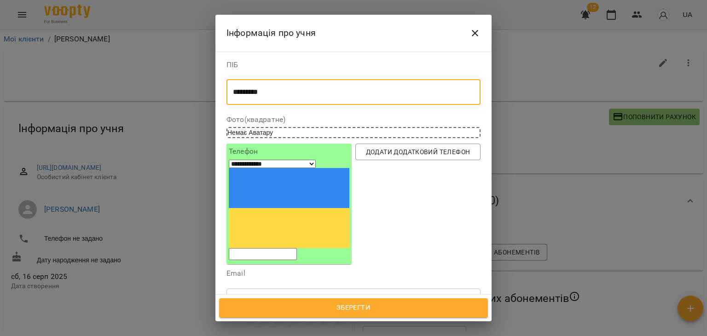
click at [368, 93] on textarea "*********" at bounding box center [350, 92] width 234 height 9
type textarea "**********"
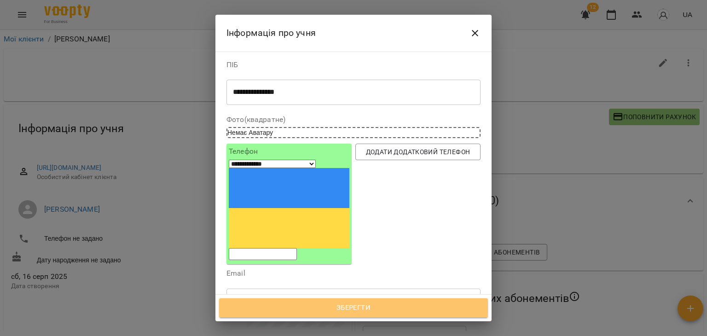
click at [366, 302] on span "Зберегти" at bounding box center [353, 308] width 249 height 12
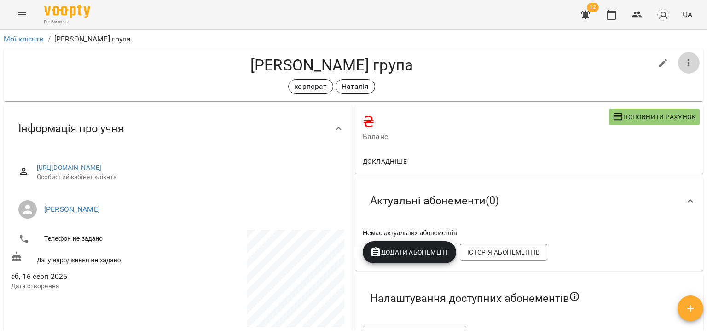
click at [688, 61] on button "button" at bounding box center [689, 63] width 22 height 22
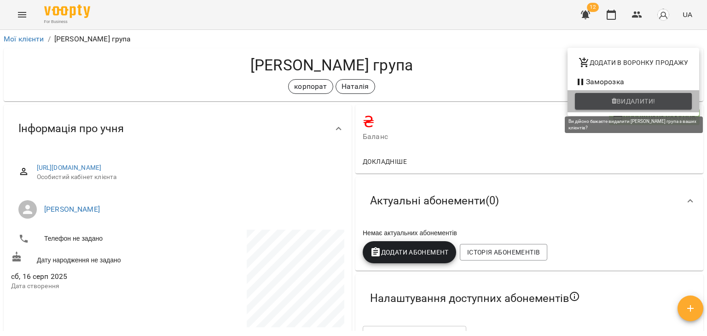
click at [615, 102] on icon "button" at bounding box center [614, 101] width 5 height 6
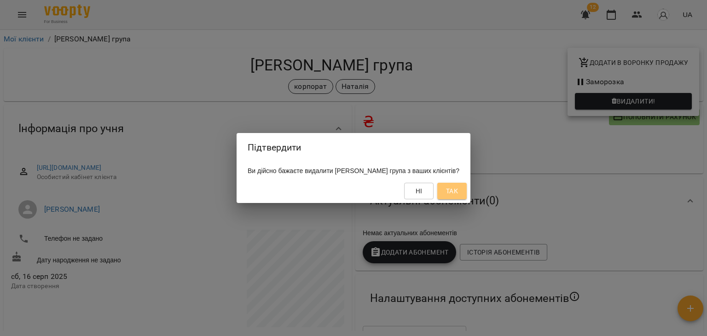
click at [458, 188] on span "Так" at bounding box center [452, 191] width 12 height 11
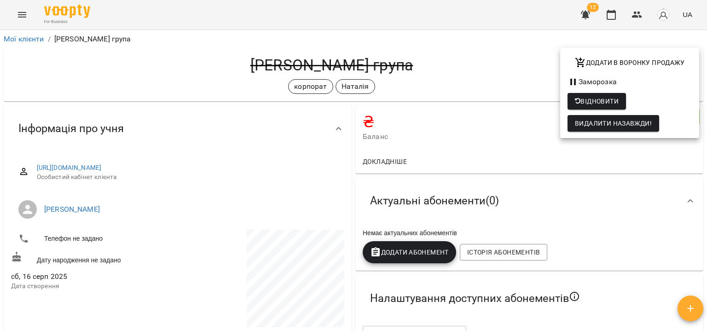
click at [12, 14] on div at bounding box center [353, 168] width 707 height 336
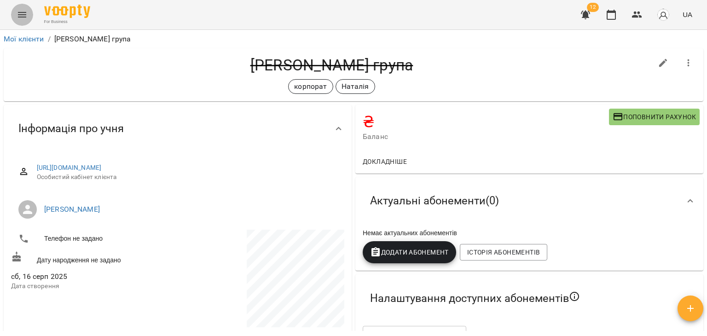
click at [24, 17] on icon "Menu" at bounding box center [22, 15] width 8 height 6
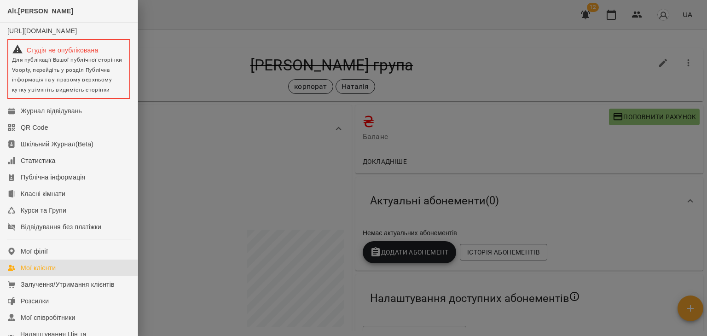
click at [62, 276] on link "Мої клієнти" at bounding box center [69, 268] width 138 height 17
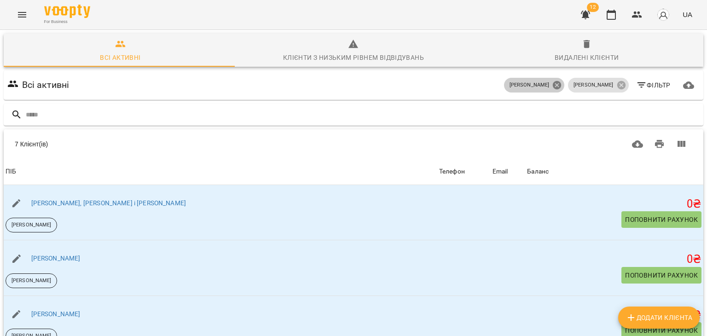
click at [562, 86] on icon at bounding box center [557, 85] width 10 height 10
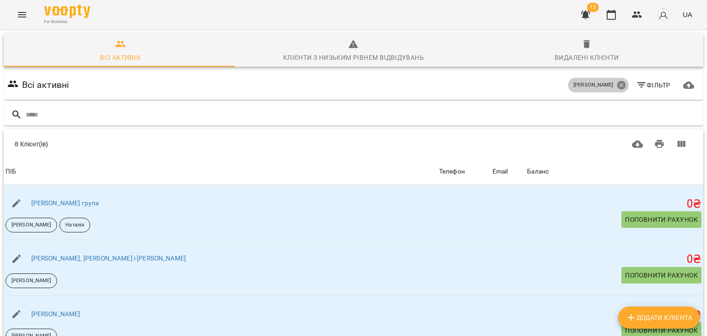
click at [618, 82] on icon at bounding box center [622, 85] width 10 height 10
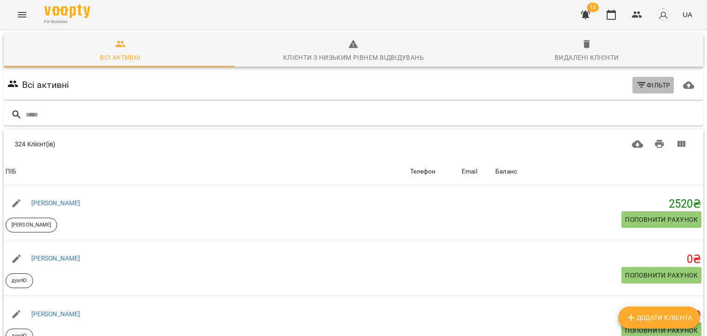
click at [636, 83] on icon "button" at bounding box center [641, 85] width 11 height 11
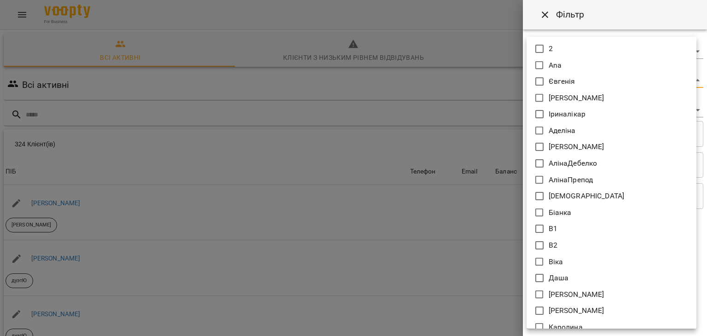
click at [539, 82] on body "For Business 12 UA Всі активні Клієнти з низьким рівнем відвідувань Видалені кл…" at bounding box center [353, 240] width 707 height 481
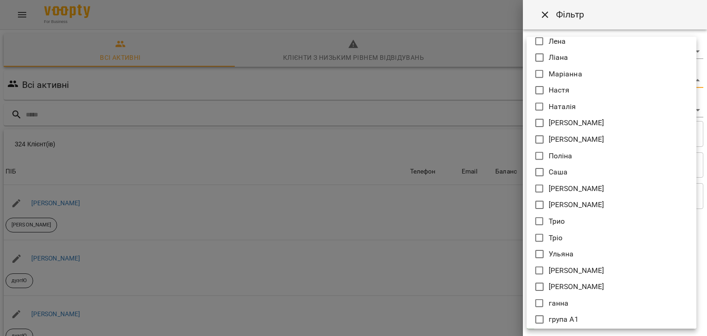
scroll to position [385, 0]
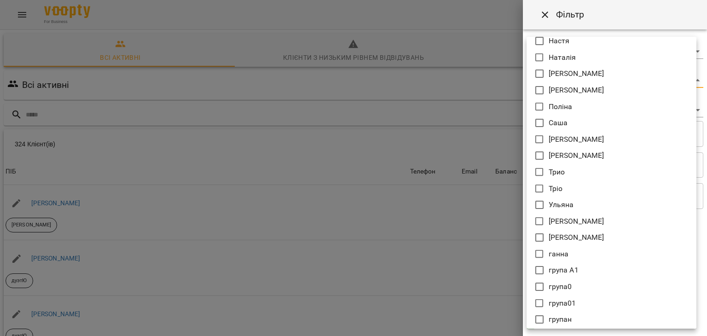
click at [480, 228] on div at bounding box center [353, 168] width 707 height 336
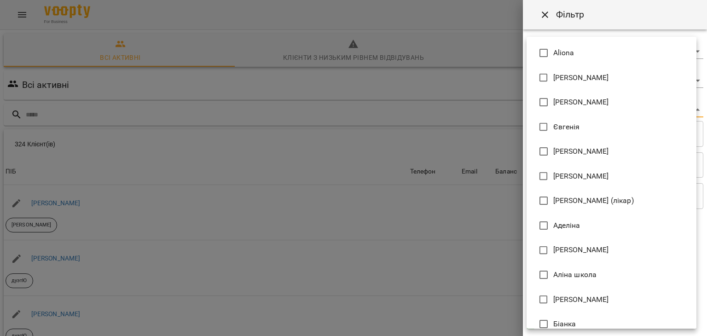
click at [545, 109] on body "For Business 12 UA Всі активні Клієнти з низьким рівнем відвідувань Видалені кл…" at bounding box center [353, 240] width 707 height 481
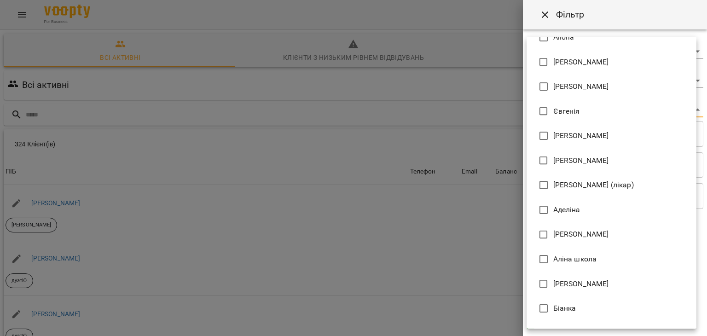
scroll to position [15, 0]
click at [444, 260] on div at bounding box center [353, 168] width 707 height 336
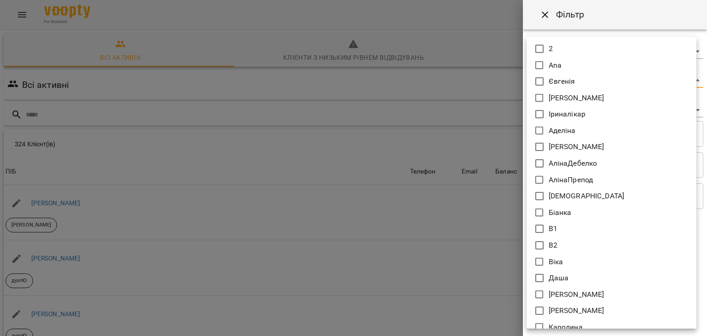
click at [546, 79] on body "For Business 12 UA Всі активні Клієнти з низьким рівнем відвідувань Видалені кл…" at bounding box center [353, 240] width 707 height 481
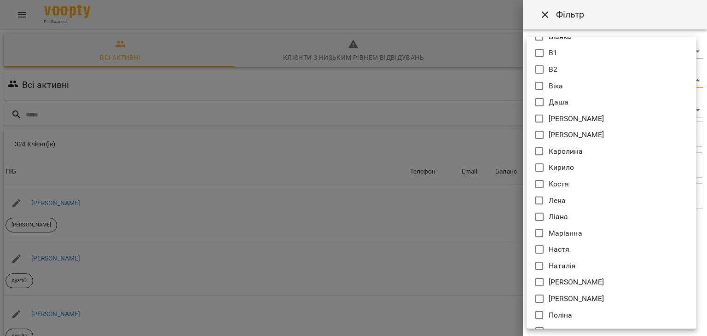
scroll to position [180, 0]
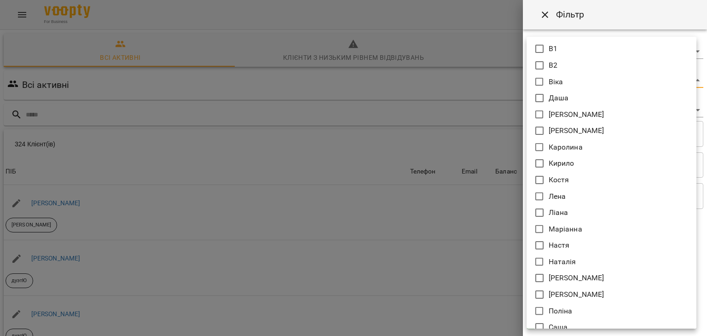
click at [263, 121] on div at bounding box center [353, 168] width 707 height 336
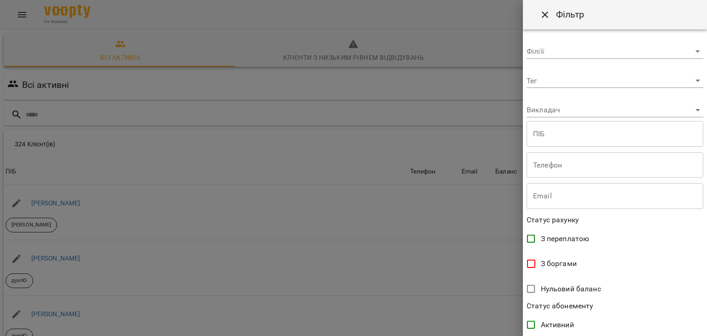
click at [427, 108] on div at bounding box center [353, 168] width 707 height 336
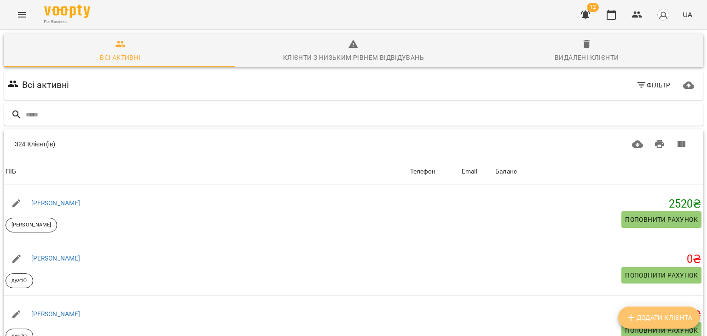
click at [668, 317] on span "Додати клієнта" at bounding box center [659, 317] width 67 height 11
select select "**"
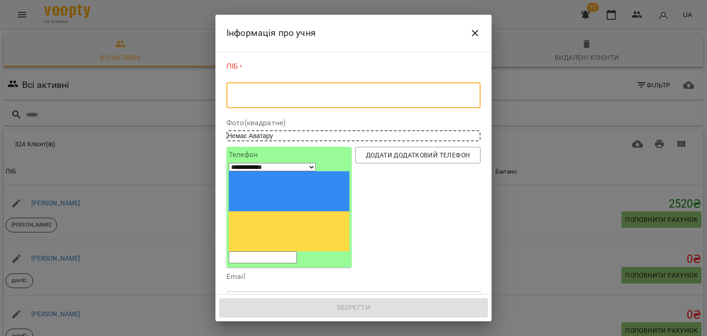
click at [278, 99] on textarea at bounding box center [353, 95] width 241 height 9
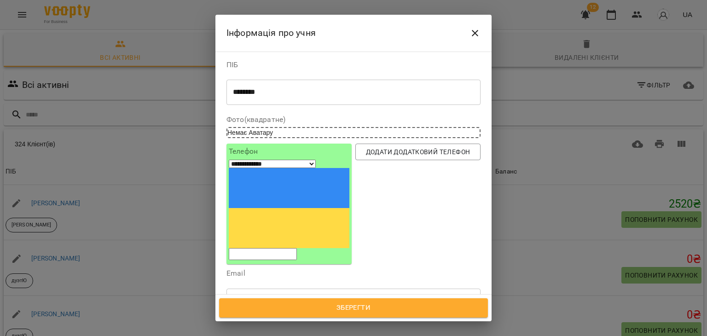
type textarea "*******"
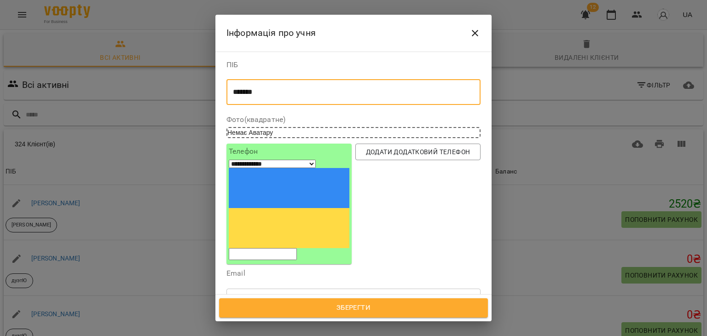
scroll to position [92, 0]
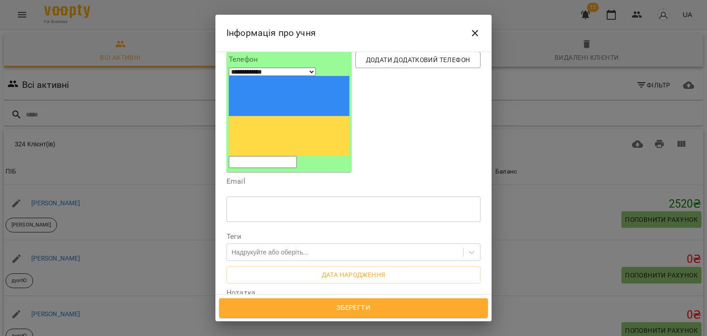
click at [279, 316] on textarea at bounding box center [353, 320] width 241 height 9
paste textarea "******"
type textarea "****** ***"
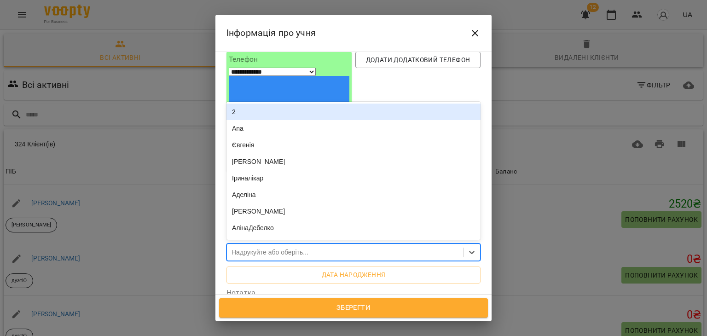
click at [265, 248] on div "Надрукуйте або оберіть..." at bounding box center [270, 252] width 77 height 9
type input "***"
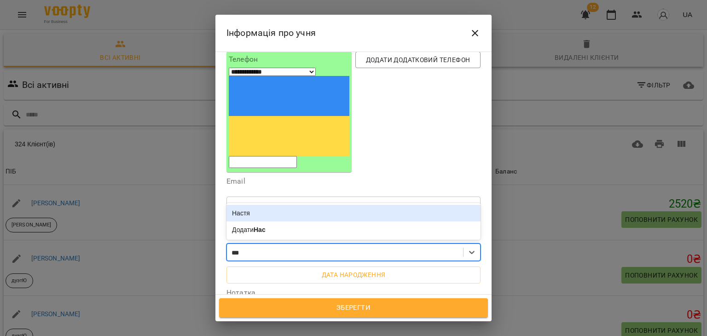
click at [257, 205] on div "Настя" at bounding box center [354, 213] width 254 height 17
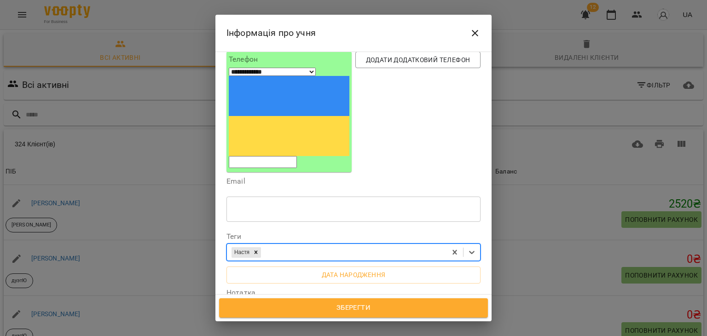
scroll to position [230, 0]
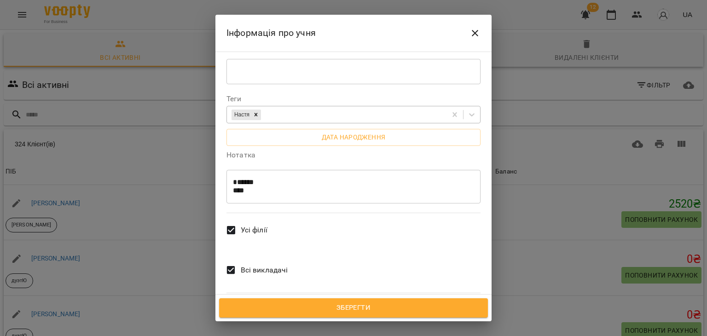
click at [260, 265] on span "Всі викладачі" at bounding box center [264, 270] width 47 height 11
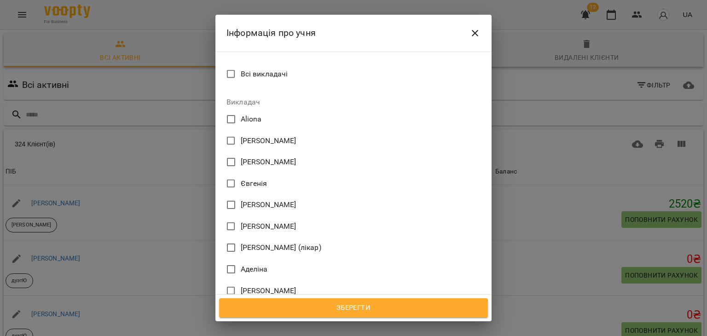
scroll to position [494, 0]
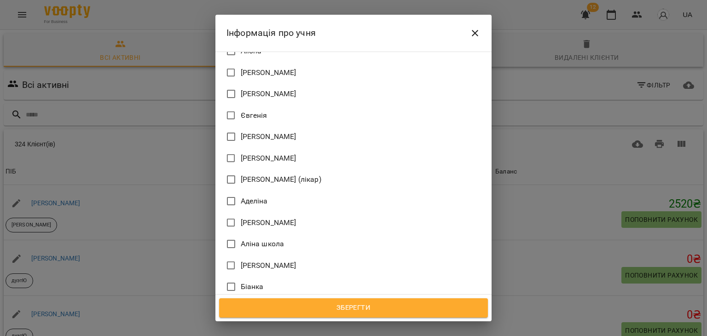
click at [267, 260] on span "[PERSON_NAME]" at bounding box center [269, 265] width 56 height 11
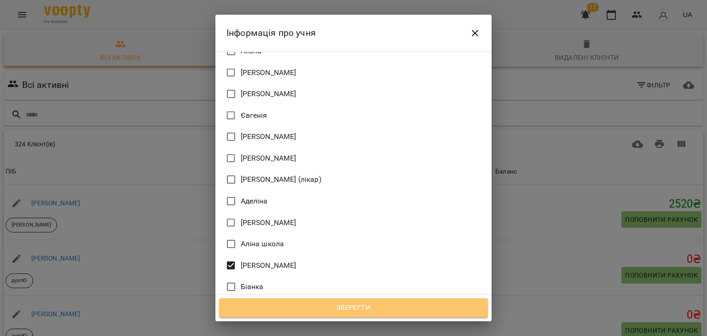
click at [347, 307] on span "Зберегти" at bounding box center [353, 308] width 249 height 12
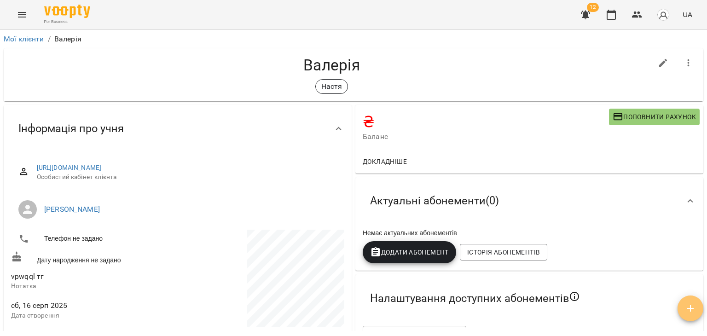
click at [688, 316] on button "button" at bounding box center [691, 309] width 26 height 26
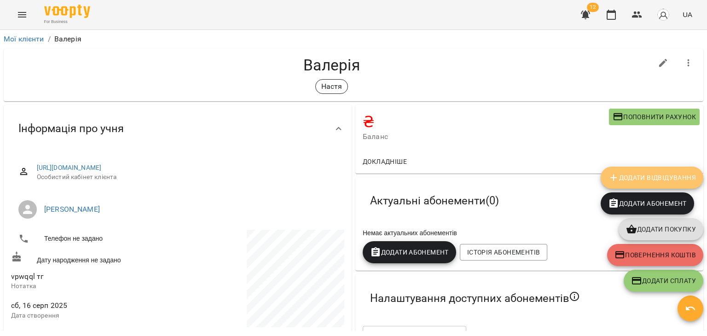
click at [659, 175] on span "Додати Відвідування" at bounding box center [652, 177] width 88 height 11
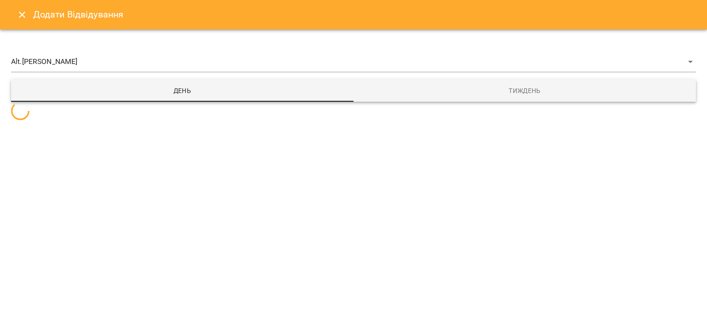
select select
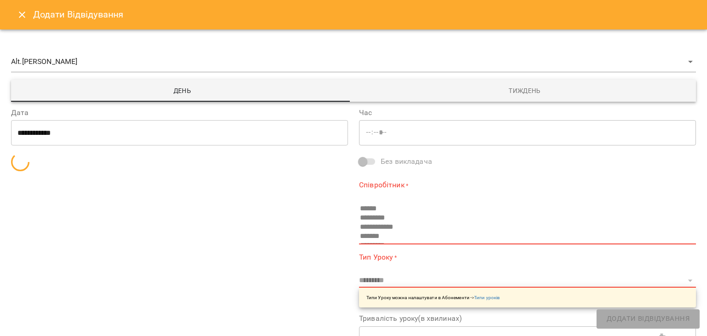
type input "*****"
type input "**********"
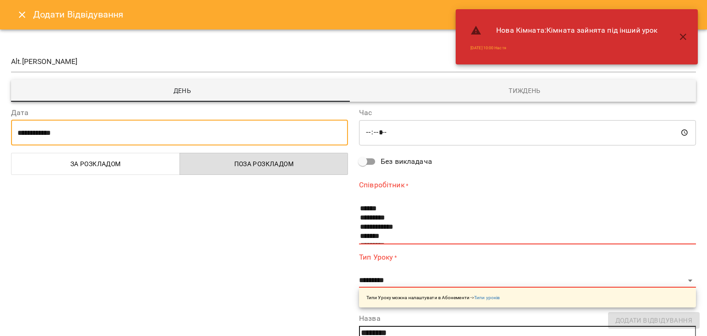
click at [152, 131] on input "**********" at bounding box center [179, 133] width 337 height 26
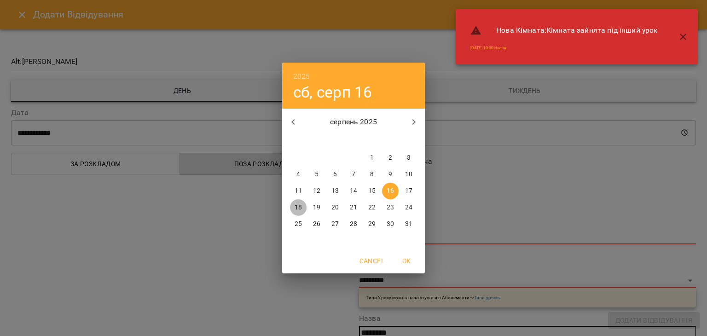
click at [295, 209] on p "18" at bounding box center [298, 207] width 7 height 9
type input "**********"
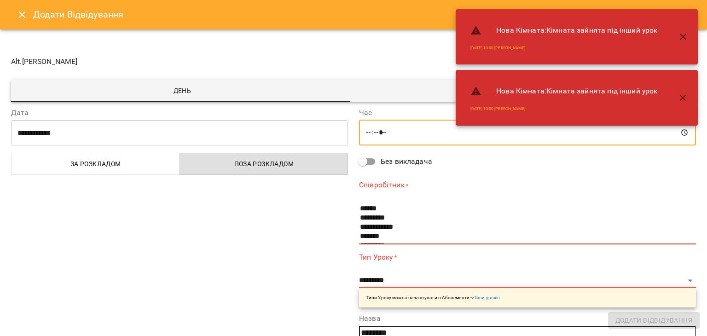
click at [365, 129] on input "*****" at bounding box center [527, 133] width 337 height 26
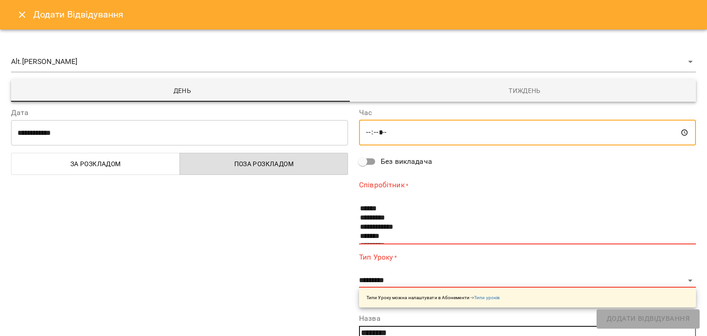
type input "*****"
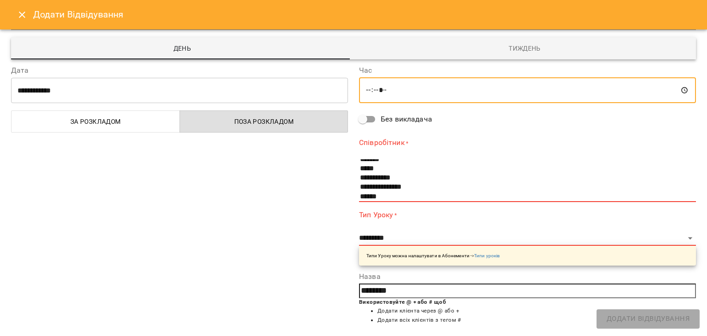
scroll to position [71, 0]
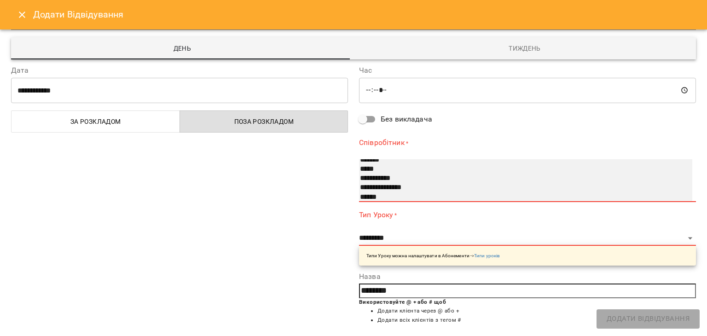
select select "**********"
click at [387, 188] on option "**********" at bounding box center [516, 187] width 315 height 9
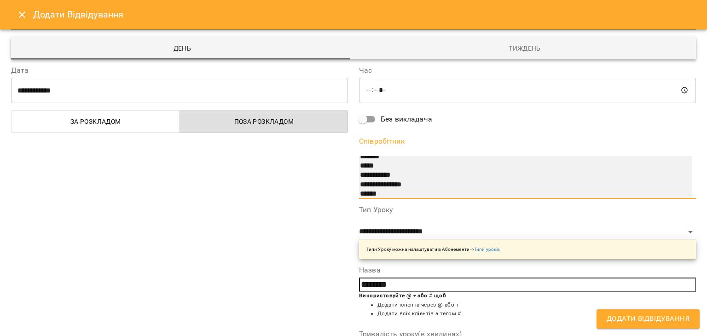
scroll to position [153, 0]
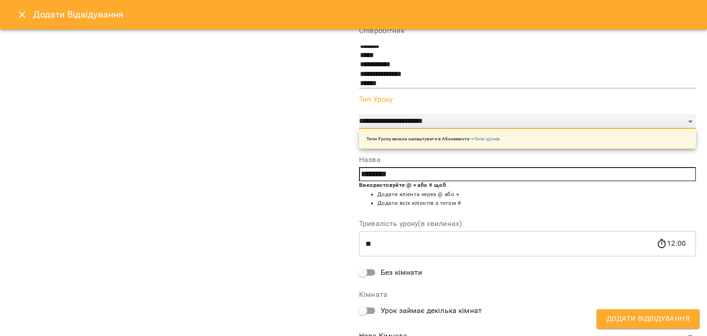
click at [381, 123] on select "**********" at bounding box center [527, 121] width 337 height 15
select select "**********"
click at [359, 129] on select "**********" at bounding box center [527, 121] width 337 height 15
type input "**"
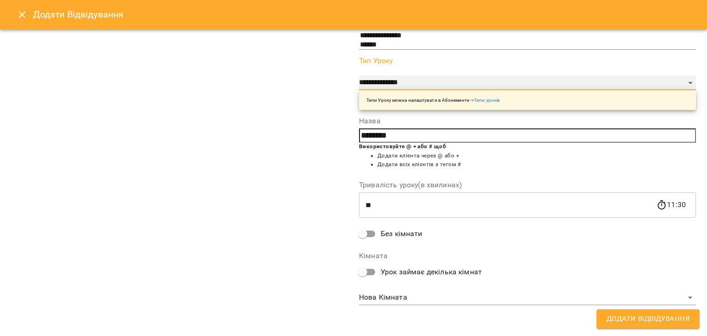
scroll to position [0, 0]
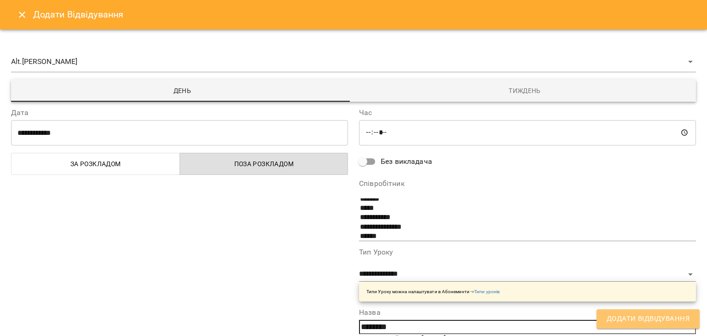
click at [652, 317] on span "Додати Відвідування" at bounding box center [648, 319] width 83 height 12
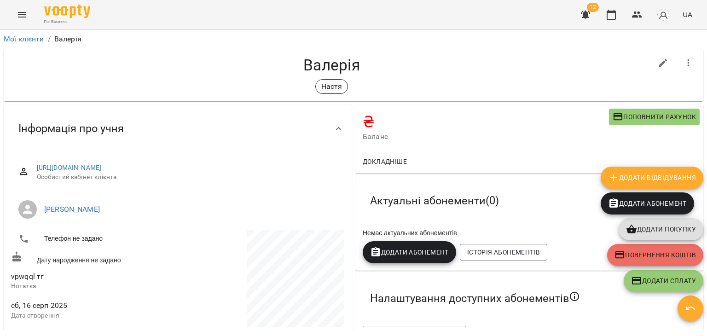
click at [652, 317] on div "Налаштування доступних абонементів" at bounding box center [530, 298] width 348 height 48
